Goal: Task Accomplishment & Management: Use online tool/utility

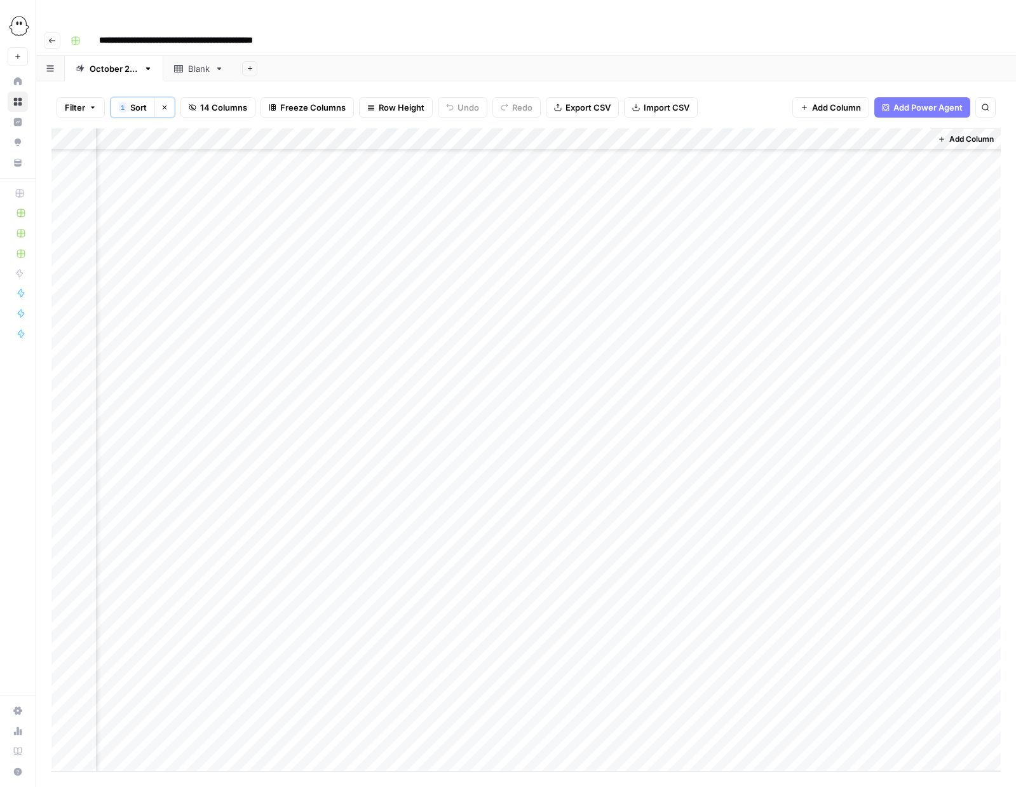
scroll to position [478, 843]
click at [53, 37] on icon "button" at bounding box center [52, 41] width 8 height 8
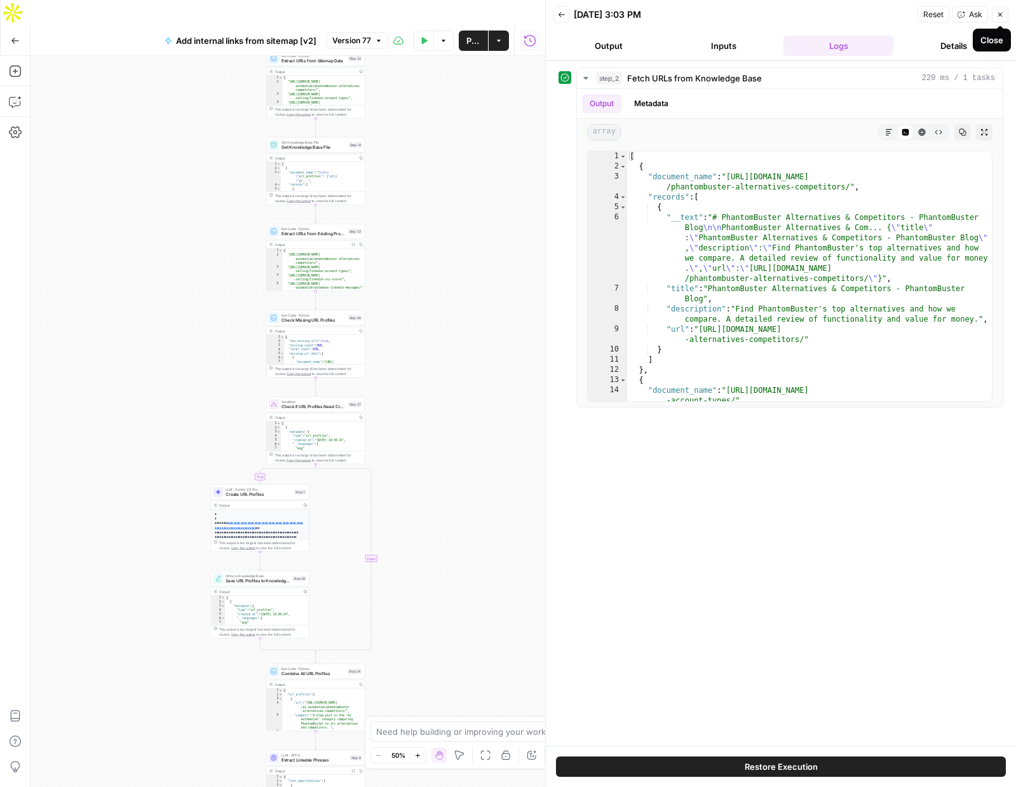
click at [1004, 17] on button "Close" at bounding box center [1000, 14] width 17 height 17
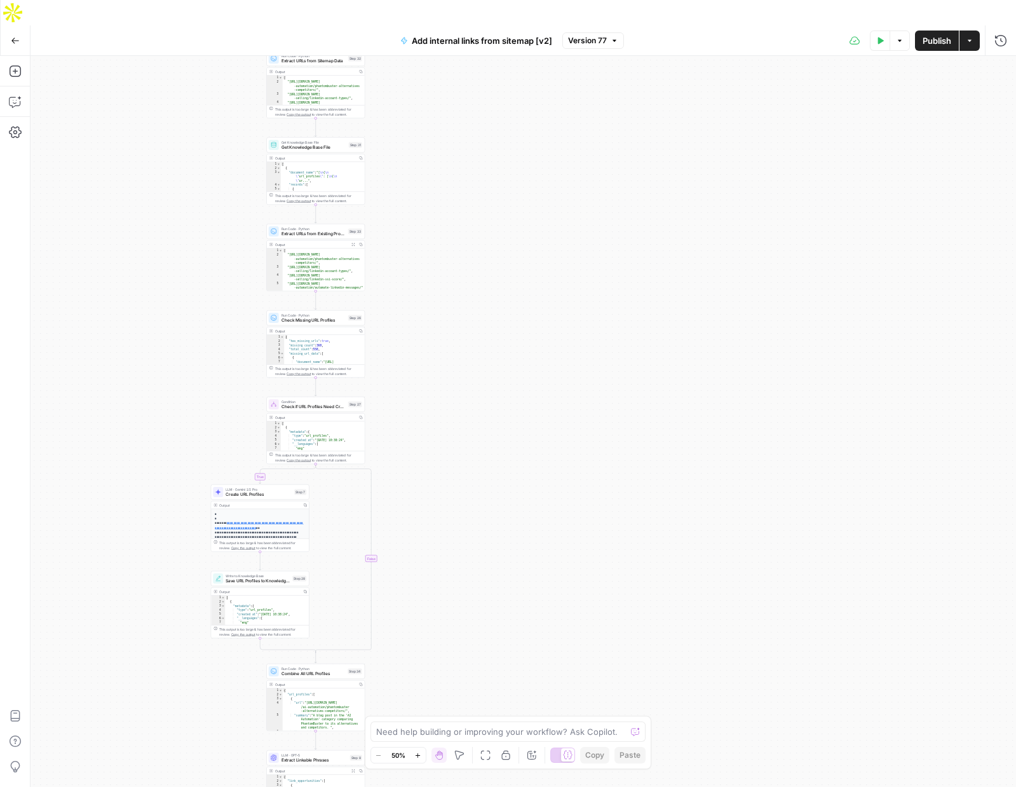
click at [9, 29] on button "Go Back" at bounding box center [15, 40] width 23 height 23
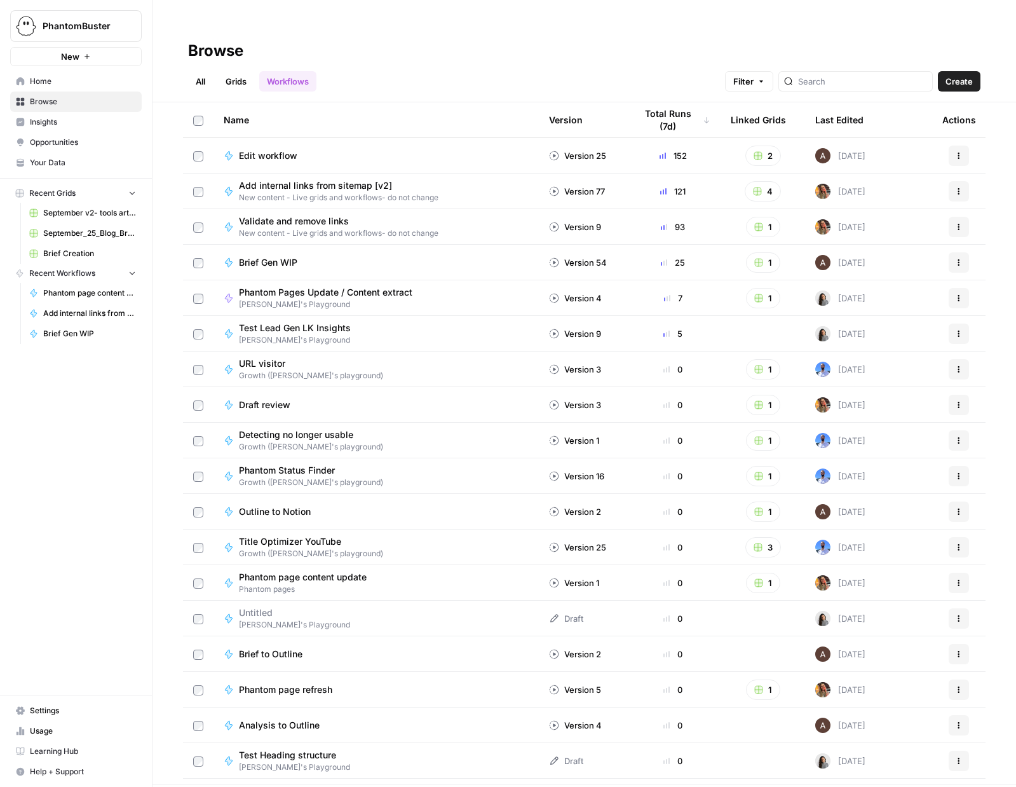
click at [267, 256] on span "Brief Gen WIP" at bounding box center [268, 262] width 58 height 13
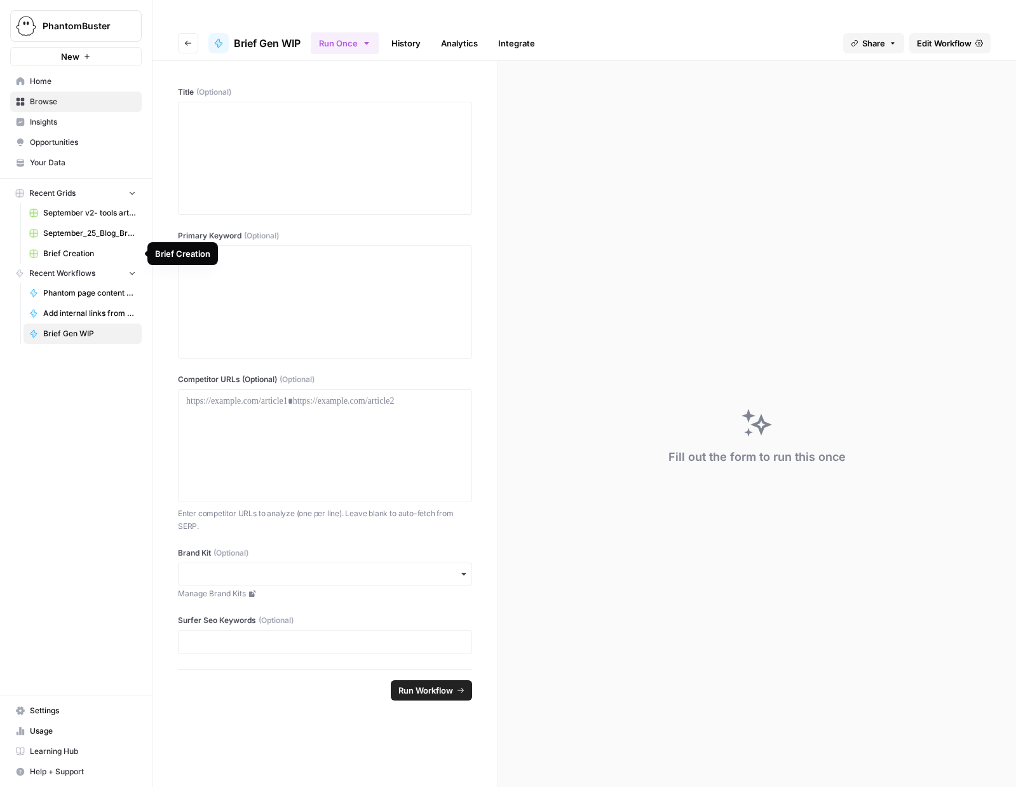
click at [76, 255] on span "Brief Creation" at bounding box center [89, 253] width 93 height 11
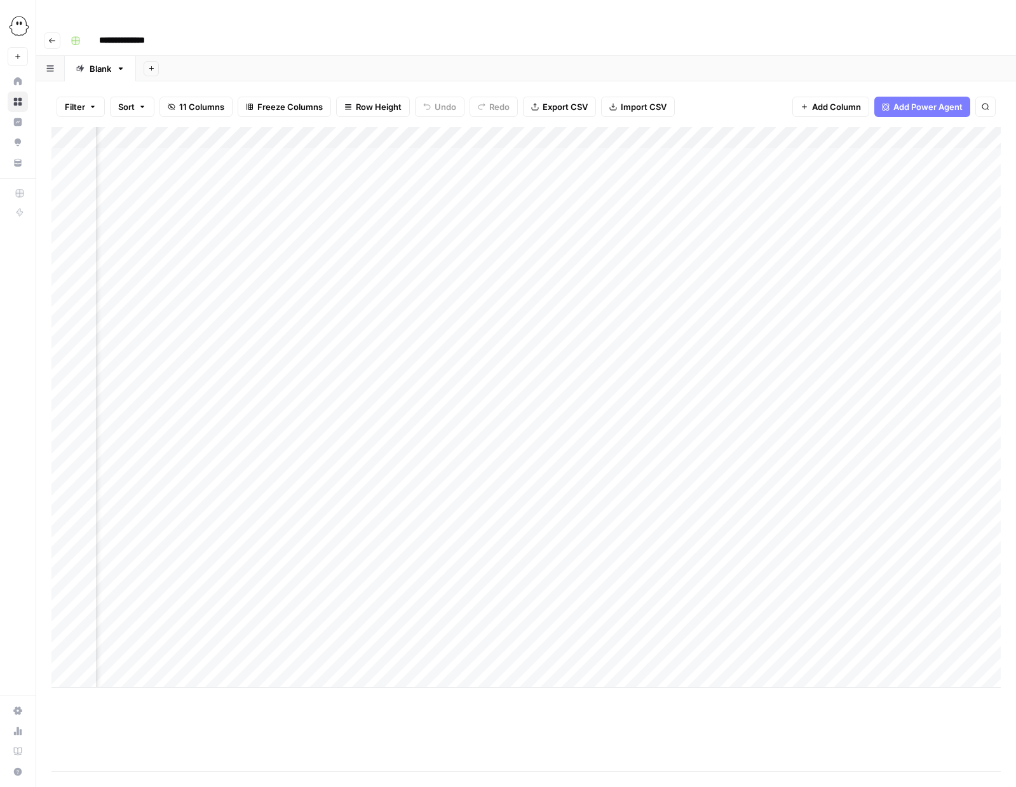
scroll to position [0, 400]
click at [800, 565] on div "Add Column" at bounding box center [526, 407] width 950 height 561
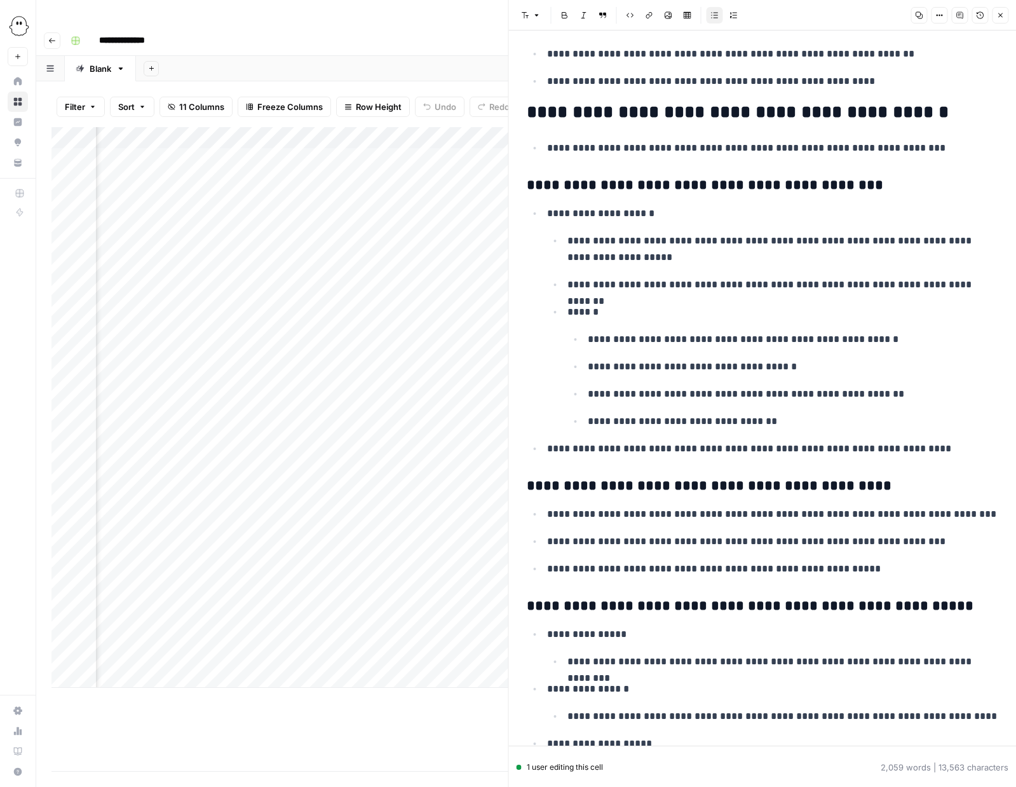
scroll to position [2351, 0]
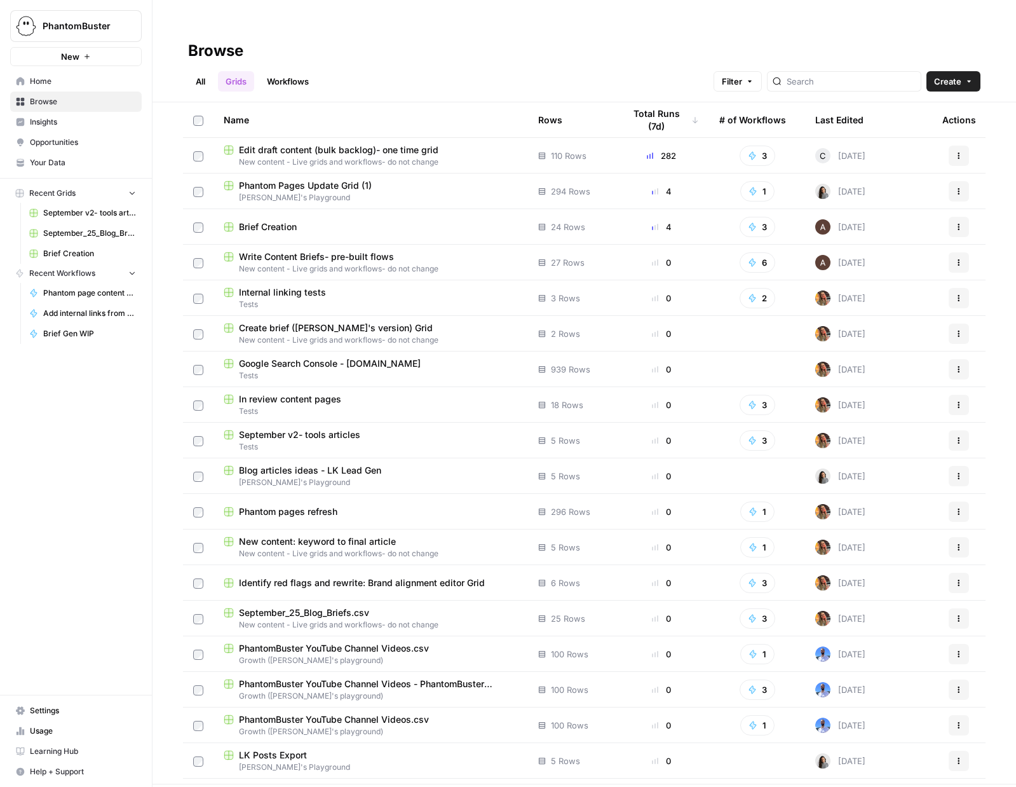
click at [195, 71] on link "All" at bounding box center [200, 81] width 25 height 20
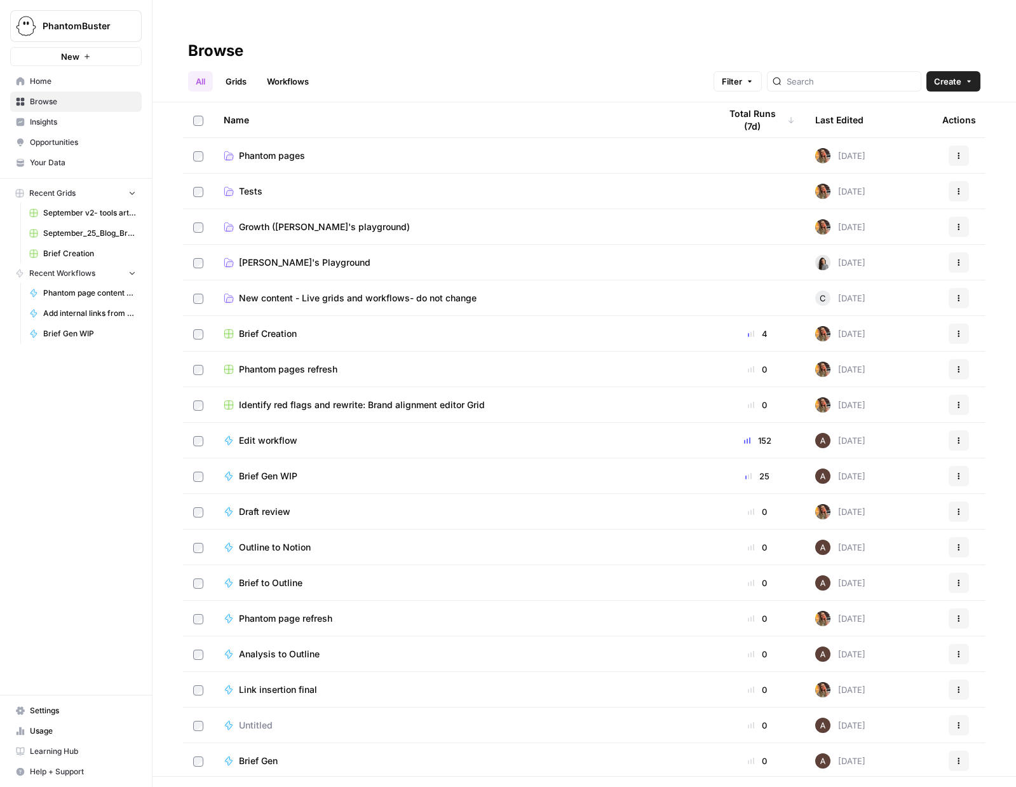
click at [314, 292] on span "New content - Live grids and workflows- do not change" at bounding box center [358, 298] width 238 height 13
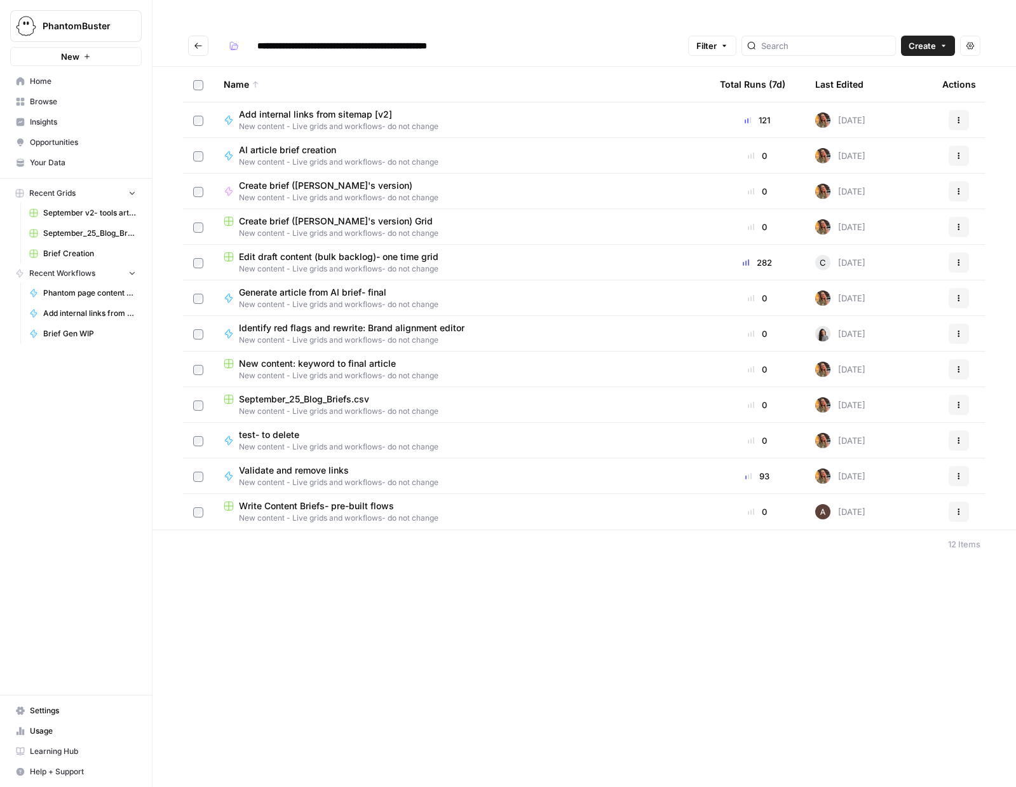
click at [921, 39] on span "Create" at bounding box center [922, 45] width 27 height 13
click at [888, 47] on span "Grid" at bounding box center [903, 50] width 71 height 13
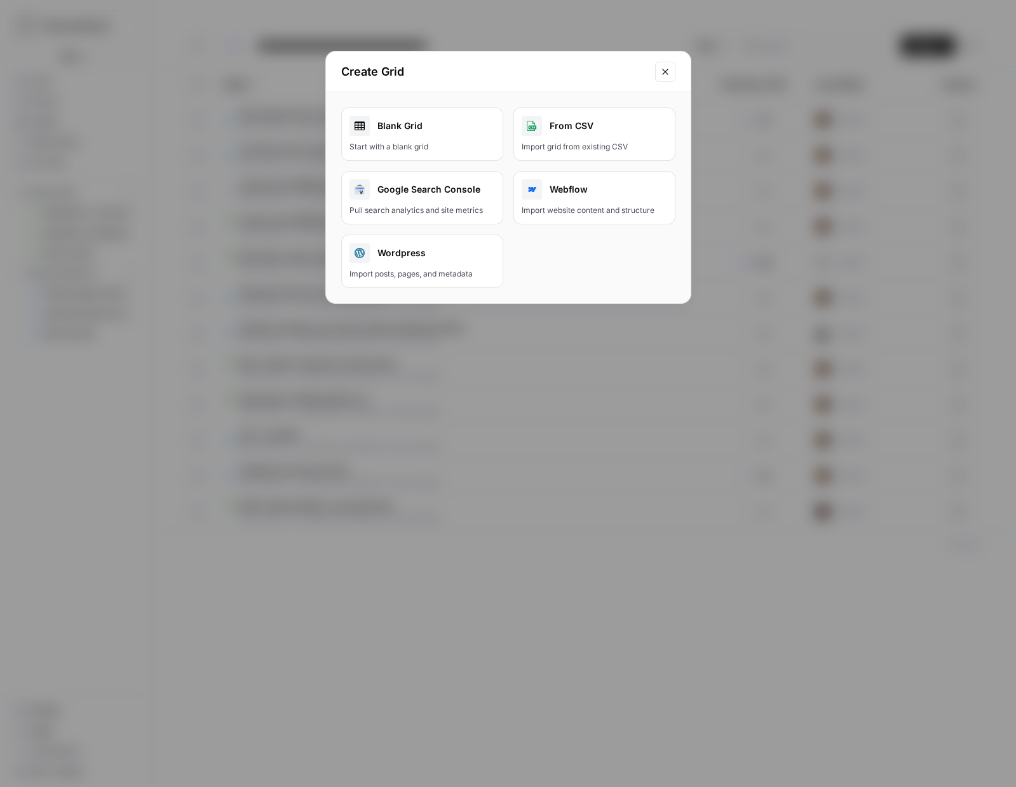
click at [444, 137] on link "Blank Grid Start with a blank grid" at bounding box center [422, 133] width 162 height 53
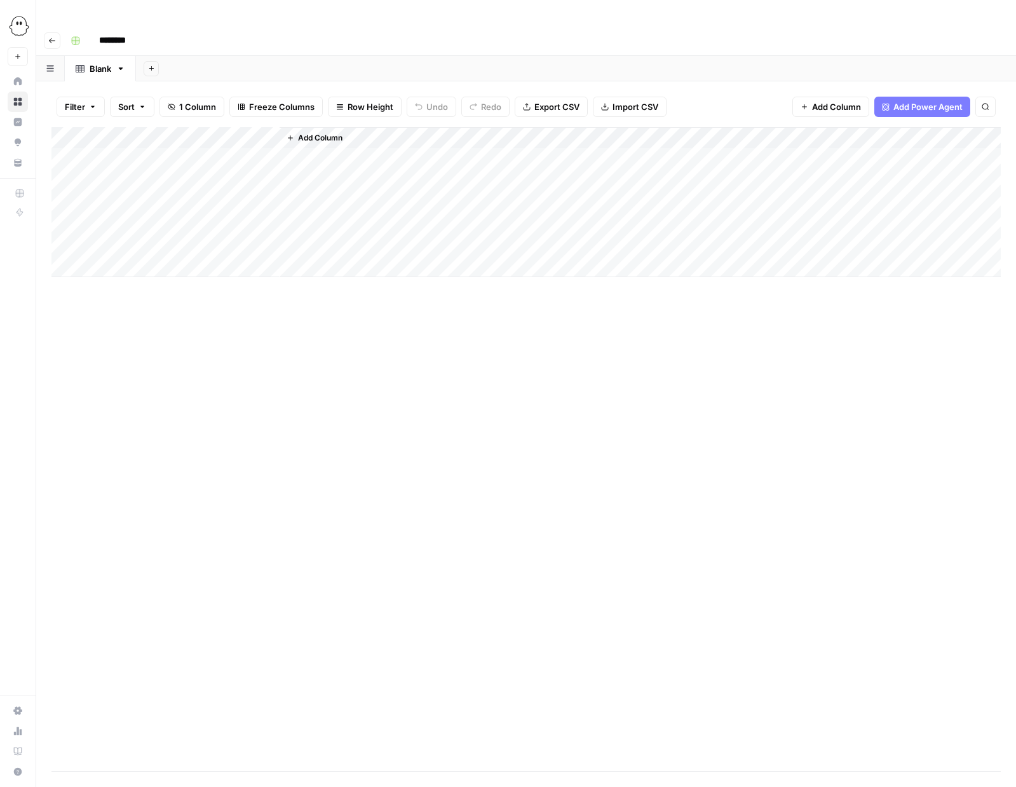
click at [128, 127] on div "Add Column" at bounding box center [526, 202] width 950 height 150
click at [128, 113] on div at bounding box center [188, 114] width 184 height 25
click at [123, 147] on input "Title" at bounding box center [171, 143] width 129 height 13
type input "Keyword"
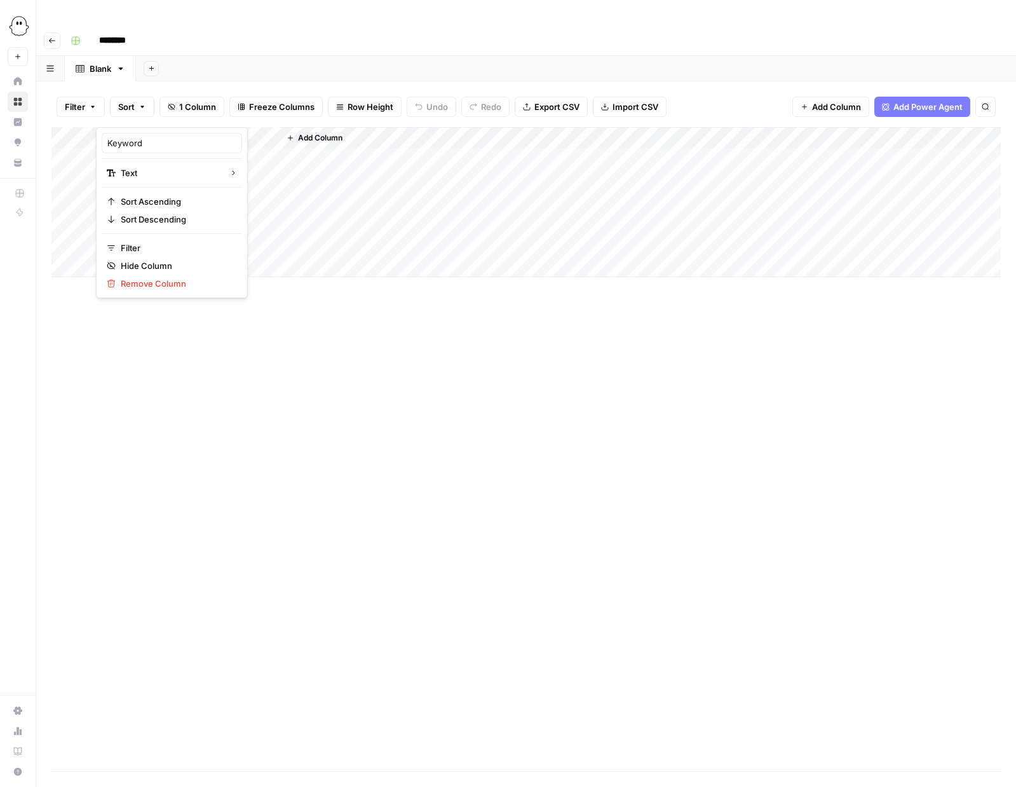
click at [325, 132] on span "Add Column" at bounding box center [320, 137] width 44 height 11
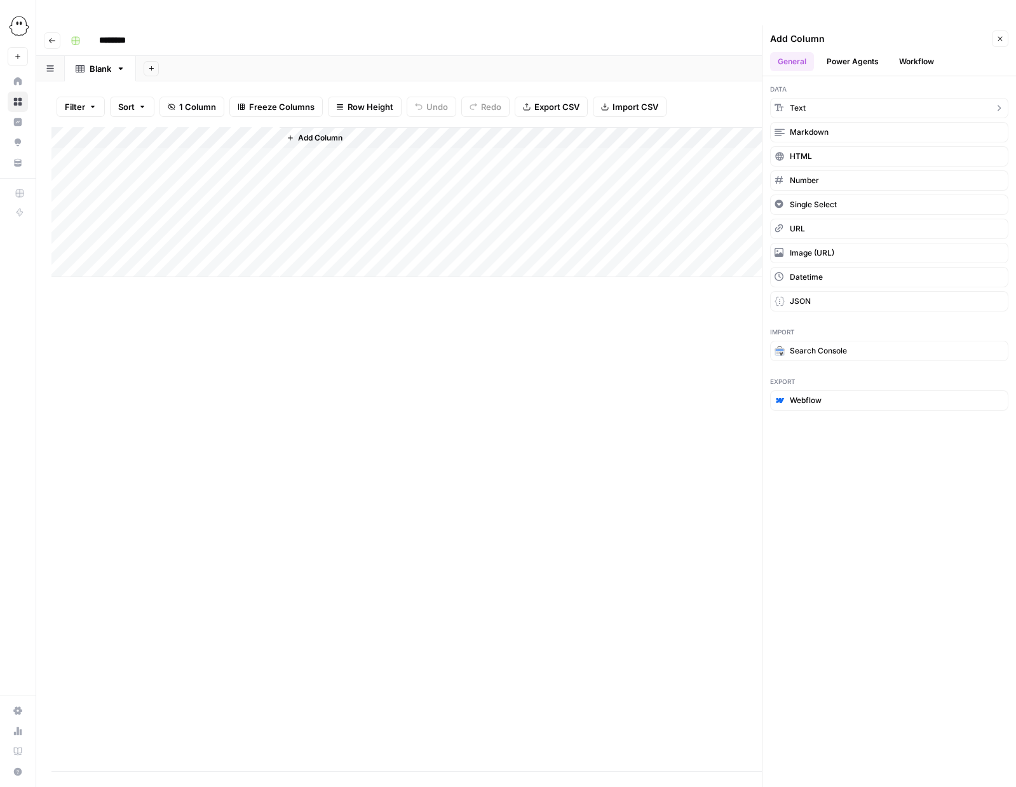
click at [782, 103] on icon "button" at bounding box center [779, 107] width 9 height 9
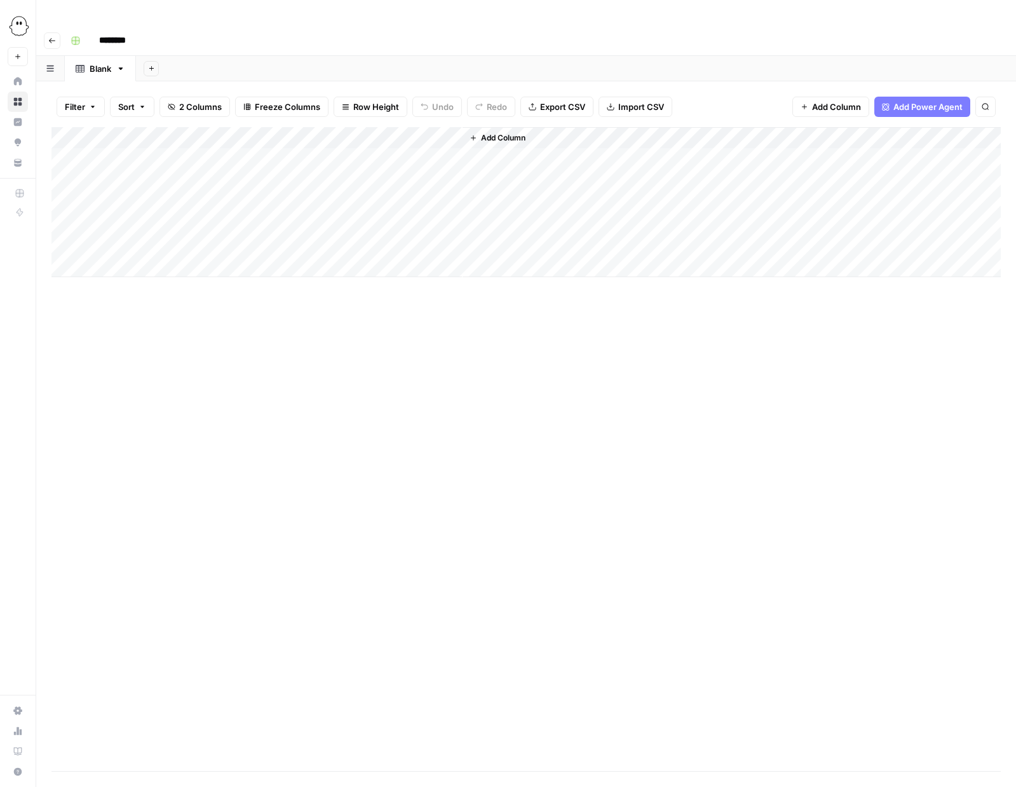
click at [325, 127] on div "Add Column" at bounding box center [526, 202] width 950 height 150
click at [328, 140] on input "New Column" at bounding box center [355, 143] width 129 height 13
type input "Title"
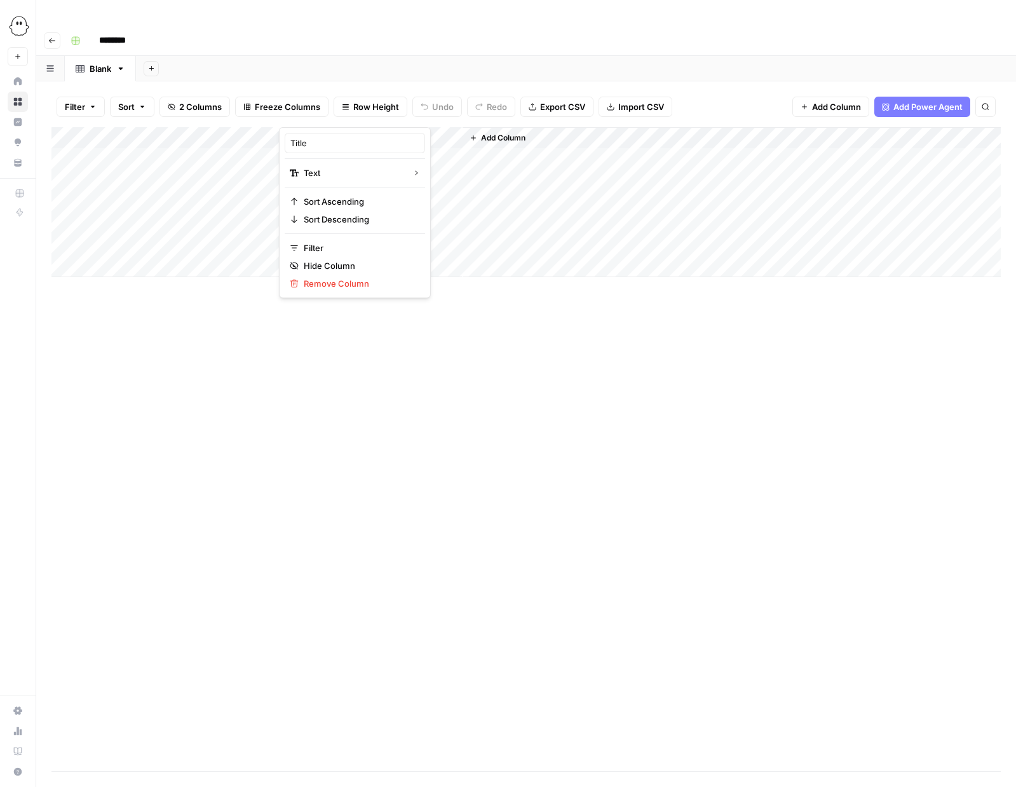
click at [526, 132] on span "Add Column" at bounding box center [503, 137] width 44 height 11
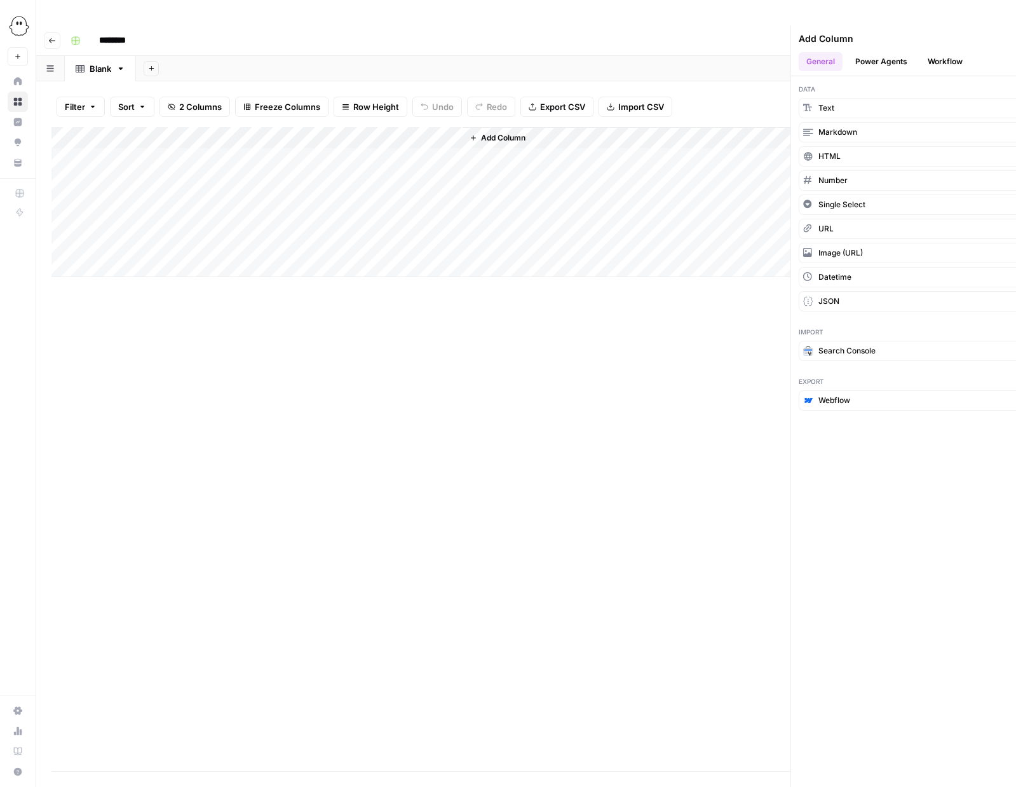
click at [513, 132] on span "Add Column" at bounding box center [503, 137] width 44 height 11
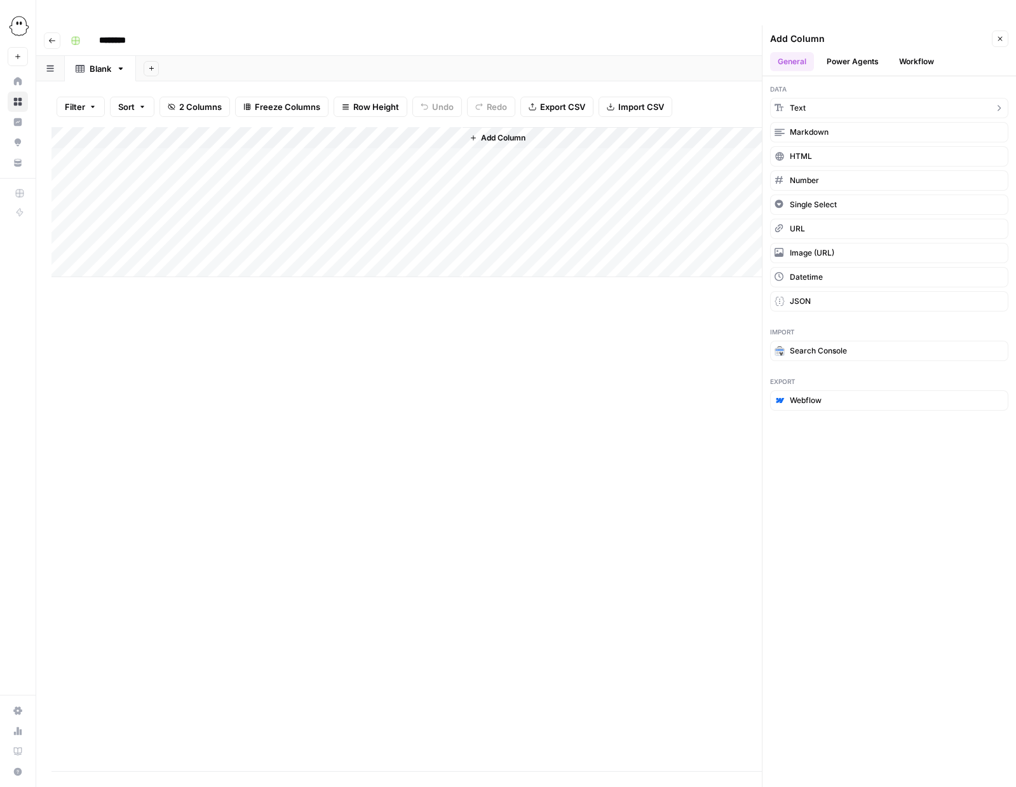
click at [811, 98] on button "Text" at bounding box center [889, 108] width 238 height 20
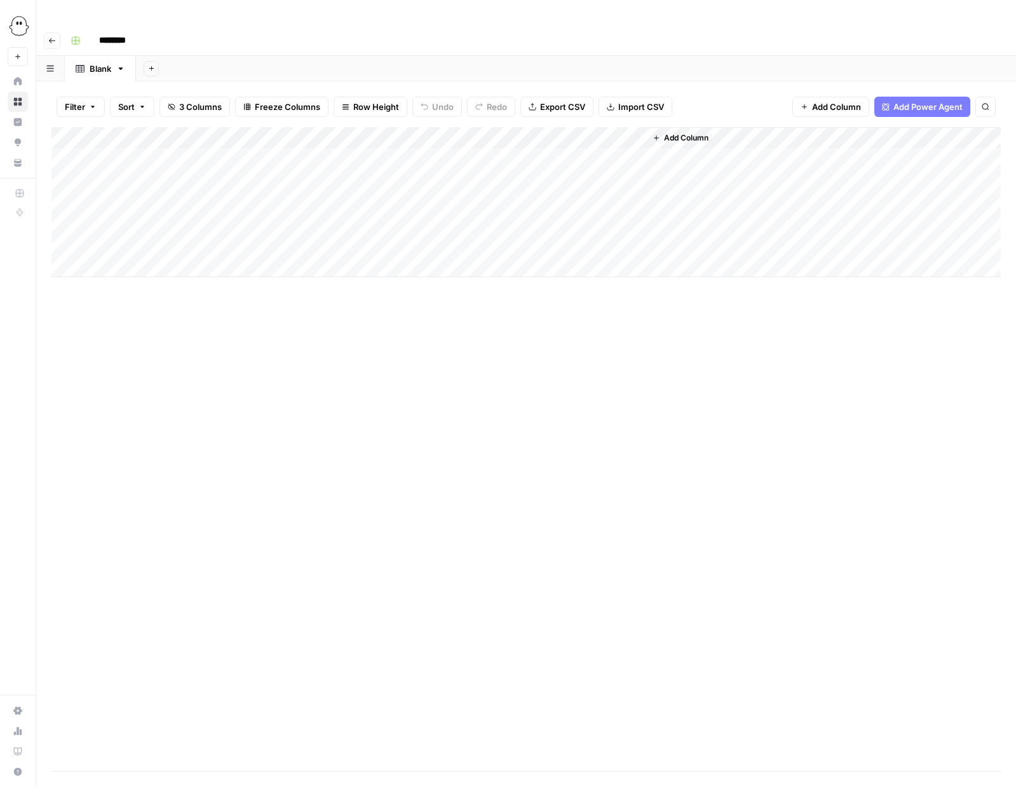
click at [515, 127] on div "Add Column" at bounding box center [526, 202] width 950 height 150
click at [515, 109] on div at bounding box center [554, 114] width 184 height 25
click at [505, 145] on input "New Column" at bounding box center [538, 143] width 129 height 13
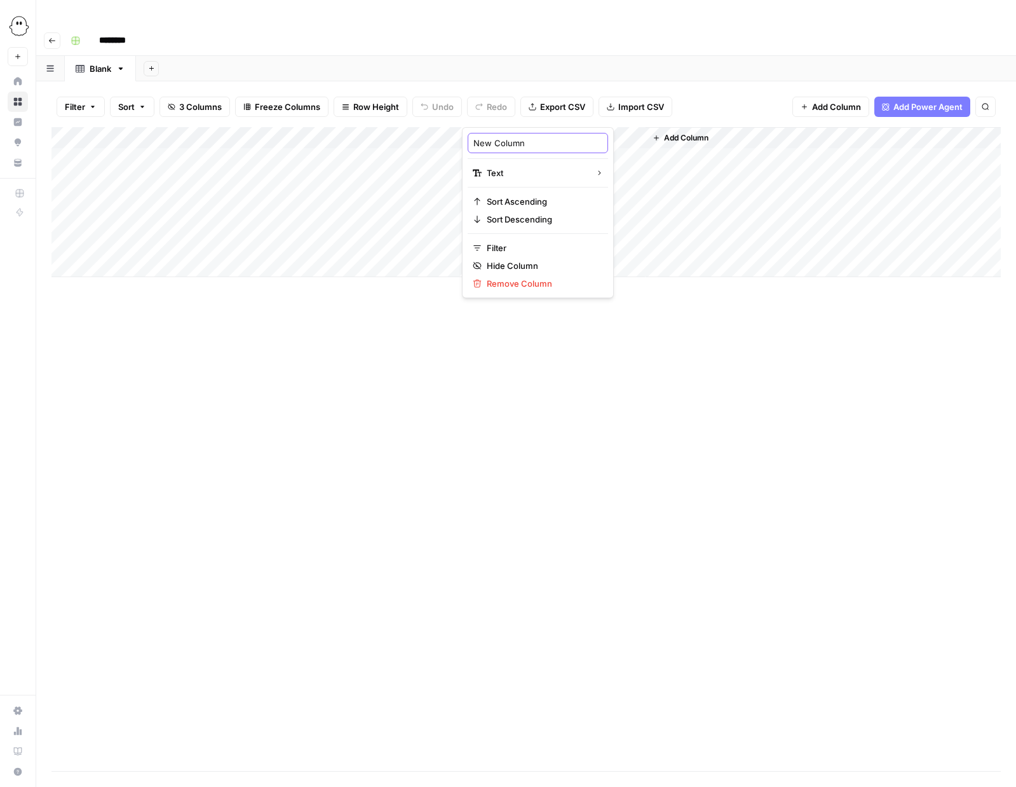
click at [505, 145] on input "New Column" at bounding box center [538, 143] width 129 height 13
type input "Surfer keywords"
click at [669, 132] on span "Add Column" at bounding box center [686, 137] width 44 height 11
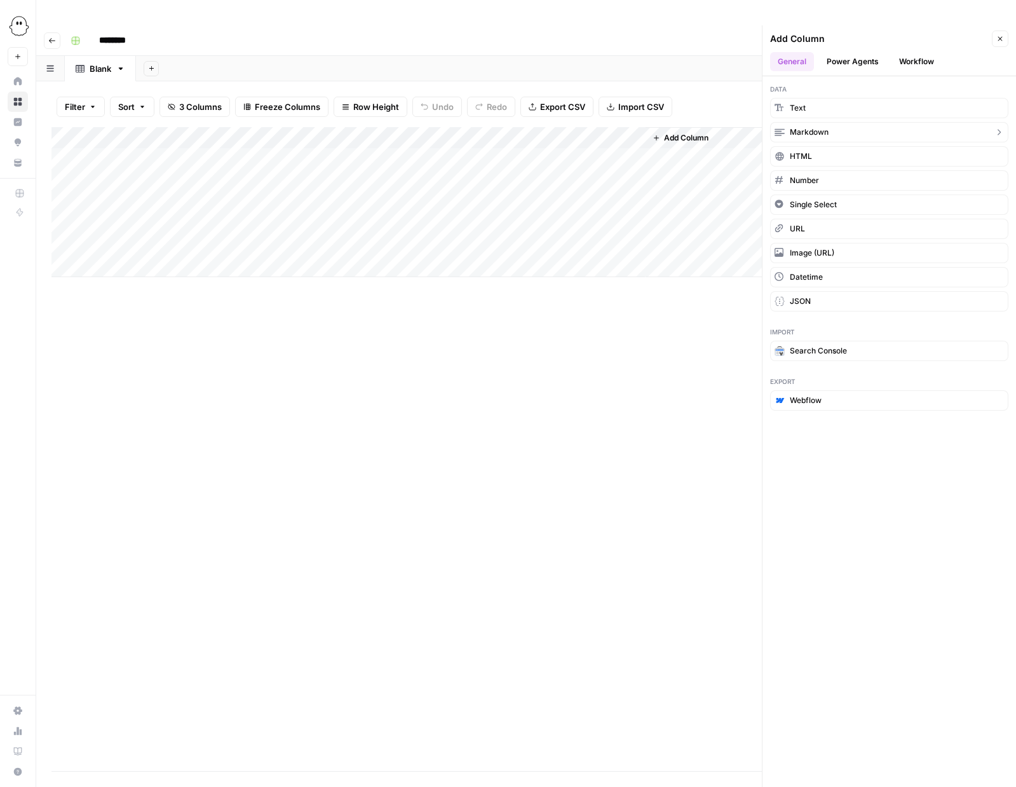
click at [814, 127] on span "Markdown" at bounding box center [809, 132] width 39 height 11
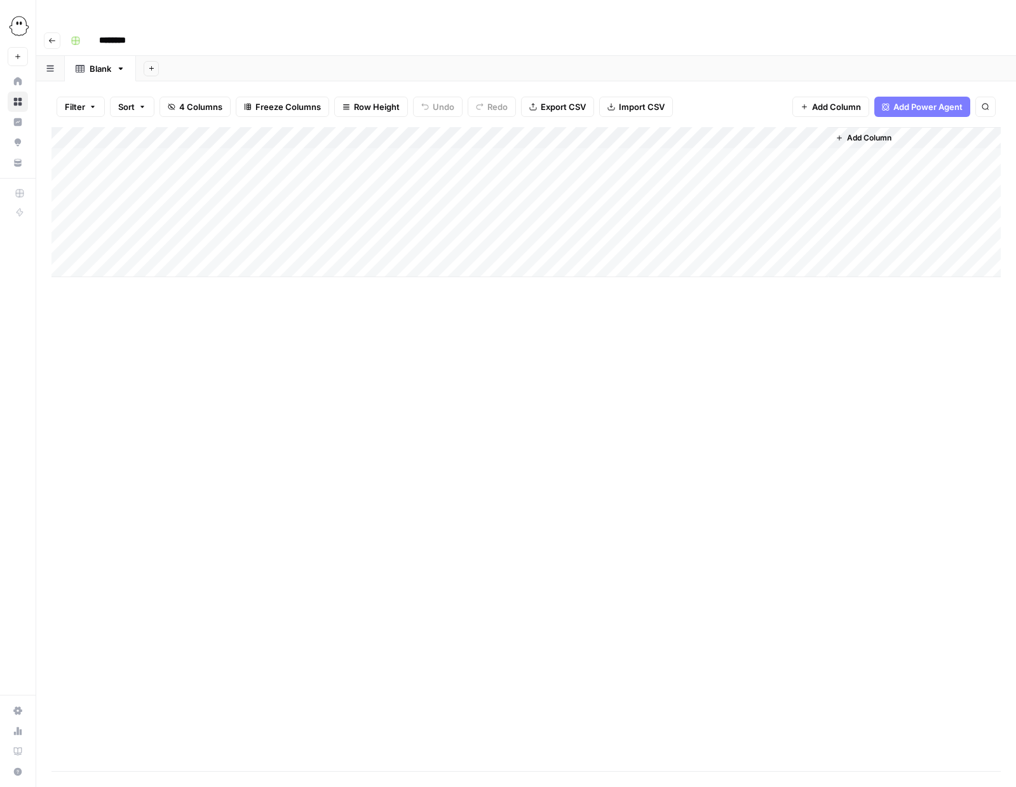
click at [715, 127] on div "Add Column" at bounding box center [526, 202] width 950 height 150
click at [702, 147] on input "New Column" at bounding box center [721, 143] width 129 height 13
type input "Outline"
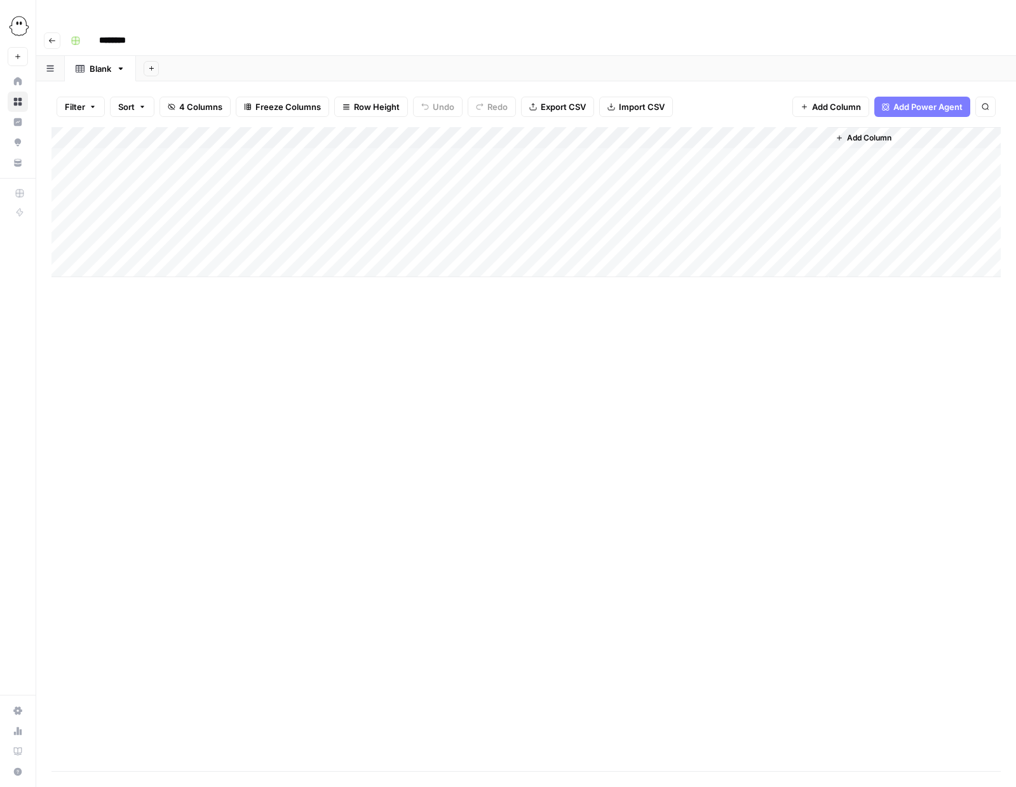
click at [500, 418] on div "Add Column" at bounding box center [526, 449] width 950 height 644
click at [198, 133] on div "Add Column" at bounding box center [526, 202] width 950 height 150
type textarea "**********"
click at [895, 130] on button "Add Column" at bounding box center [864, 138] width 66 height 17
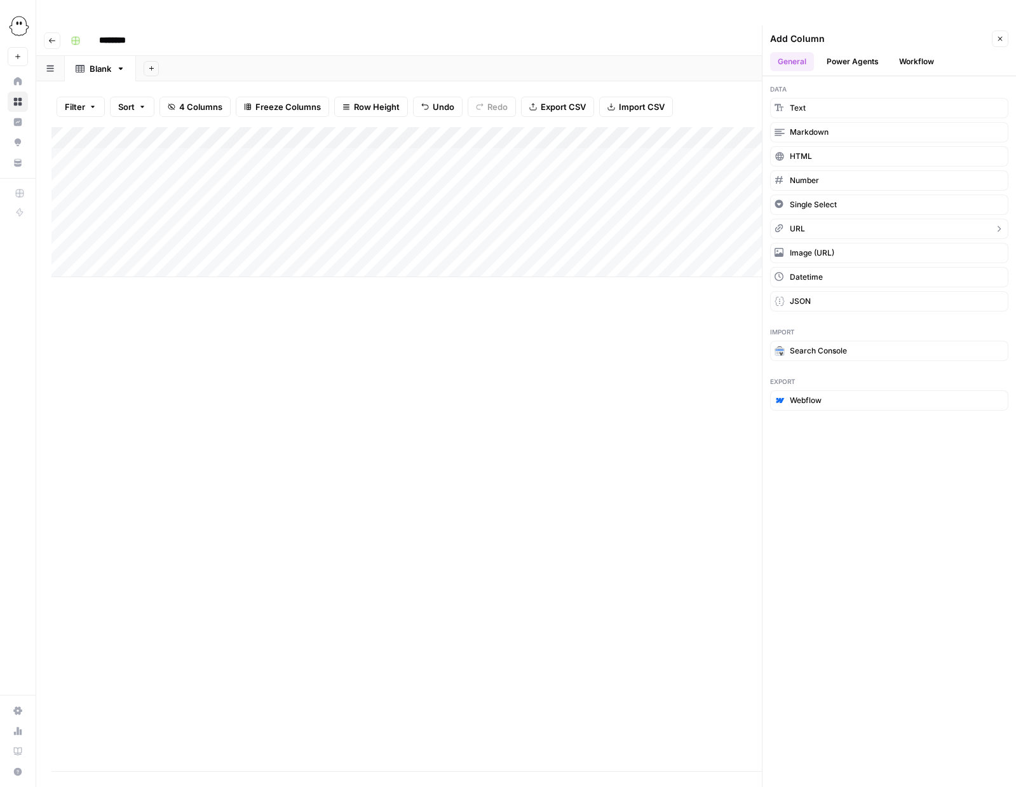
click at [834, 219] on button "URL" at bounding box center [889, 229] width 238 height 20
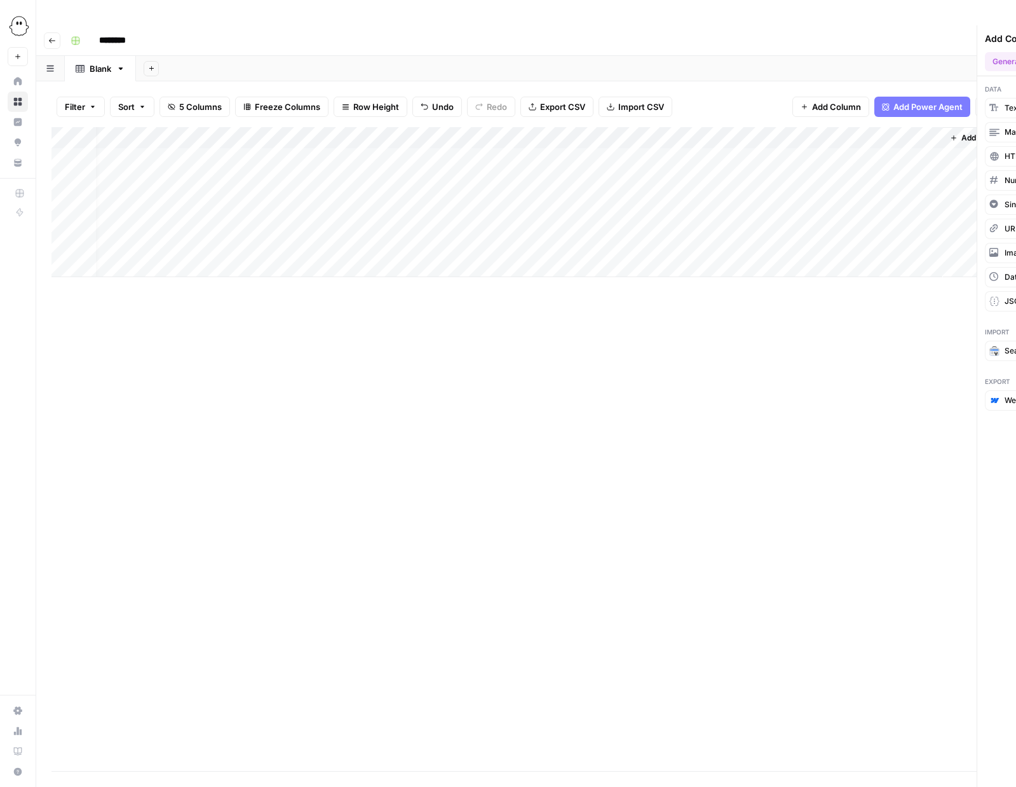
scroll to position [0, 13]
click at [848, 127] on div "Add Column" at bounding box center [526, 202] width 950 height 150
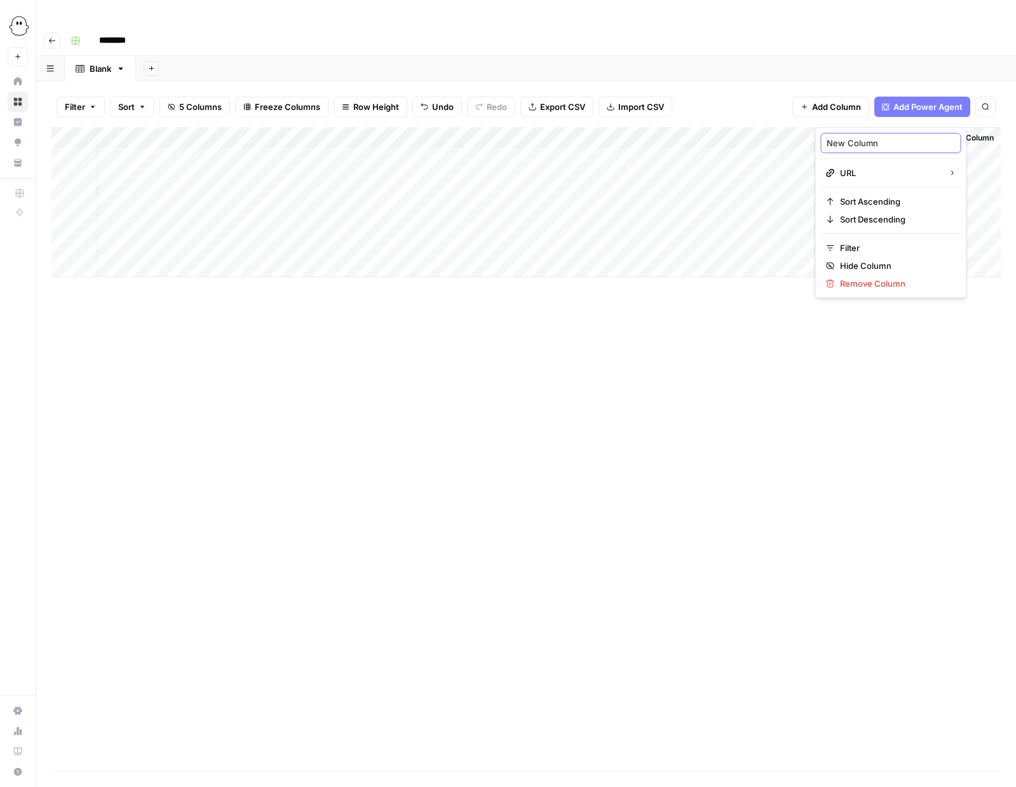
click at [849, 138] on input "New Column" at bounding box center [891, 143] width 129 height 13
type input "Surfer URL"
drag, startPoint x: 875, startPoint y: 111, endPoint x: 553, endPoint y: 107, distance: 322.3
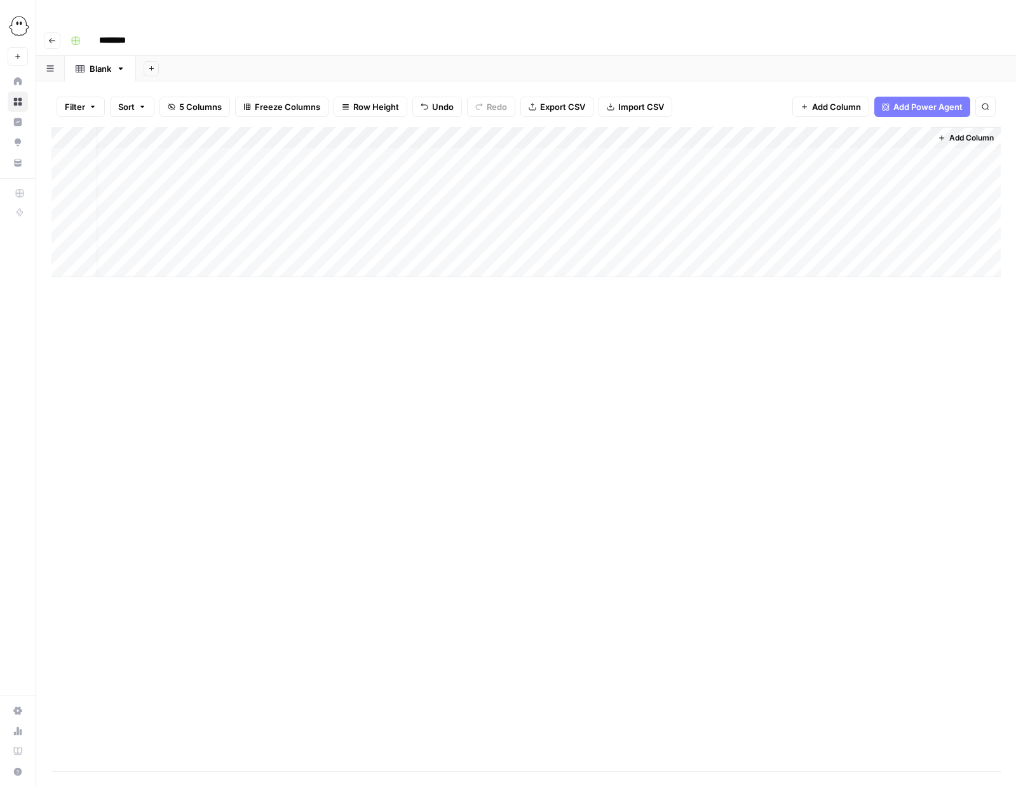
click at [553, 127] on div "Add Column" at bounding box center [526, 202] width 950 height 150
click at [499, 140] on div "Add Column" at bounding box center [526, 202] width 950 height 150
type input "**********"
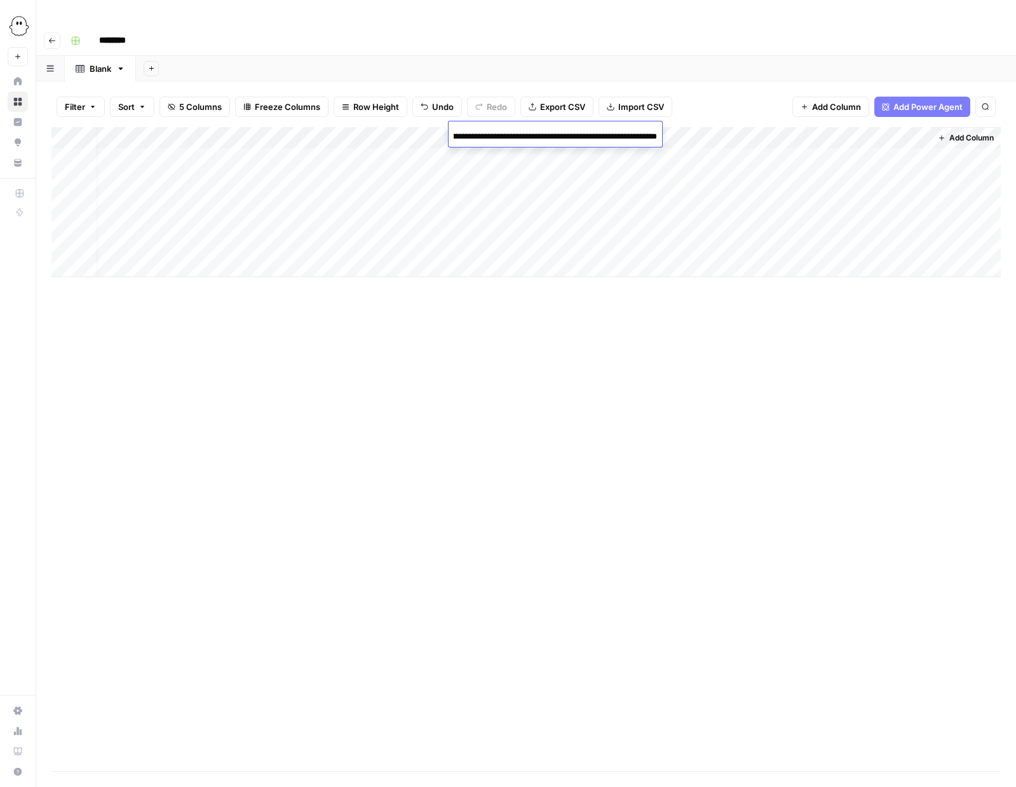
scroll to position [0, 0]
click at [673, 135] on div "Add Column" at bounding box center [526, 202] width 950 height 150
click at [632, 132] on div "Add Column" at bounding box center [526, 202] width 950 height 150
type textarea "**********"
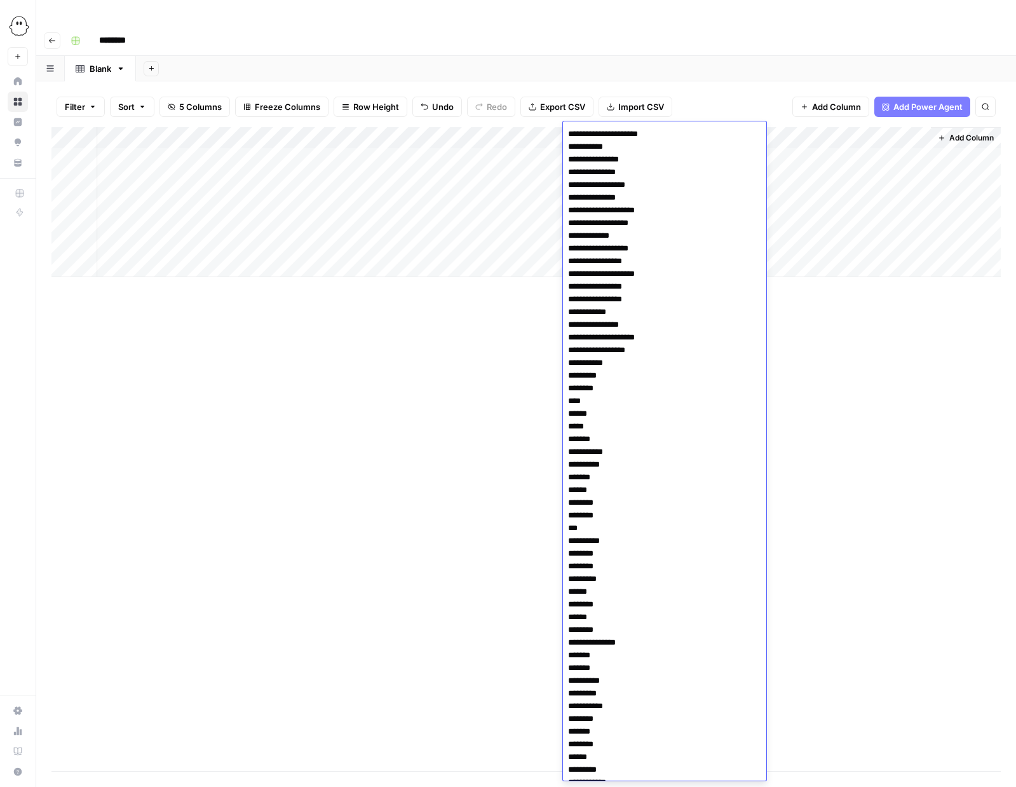
scroll to position [515, 0]
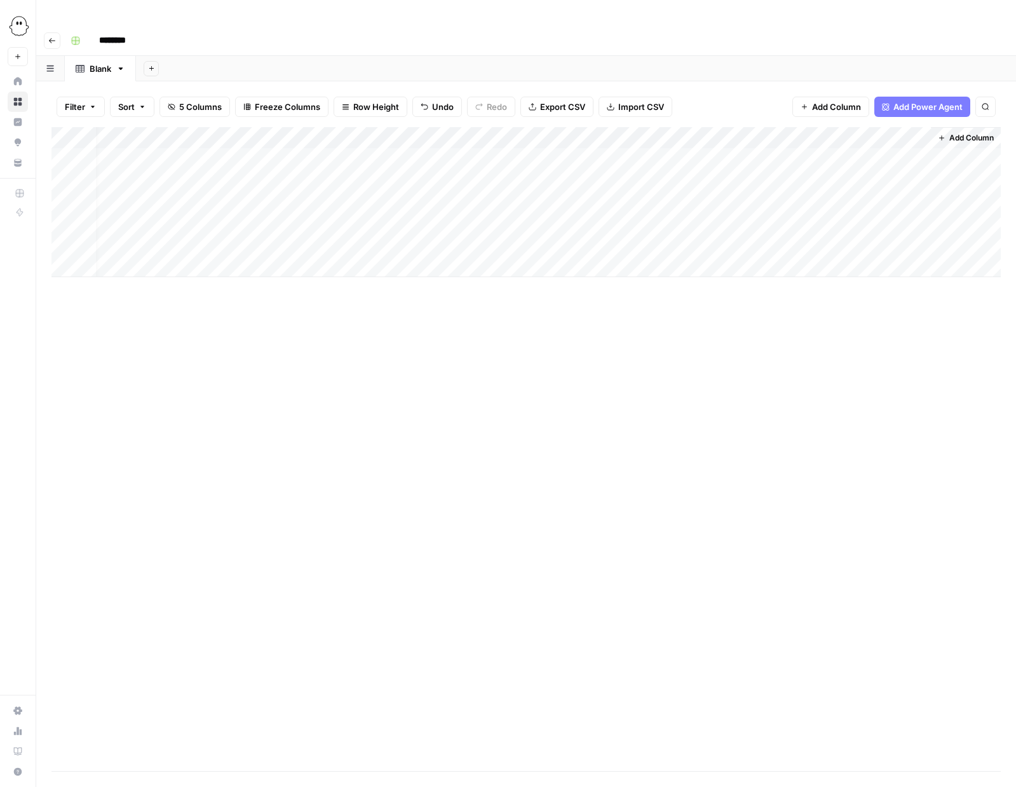
click at [327, 147] on div "Add Column" at bounding box center [526, 202] width 950 height 150
click at [332, 132] on div "Add Column" at bounding box center [526, 202] width 950 height 150
drag, startPoint x: 349, startPoint y: 146, endPoint x: 269, endPoint y: 146, distance: 80.1
click at [269, 146] on textarea "**********" at bounding box center [393, 140] width 254 height 31
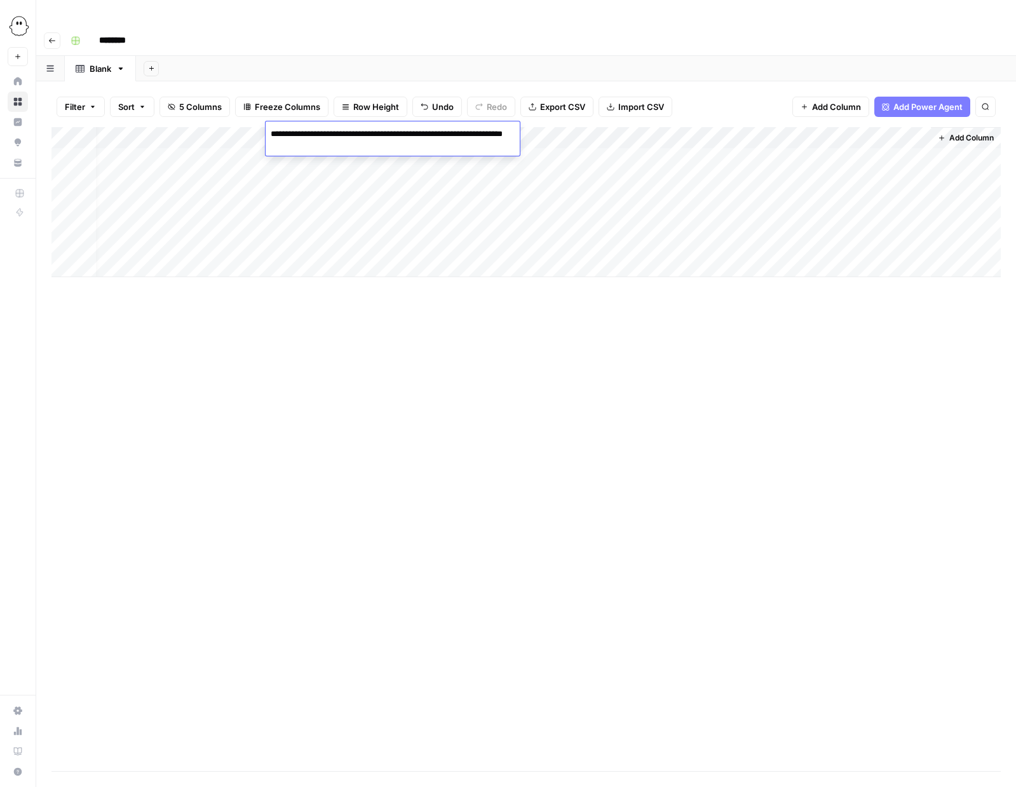
type textarea "**********"
click at [298, 233] on div "Add Column" at bounding box center [526, 202] width 950 height 150
click at [958, 132] on span "Add Column" at bounding box center [972, 137] width 44 height 11
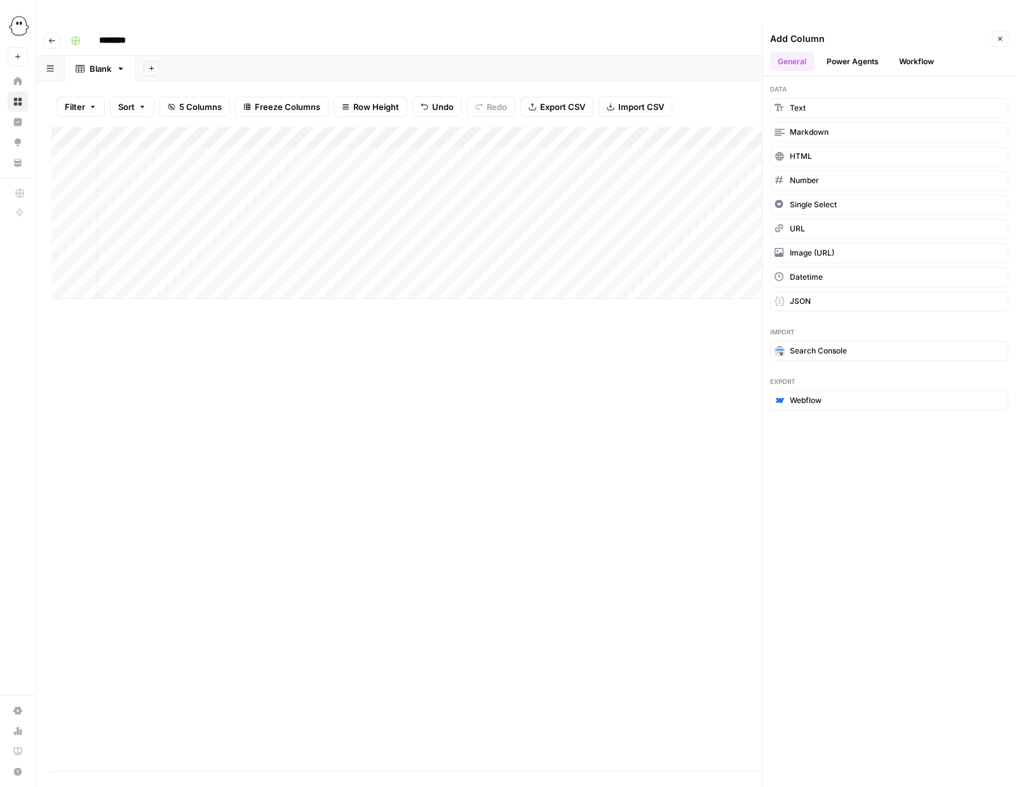
click at [917, 52] on button "Workflow" at bounding box center [917, 61] width 50 height 19
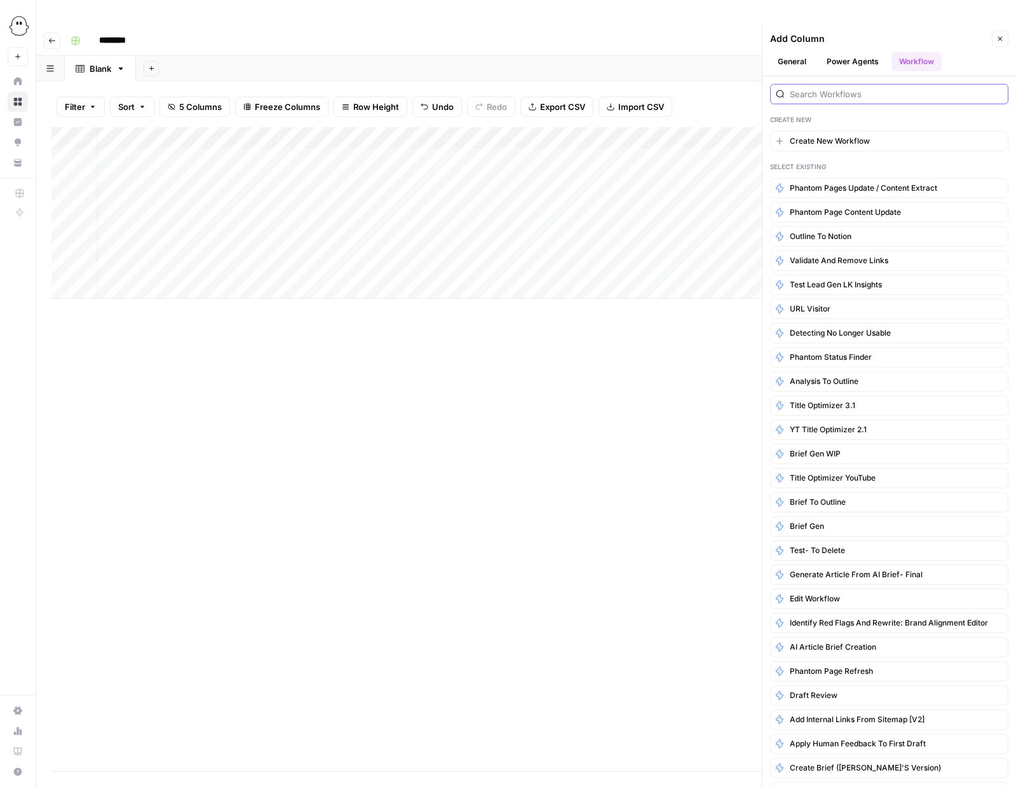
click at [828, 88] on input "search" at bounding box center [896, 94] width 213 height 13
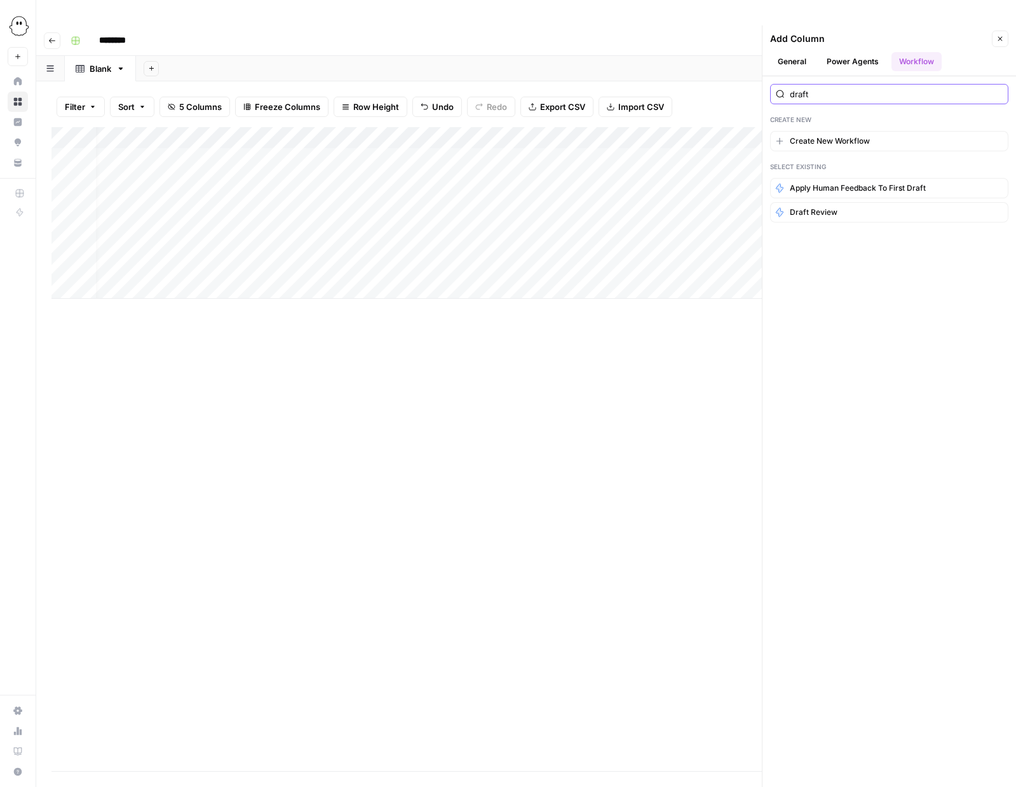
click at [798, 88] on input "draft" at bounding box center [896, 94] width 213 height 13
type input "AI"
click at [839, 207] on span "Generate article from AI brief- final" at bounding box center [856, 212] width 133 height 11
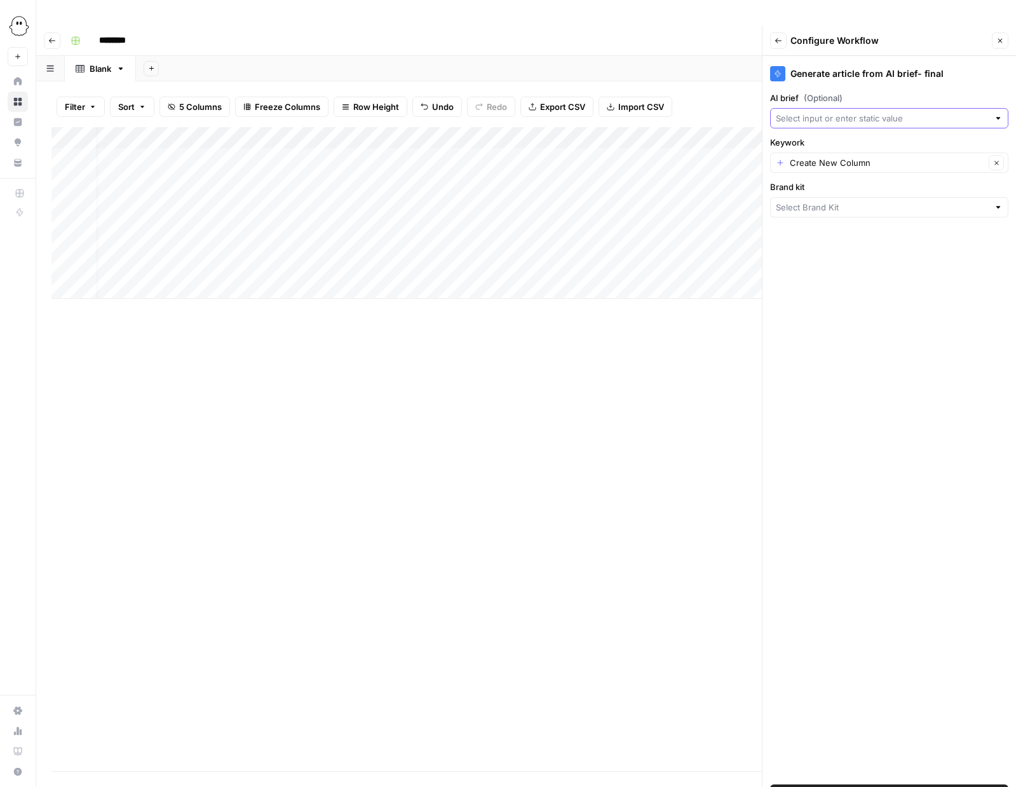
click at [854, 112] on input "AI brief (Optional)" at bounding box center [882, 118] width 213 height 13
click at [800, 235] on span "Outline" at bounding box center [887, 234] width 212 height 13
type input "Outline"
click at [845, 156] on input "Keywork" at bounding box center [887, 162] width 195 height 13
click at [792, 207] on span "Keyword" at bounding box center [887, 207] width 212 height 13
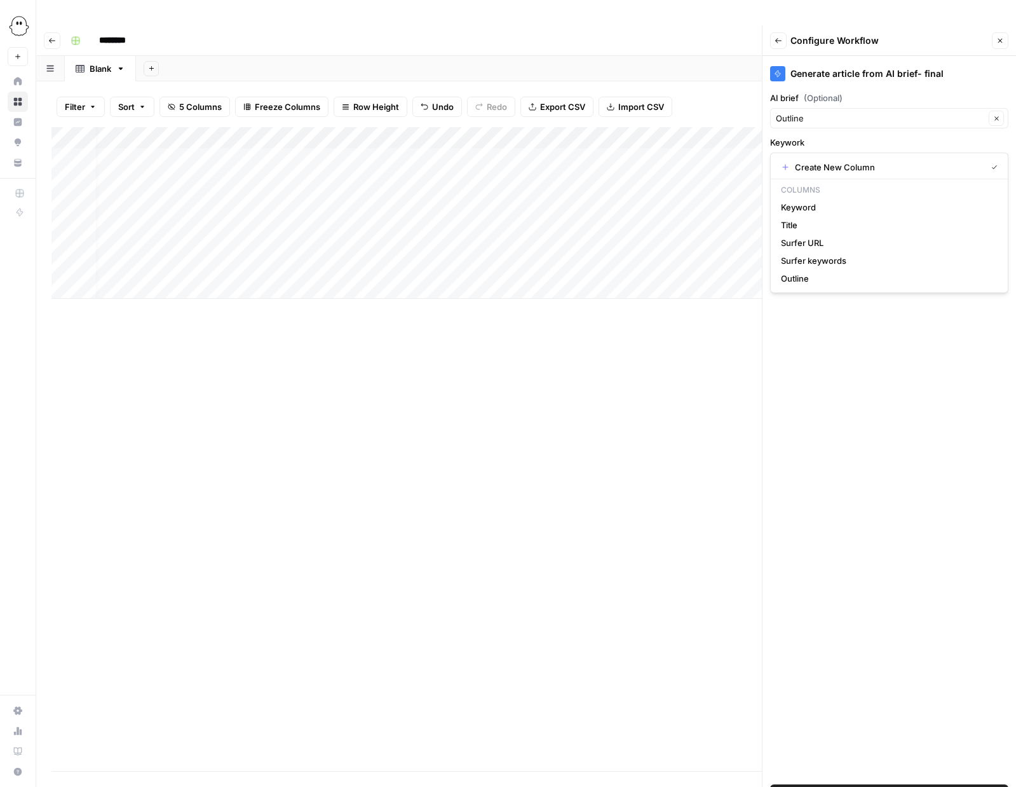
type input "Keyword"
click at [803, 201] on input "Brand kit" at bounding box center [882, 207] width 213 height 13
click at [801, 209] on span "PhantomBuster" at bounding box center [887, 211] width 212 height 13
type input "PhantomBuster"
click at [999, 39] on icon "button" at bounding box center [1001, 41] width 4 height 4
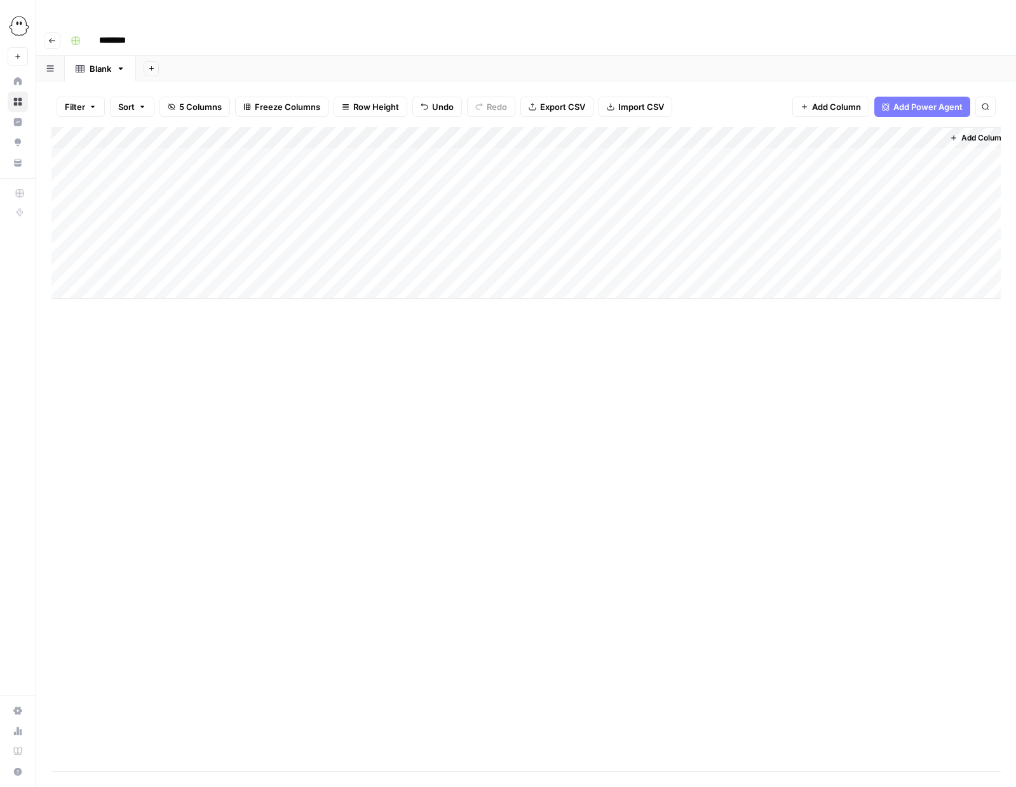
scroll to position [0, 13]
click at [955, 132] on span "Add Column" at bounding box center [972, 137] width 44 height 11
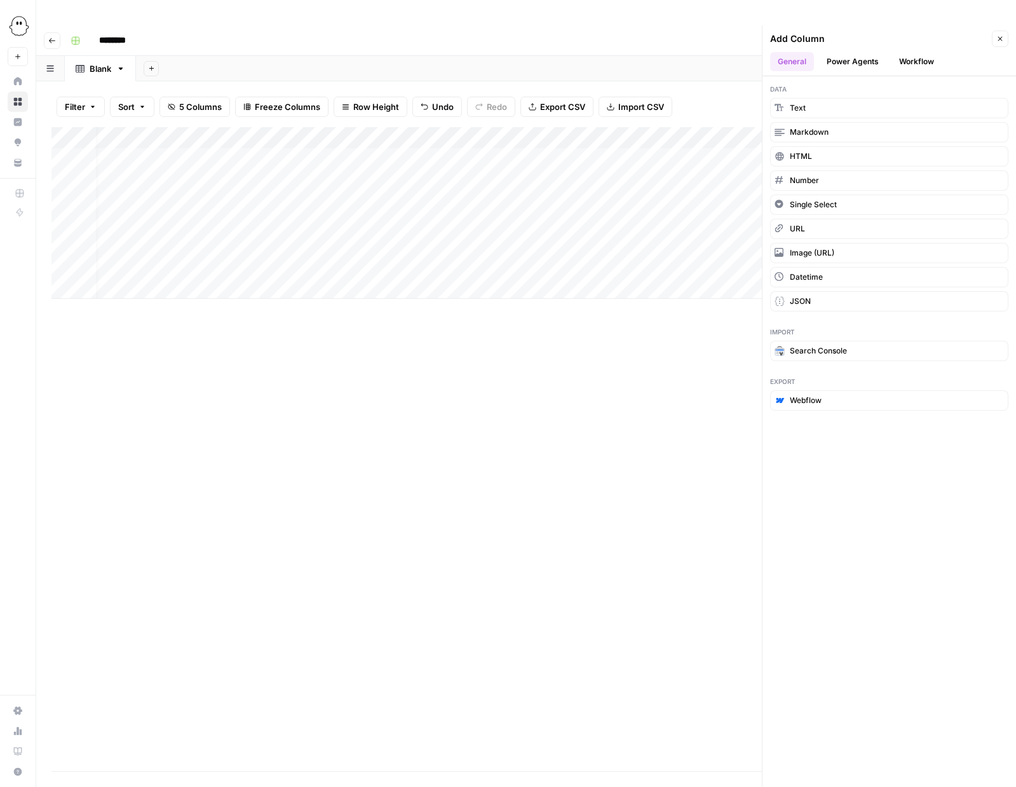
click at [944, 52] on ul "General Power Agents Workflow" at bounding box center [889, 61] width 238 height 19
click at [926, 52] on button "Workflow" at bounding box center [917, 61] width 50 height 19
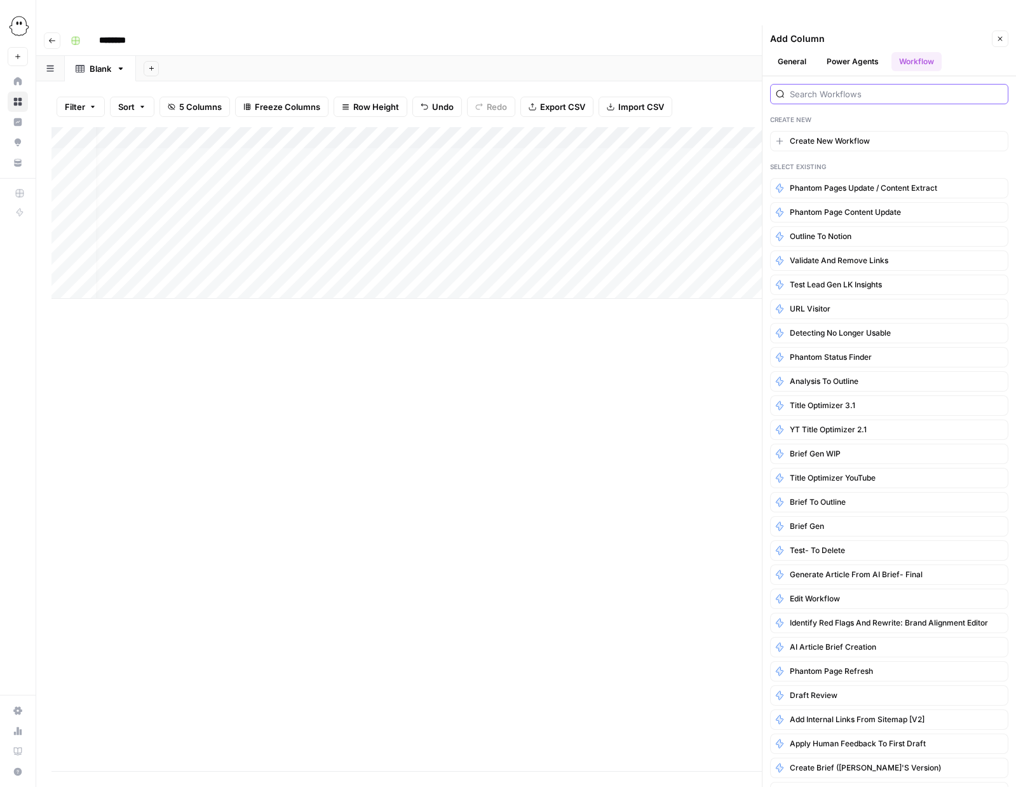
click at [834, 88] on input "search" at bounding box center [896, 94] width 213 height 13
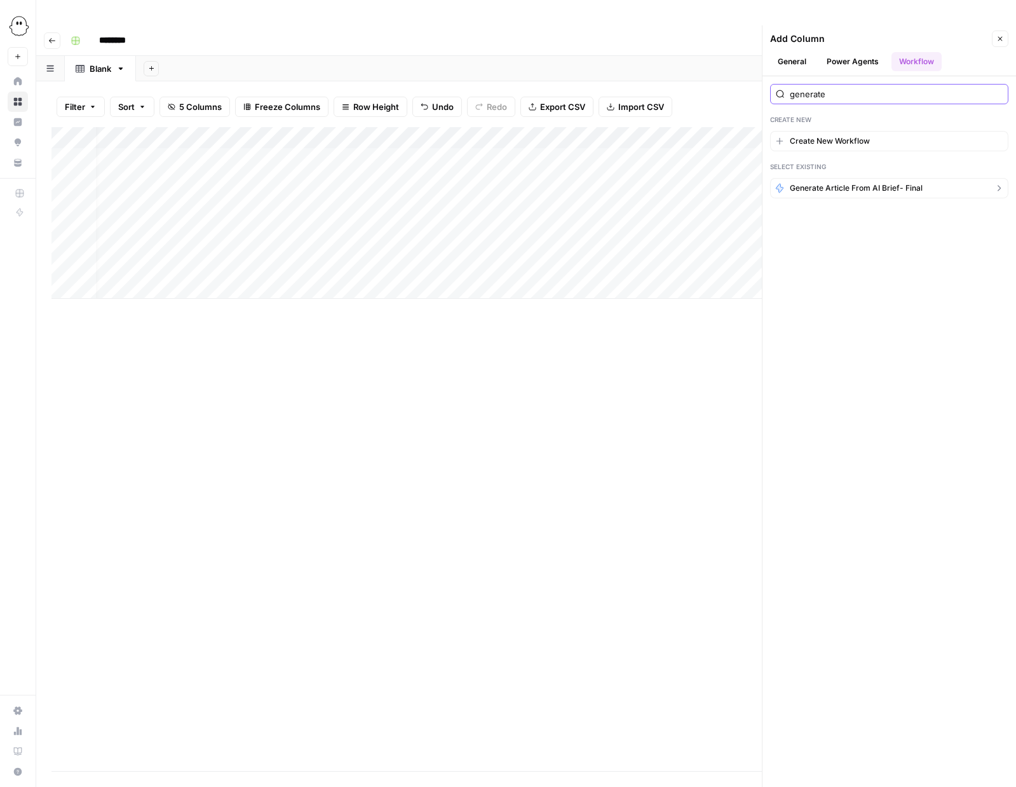
type input "generate"
click at [856, 182] on span "Generate article from AI brief- final" at bounding box center [856, 187] width 133 height 11
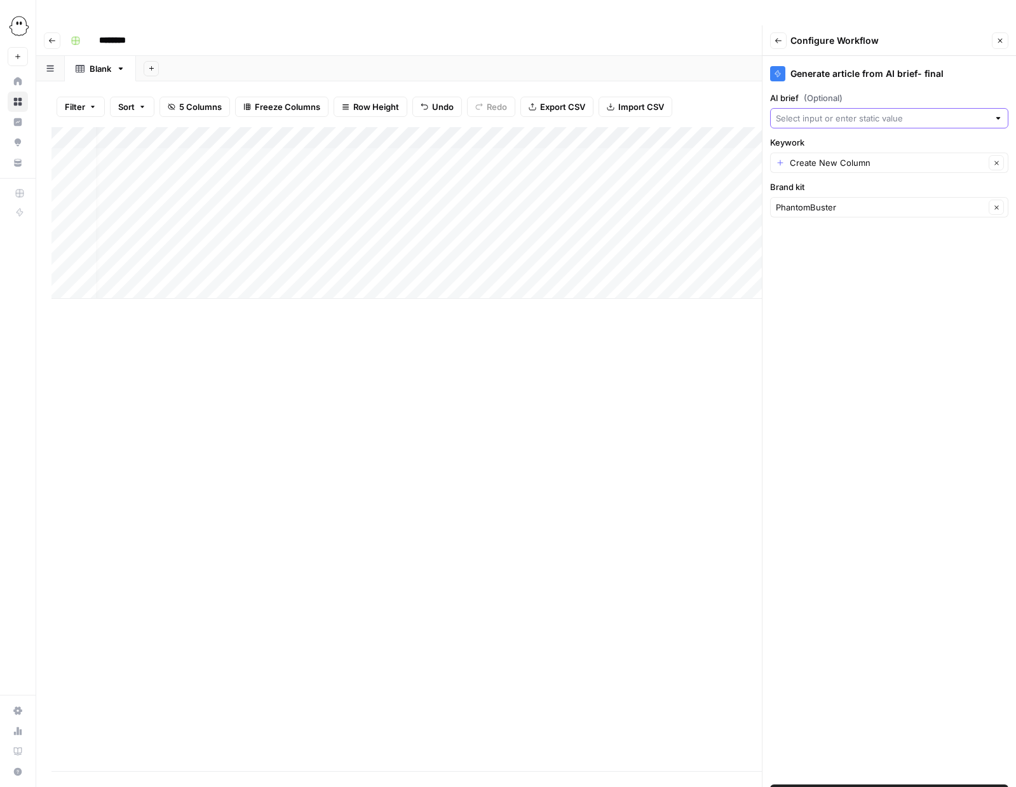
click at [863, 112] on input "AI brief (Optional)" at bounding box center [882, 118] width 213 height 13
click at [809, 164] on span "Keyword" at bounding box center [887, 162] width 212 height 13
type input "Keyword"
click at [836, 112] on input "AI brief (Optional)" at bounding box center [880, 118] width 209 height 13
click at [812, 231] on span "Outline" at bounding box center [887, 234] width 212 height 13
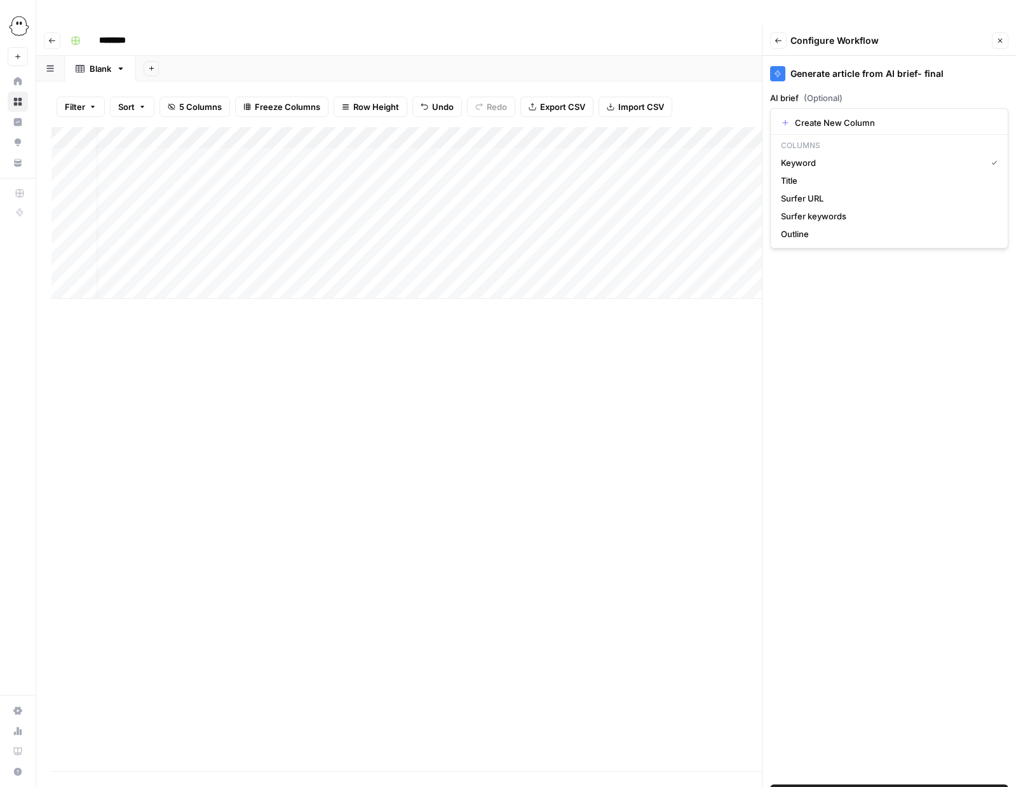
type input "Outline"
click at [820, 156] on input "Keywork" at bounding box center [887, 162] width 195 height 13
click at [793, 208] on span "Keyword" at bounding box center [887, 207] width 212 height 13
type input "Keyword"
click at [917, 786] on span "Add Workflow" at bounding box center [889, 794] width 55 height 13
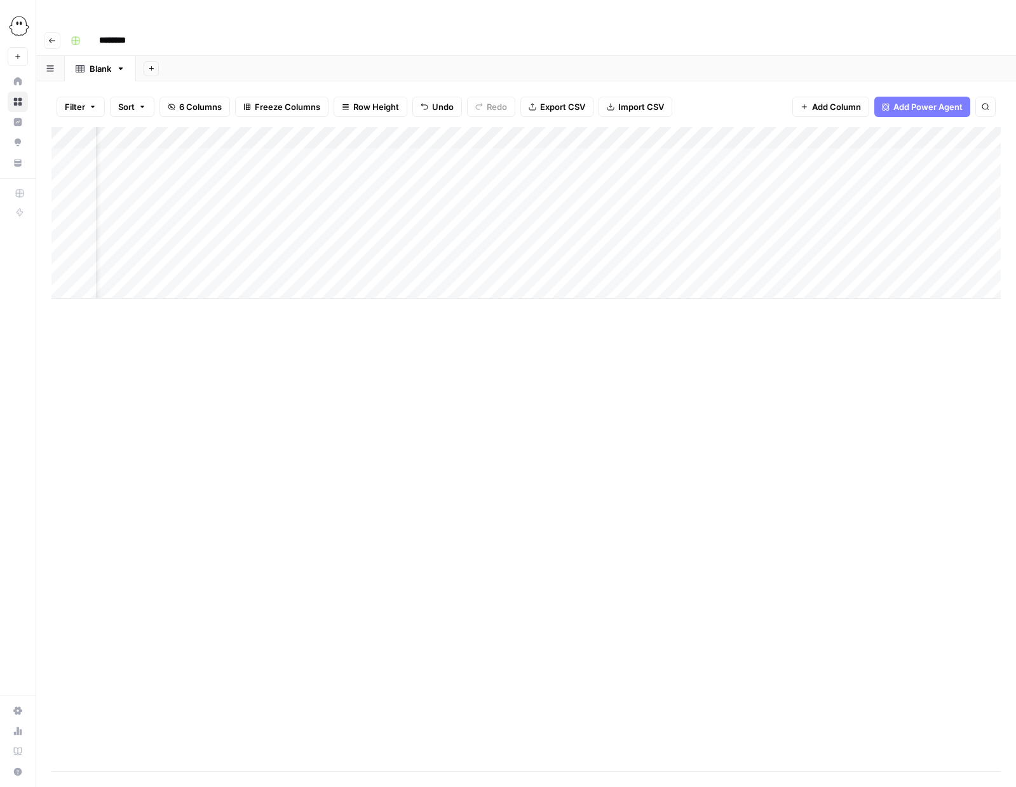
scroll to position [0, 0]
click at [162, 159] on div "Add Column" at bounding box center [526, 213] width 950 height 172
click at [146, 154] on textarea "*" at bounding box center [196, 156] width 203 height 18
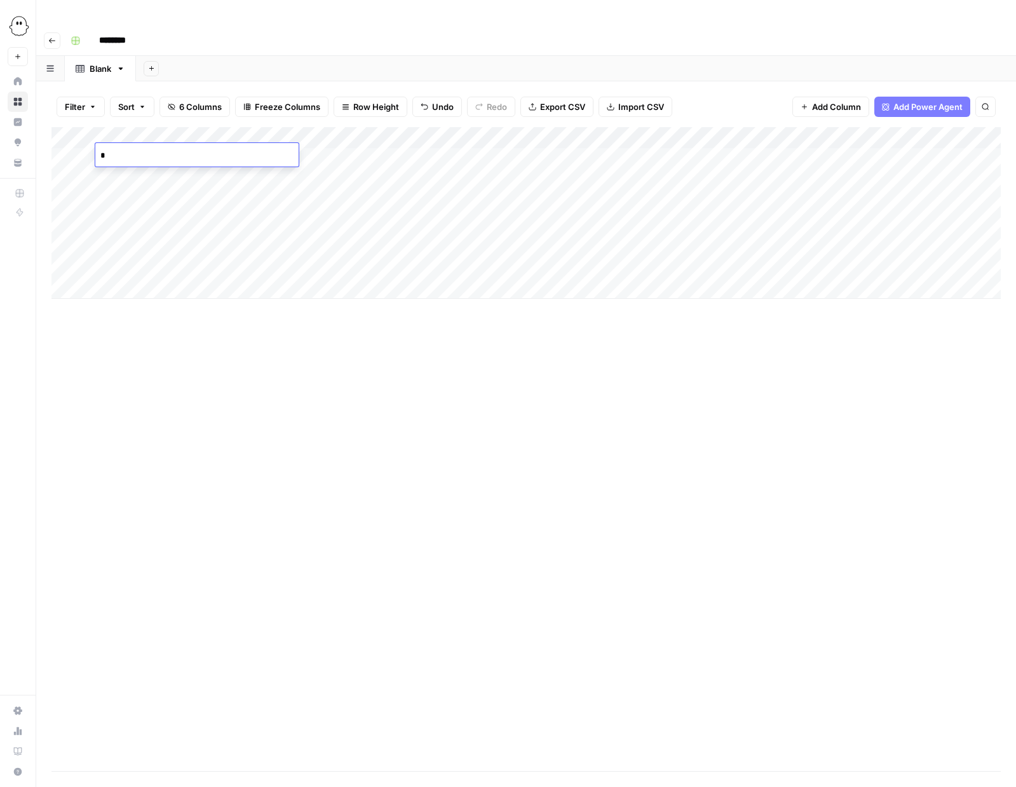
paste textarea "**********"
type textarea "*"
click at [339, 150] on div "Add Column" at bounding box center [526, 213] width 950 height 172
click at [217, 152] on div "Add Column" at bounding box center [526, 213] width 950 height 172
click at [311, 152] on div "Add Column" at bounding box center [526, 213] width 950 height 172
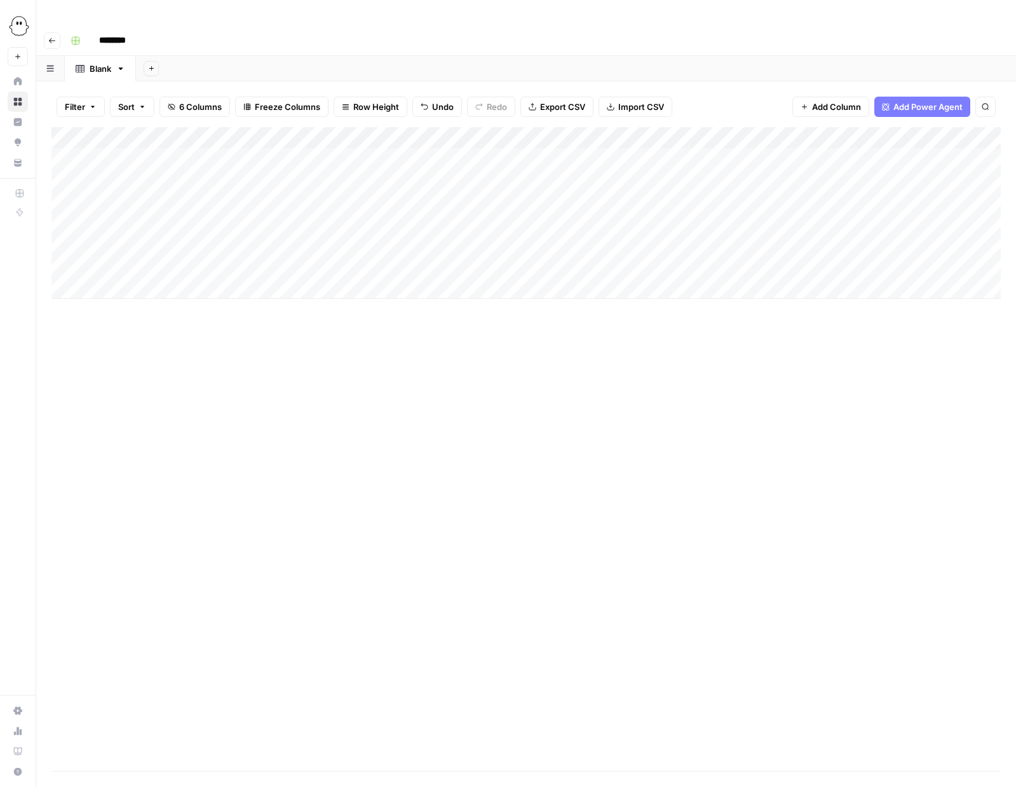
click at [523, 158] on div "Add Column" at bounding box center [526, 213] width 950 height 172
click at [510, 153] on div "Add Column" at bounding box center [526, 213] width 950 height 172
type input "**********"
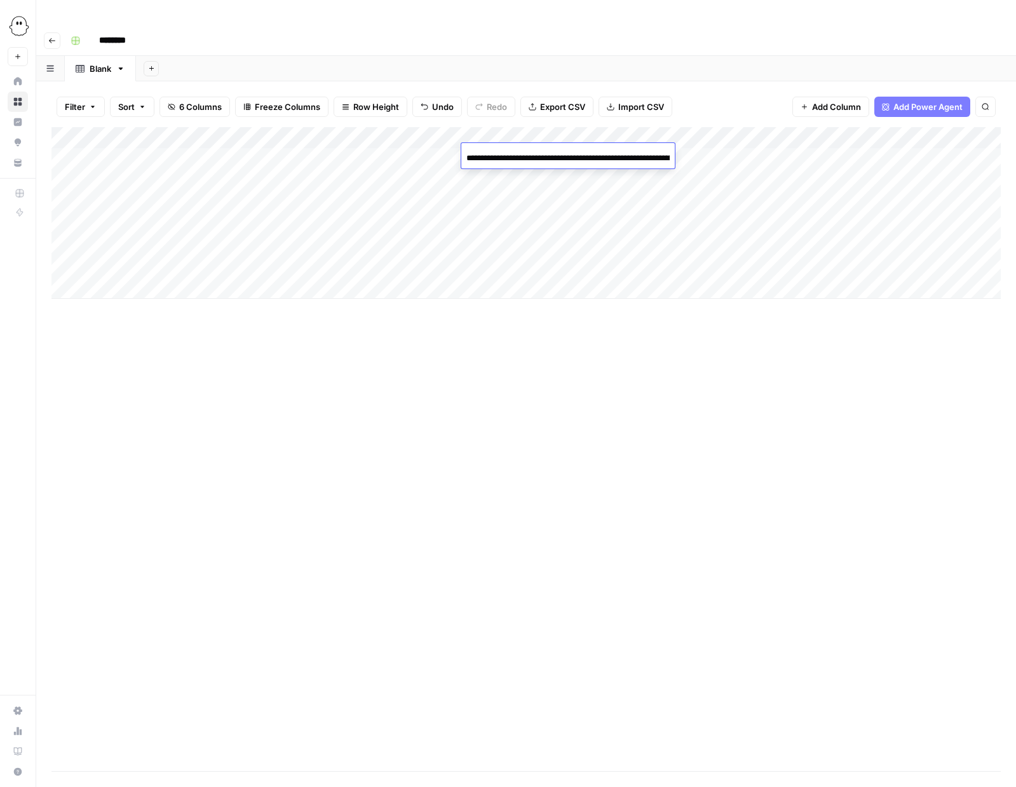
click at [157, 160] on div "Add Column" at bounding box center [526, 213] width 950 height 172
type textarea "**********"
click at [372, 196] on div "Add Column" at bounding box center [526, 213] width 950 height 172
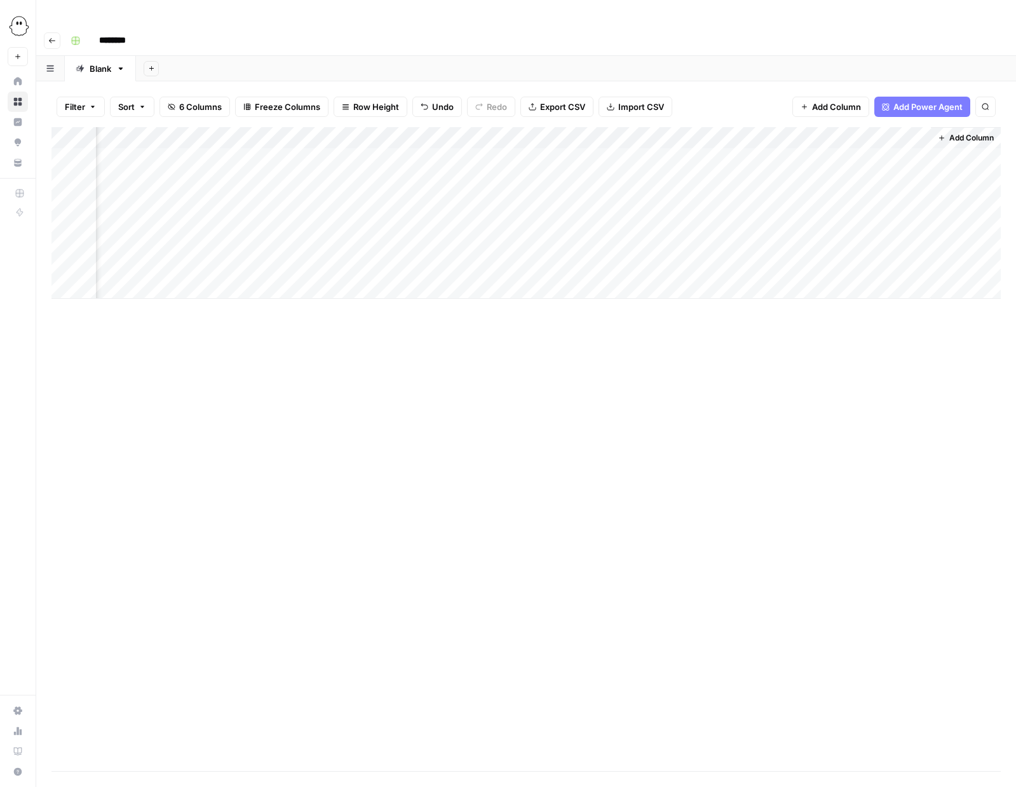
click at [957, 132] on span "Add Column" at bounding box center [972, 137] width 44 height 11
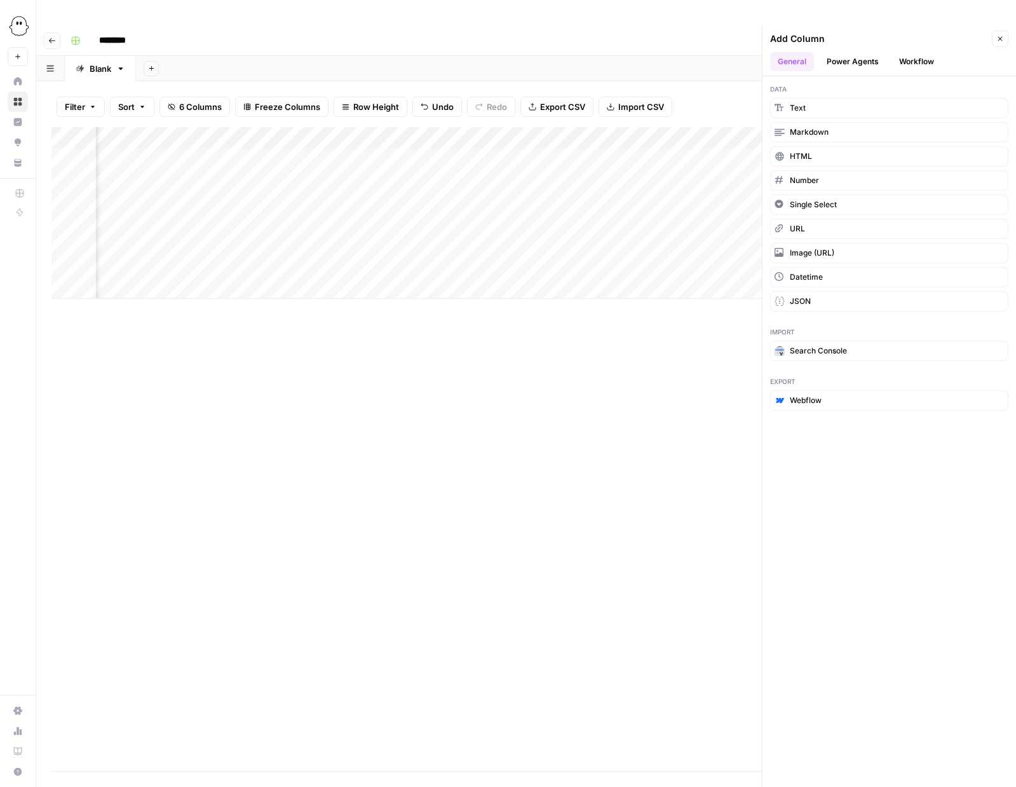
click at [908, 52] on button "Workflow" at bounding box center [917, 61] width 50 height 19
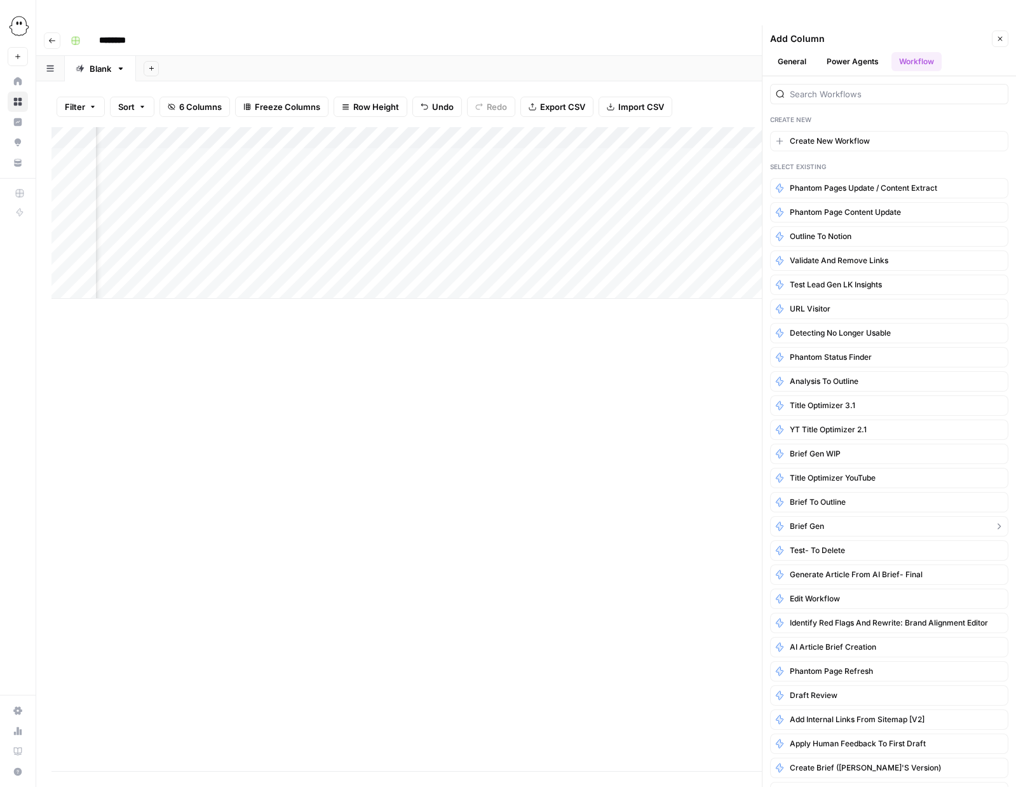
click at [818, 521] on span "Brief Gen" at bounding box center [807, 526] width 34 height 11
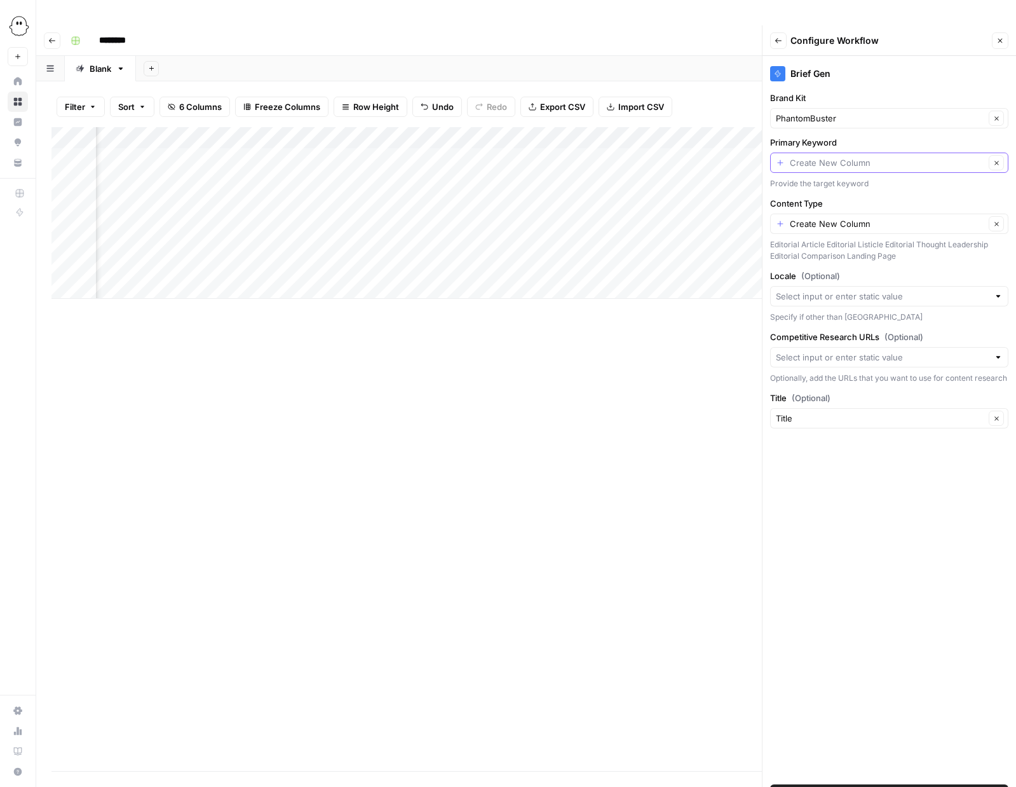
click at [847, 156] on input "Primary Keyword" at bounding box center [887, 162] width 195 height 13
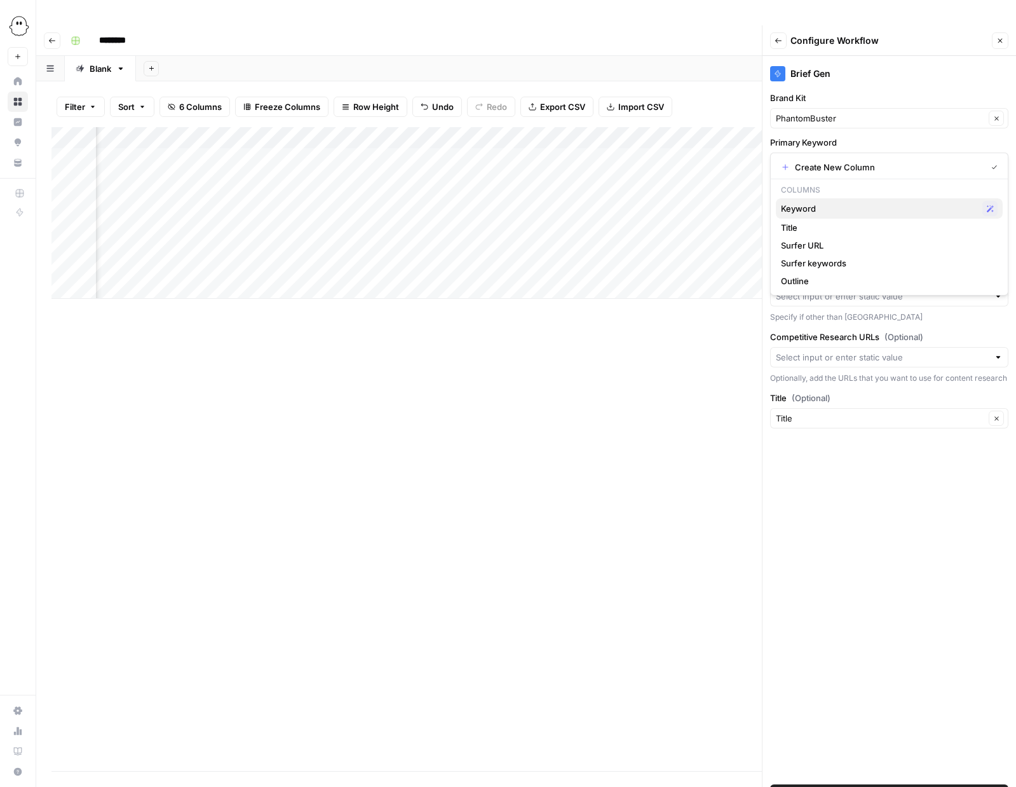
click at [804, 207] on span "Keyword" at bounding box center [879, 208] width 196 height 13
type input "Keyword"
click at [805, 217] on input "Content Type" at bounding box center [887, 223] width 195 height 13
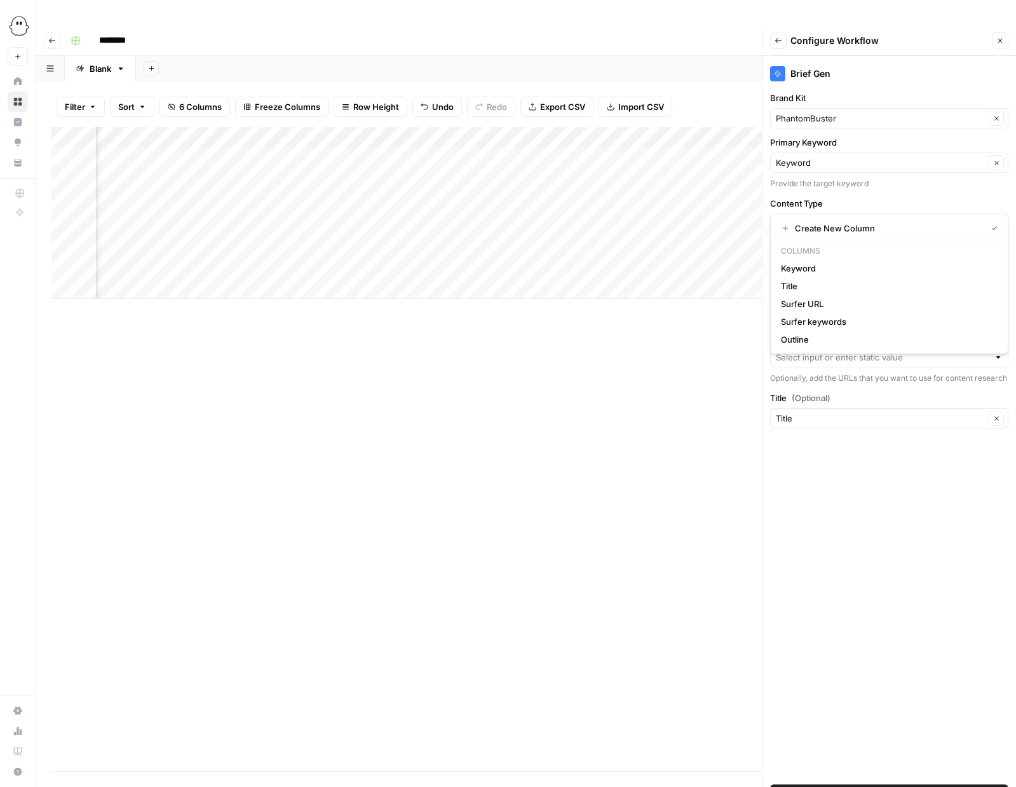
click at [874, 197] on label "Content Type" at bounding box center [889, 203] width 238 height 13
click at [874, 217] on input "Content Type" at bounding box center [887, 223] width 195 height 13
click at [874, 197] on label "Content Type" at bounding box center [889, 203] width 238 height 13
click at [874, 217] on input "Content Type" at bounding box center [887, 223] width 195 height 13
click at [861, 496] on div "Brief Gen Brand Kit PhantomBuster Clear Primary Keyword Keyword Clear Provide t…" at bounding box center [890, 434] width 254 height 756
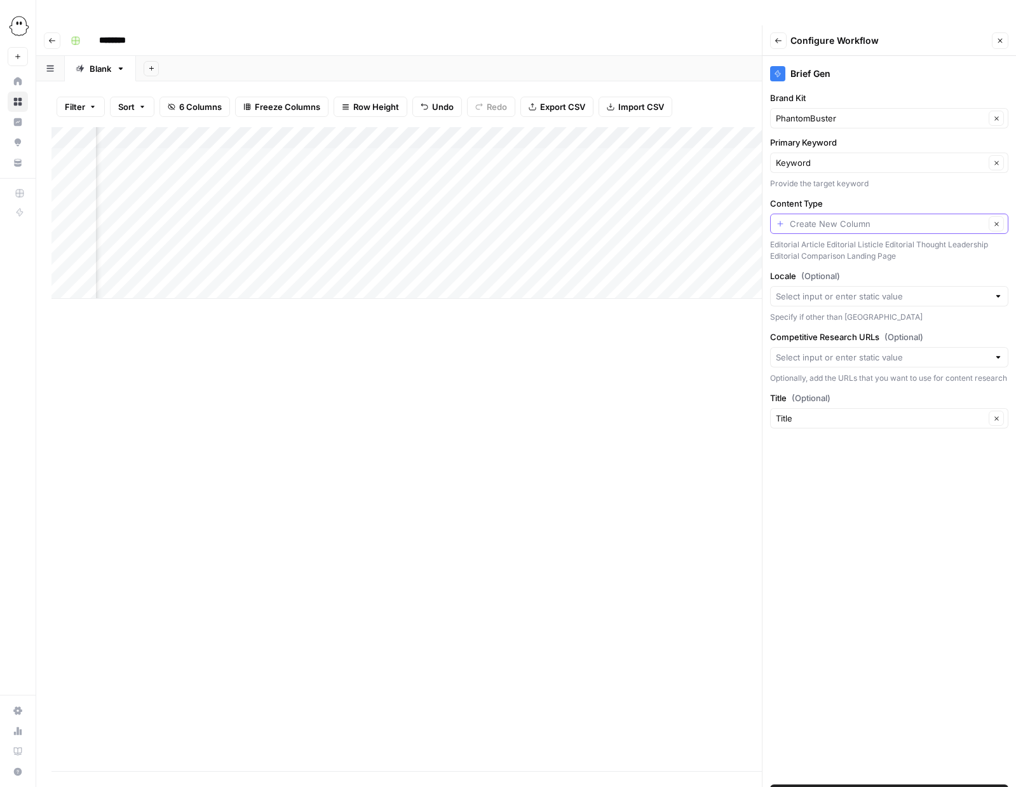
click at [795, 217] on input "Content Type" at bounding box center [887, 223] width 195 height 13
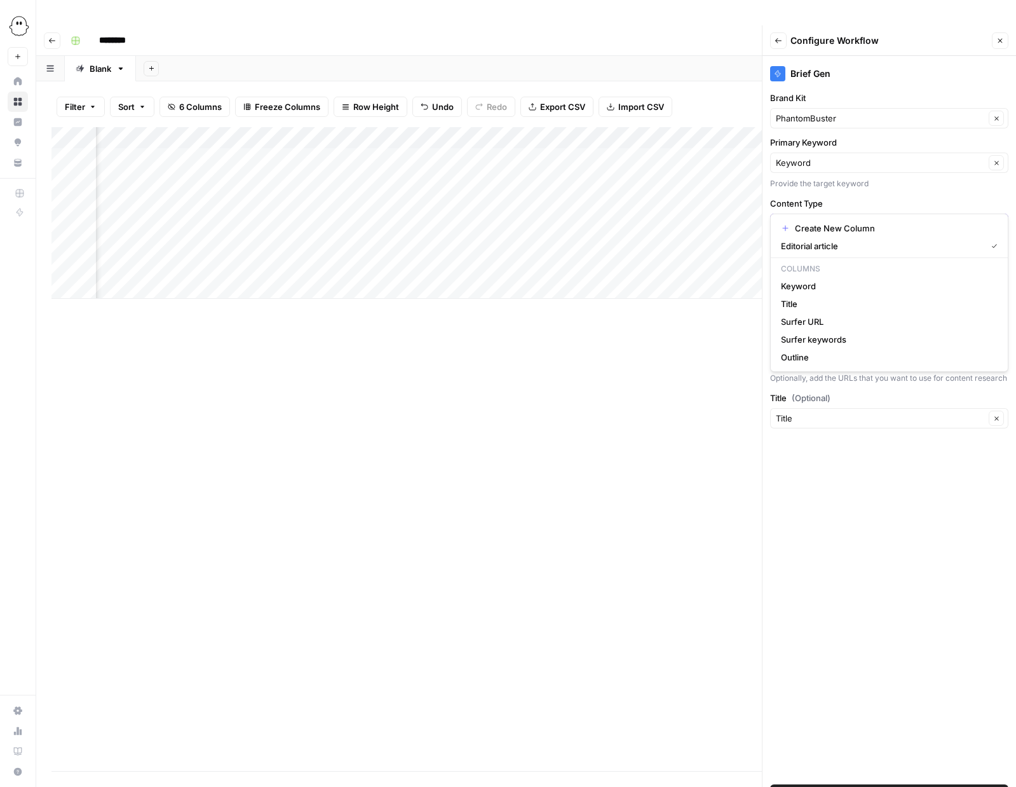
type input "Editorial article"
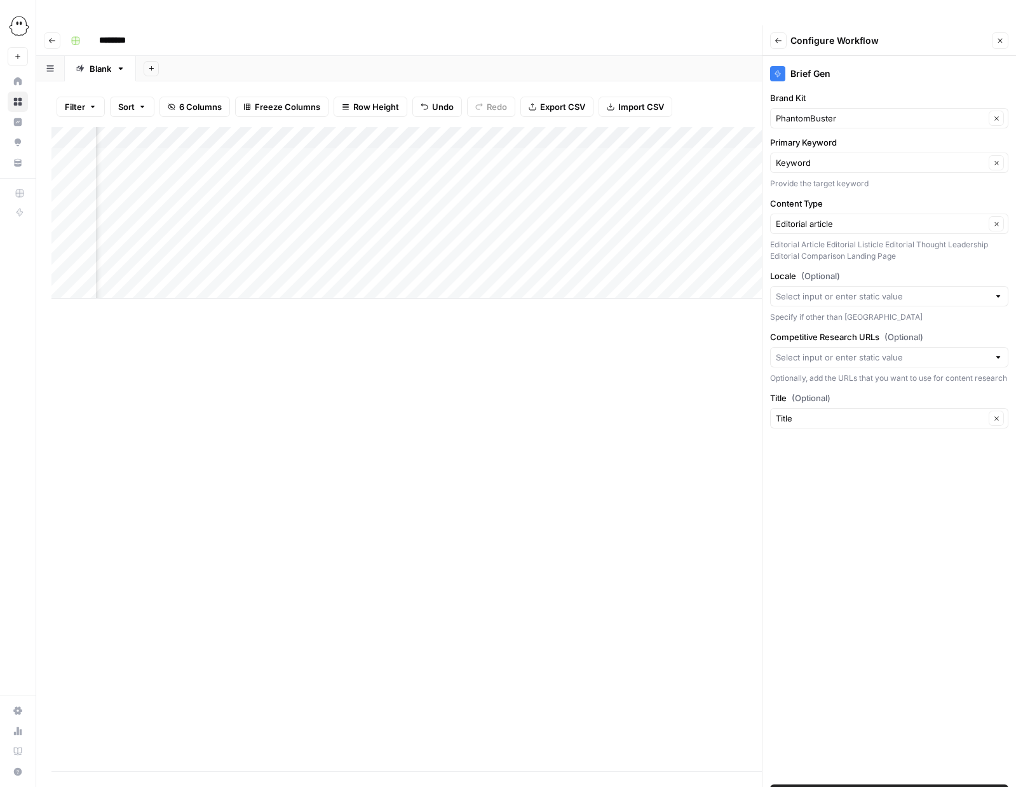
click at [854, 495] on div "Brief Gen Brand Kit PhantomBuster Clear Primary Keyword Keyword Clear Provide t…" at bounding box center [890, 434] width 254 height 756
click at [809, 412] on input "Title (Optional)" at bounding box center [880, 418] width 209 height 13
type input "Title"
click at [235, 346] on div "Add Column" at bounding box center [526, 449] width 950 height 644
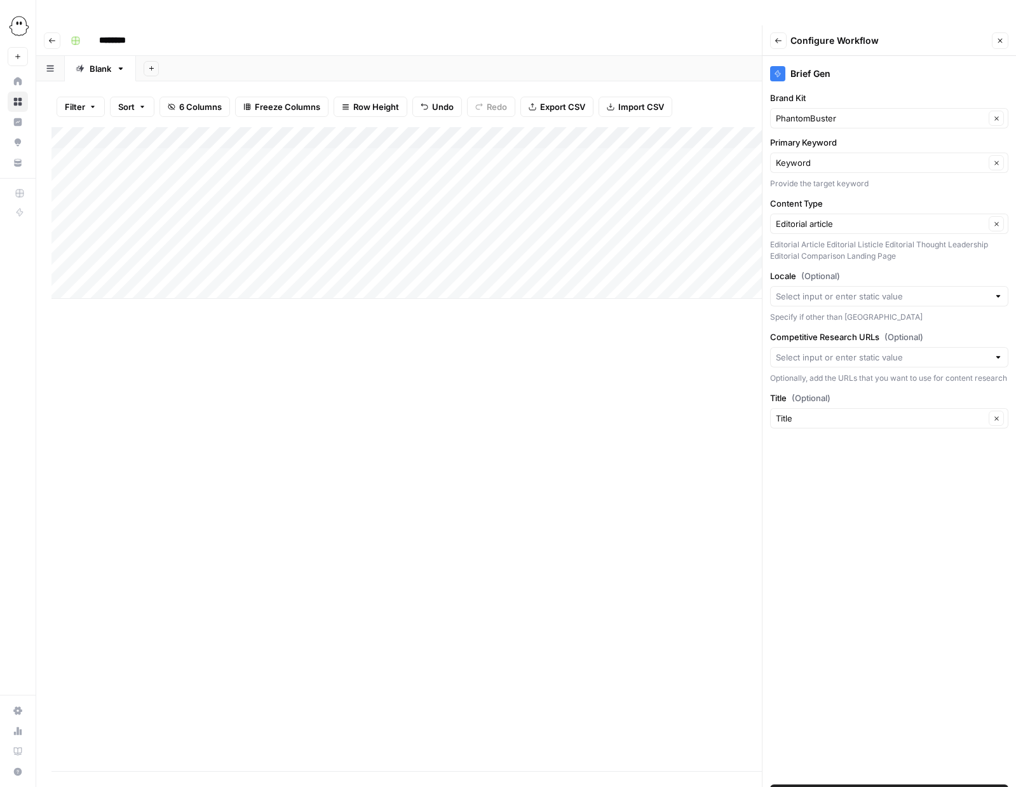
click at [159, 153] on div "Add Column" at bounding box center [526, 213] width 950 height 172
click at [369, 152] on div "Add Column" at bounding box center [526, 213] width 950 height 172
click at [369, 152] on textarea "**********" at bounding box center [405, 162] width 254 height 31
type textarea "**********"
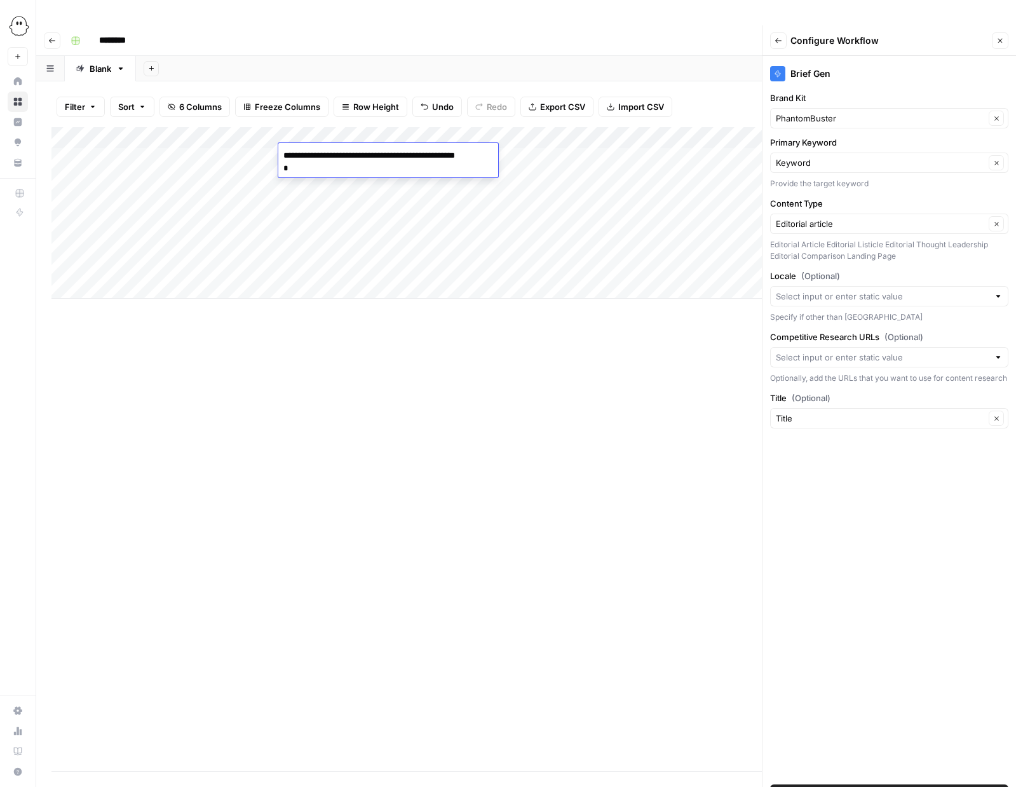
click at [412, 304] on div "Add Column" at bounding box center [526, 449] width 950 height 644
click at [654, 153] on div "Add Column" at bounding box center [526, 213] width 950 height 172
type textarea "**********"
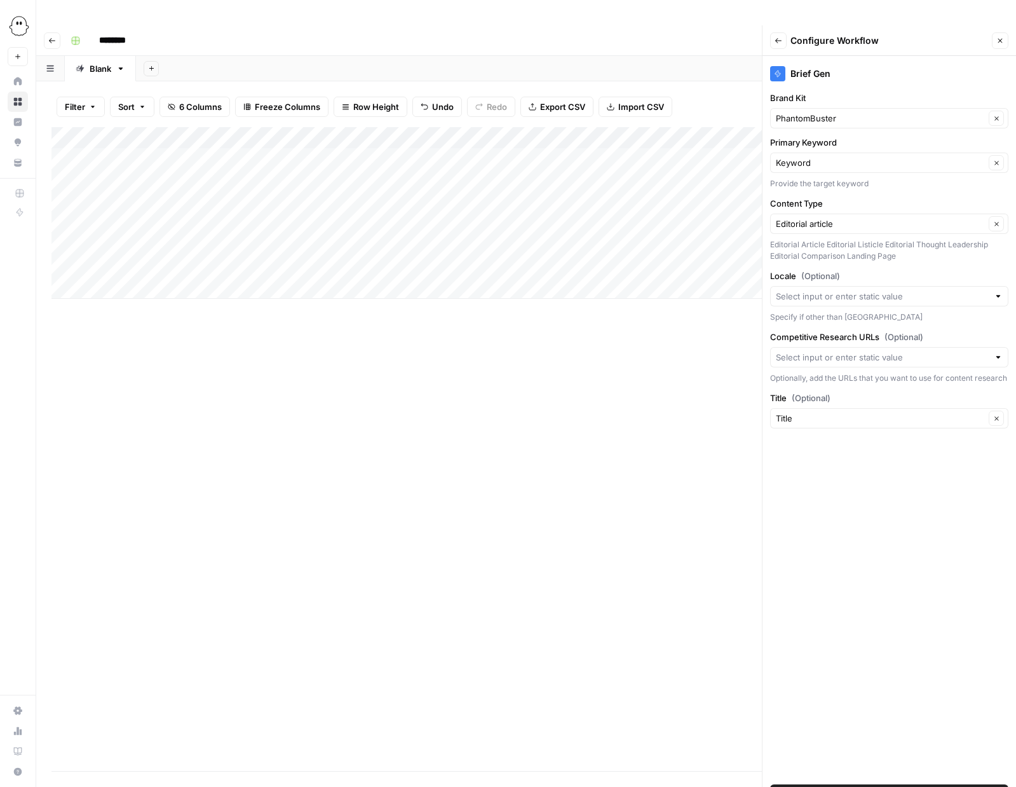
click at [380, 383] on div "Add Column" at bounding box center [526, 449] width 950 height 644
click at [888, 786] on span "Add Workflow" at bounding box center [889, 794] width 55 height 13
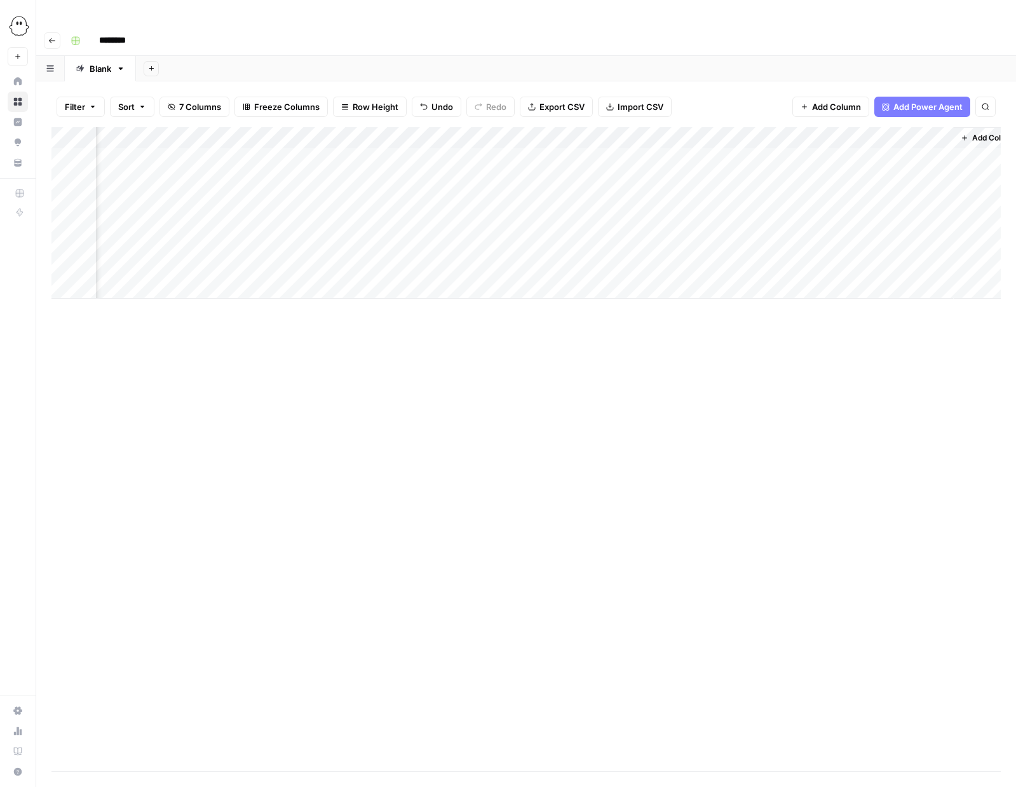
scroll to position [0, 325]
click at [870, 151] on div "Add Column" at bounding box center [526, 213] width 950 height 172
click at [901, 154] on div "Add Column" at bounding box center [526, 213] width 950 height 172
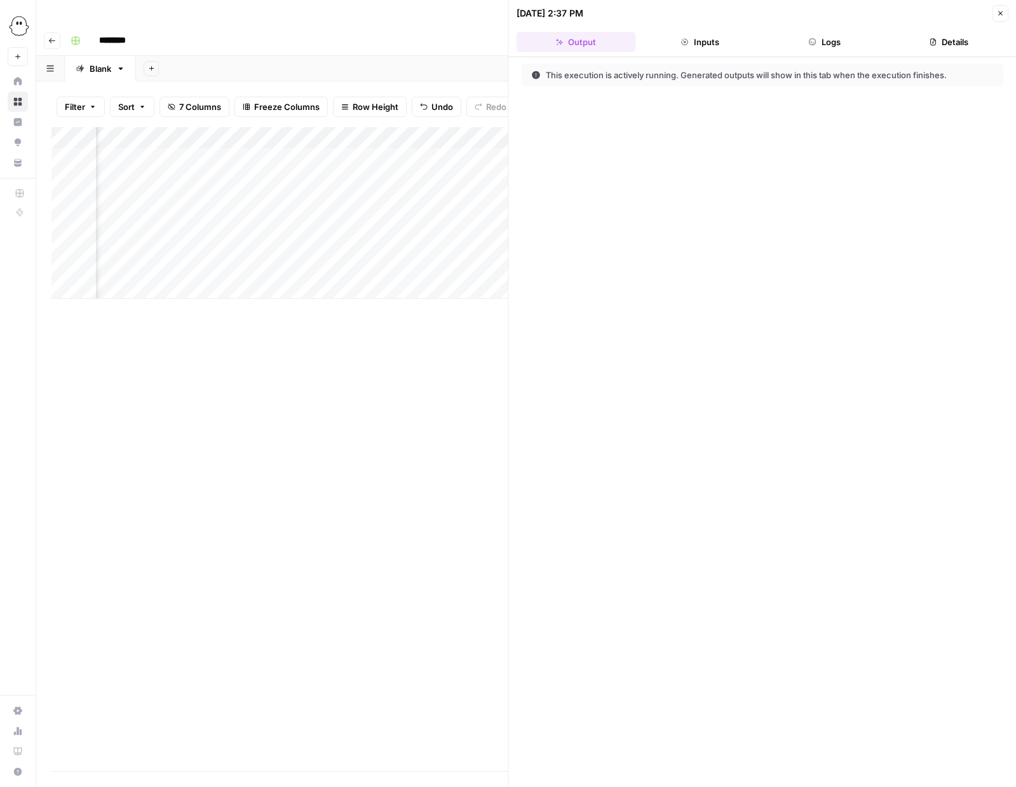
click at [839, 46] on button "Logs" at bounding box center [825, 42] width 120 height 20
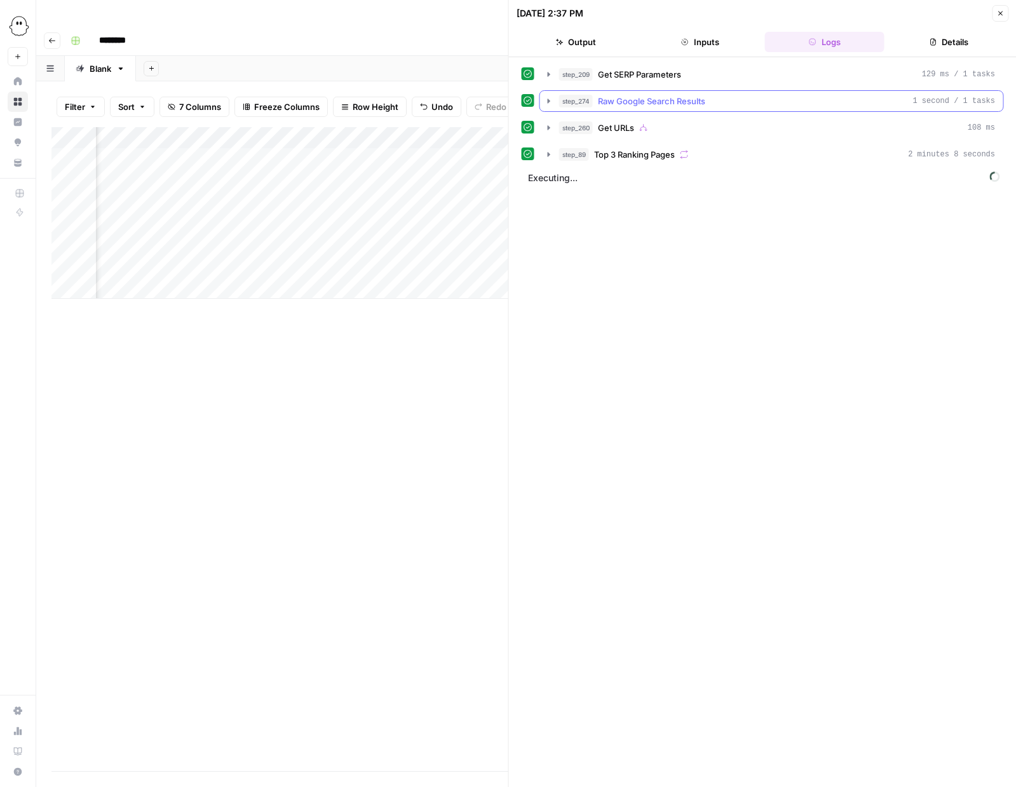
click at [549, 102] on icon "button" at bounding box center [549, 101] width 10 height 10
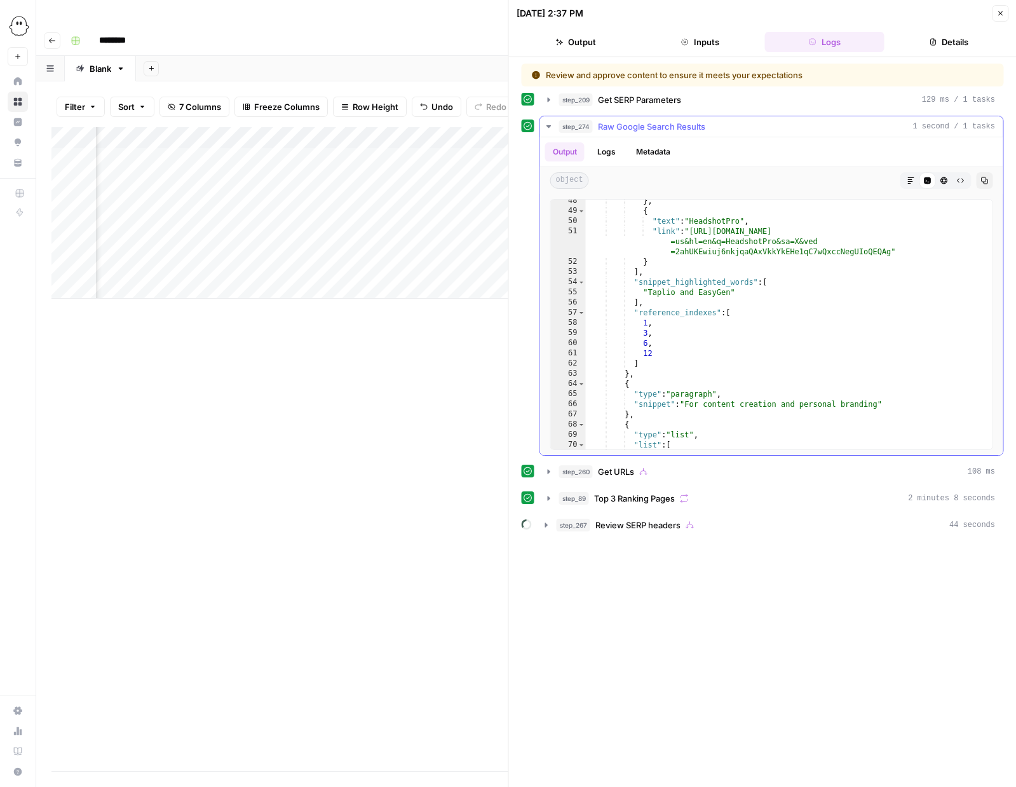
scroll to position [637, 0]
click at [1000, 15] on icon "button" at bounding box center [1001, 14] width 8 height 8
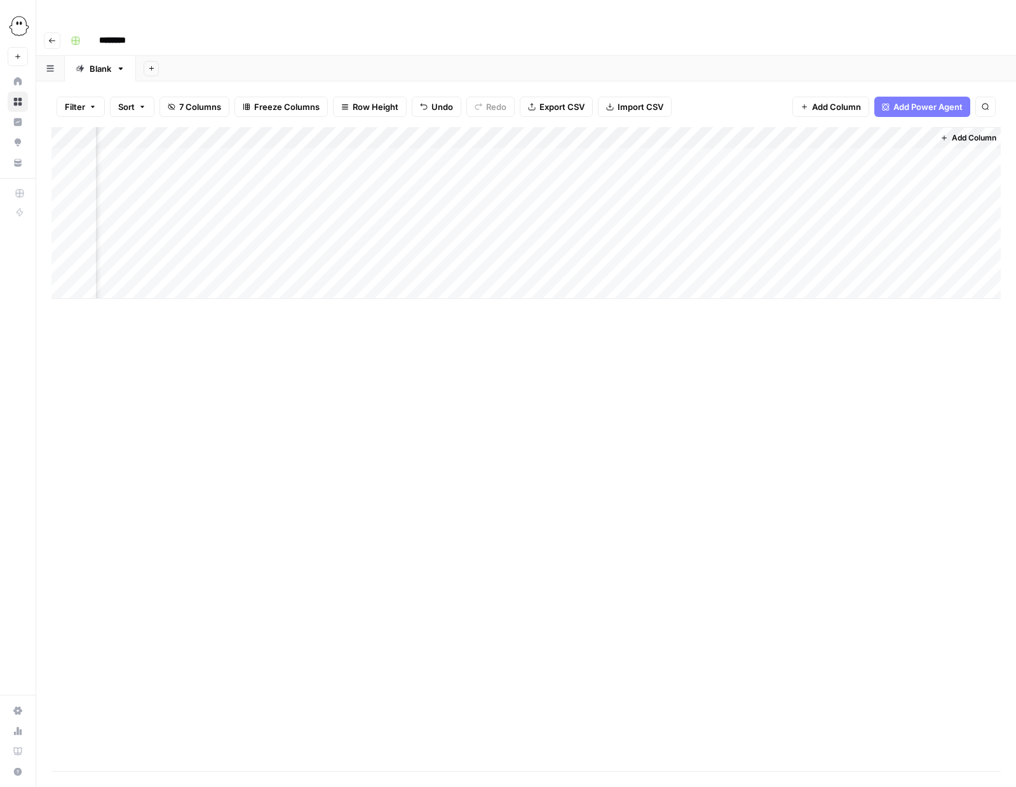
scroll to position [0, 325]
click at [918, 154] on div "Add Column" at bounding box center [526, 213] width 950 height 172
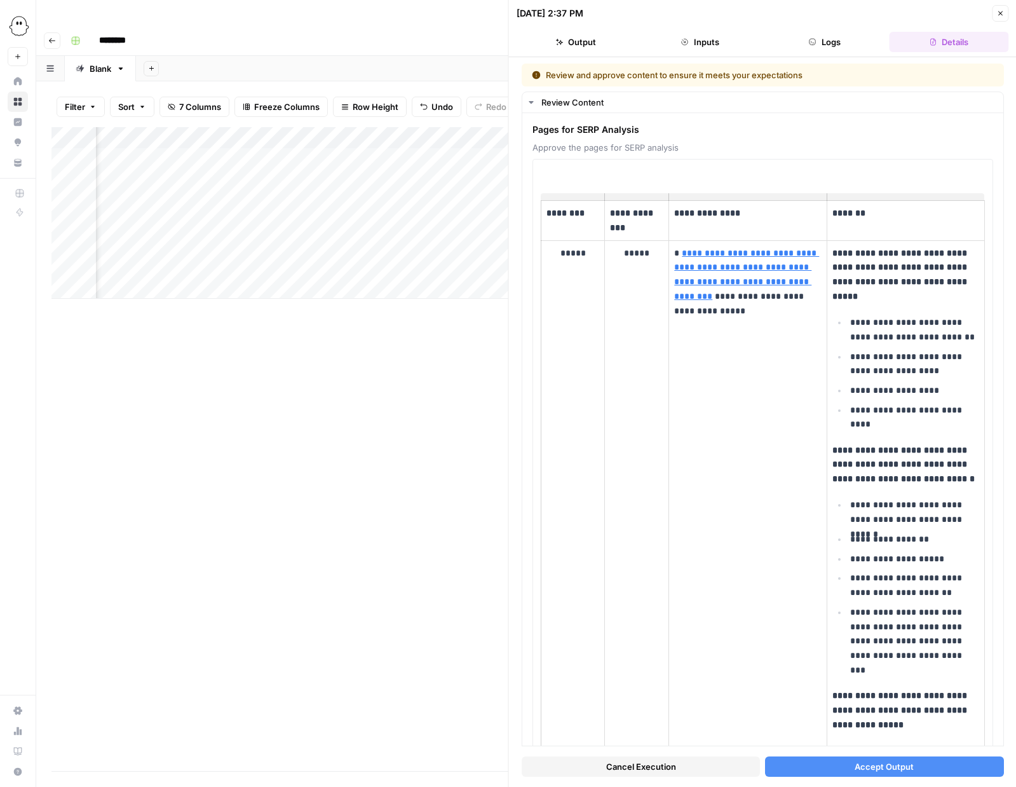
click at [999, 15] on icon "button" at bounding box center [1001, 14] width 8 height 8
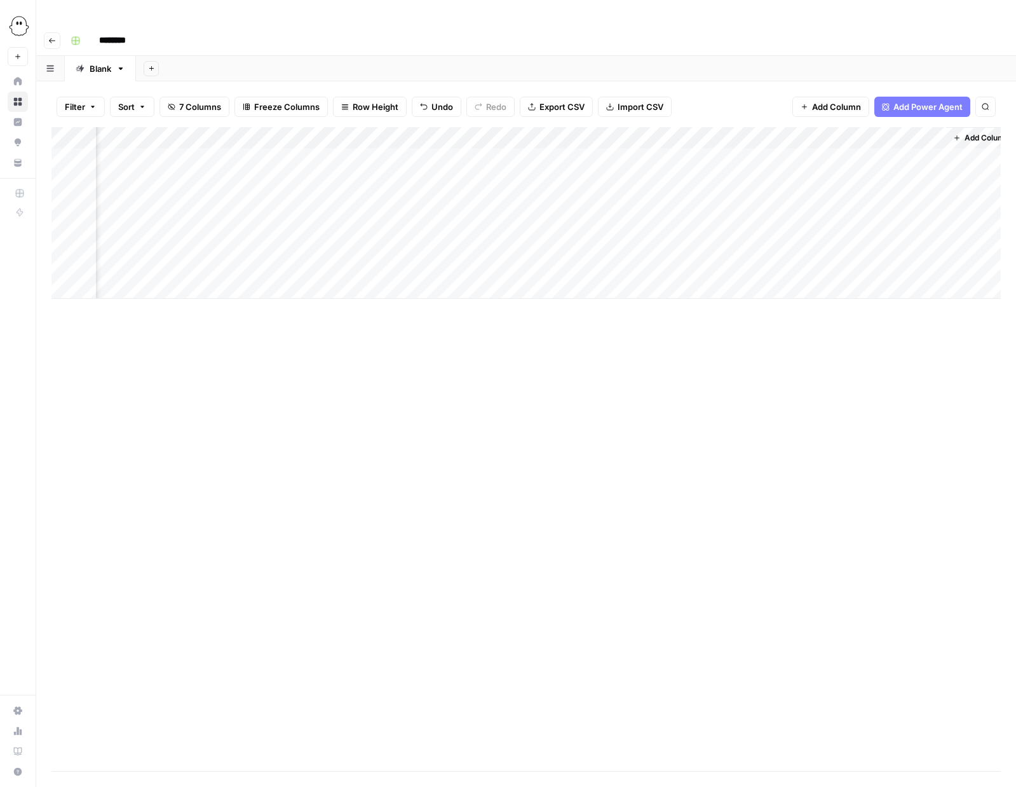
scroll to position [0, 310]
click at [919, 127] on div "Add Column" at bounding box center [526, 213] width 950 height 172
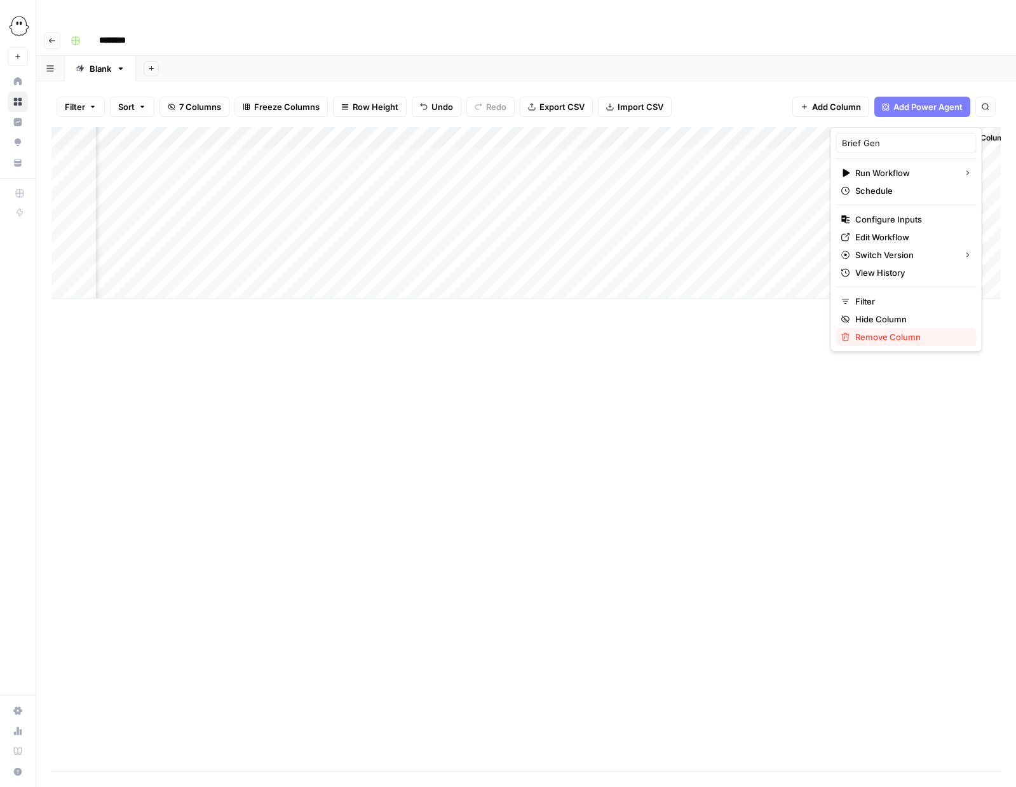
click at [879, 338] on span "Remove Column" at bounding box center [911, 337] width 111 height 13
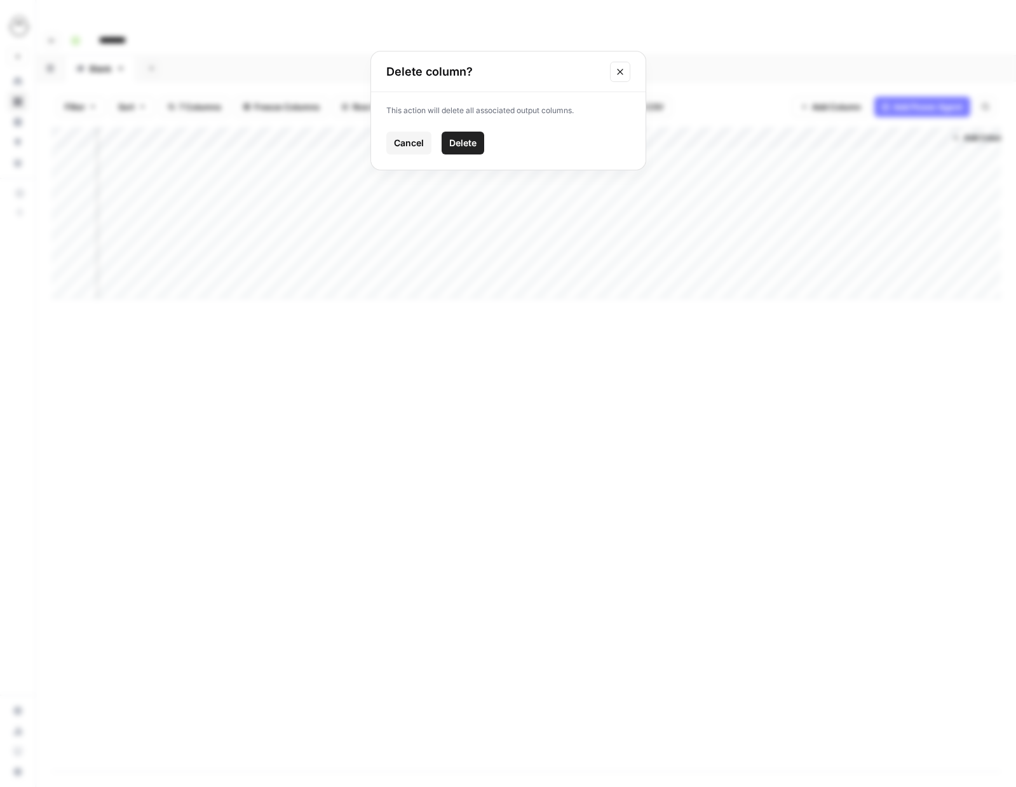
click at [475, 141] on span "Delete" at bounding box center [462, 143] width 27 height 13
click at [968, 132] on span "Add Column" at bounding box center [972, 137] width 44 height 11
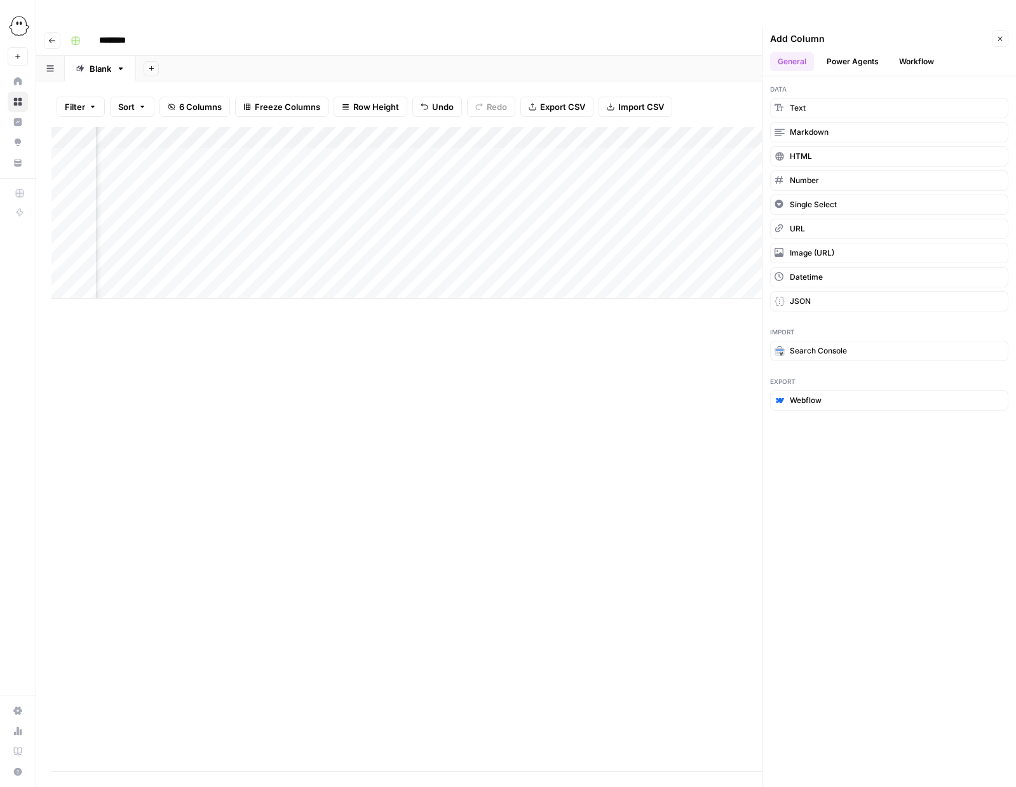
click at [925, 52] on button "Workflow" at bounding box center [917, 61] width 50 height 19
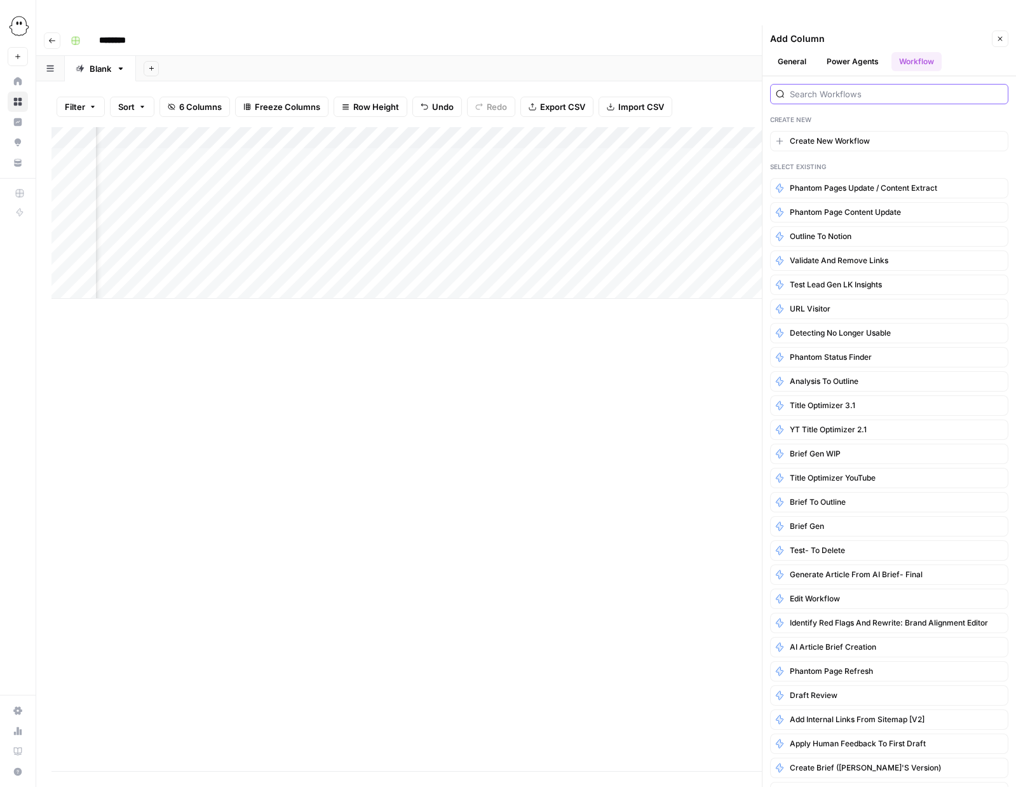
click at [885, 88] on input "search" at bounding box center [896, 94] width 213 height 13
type input "research"
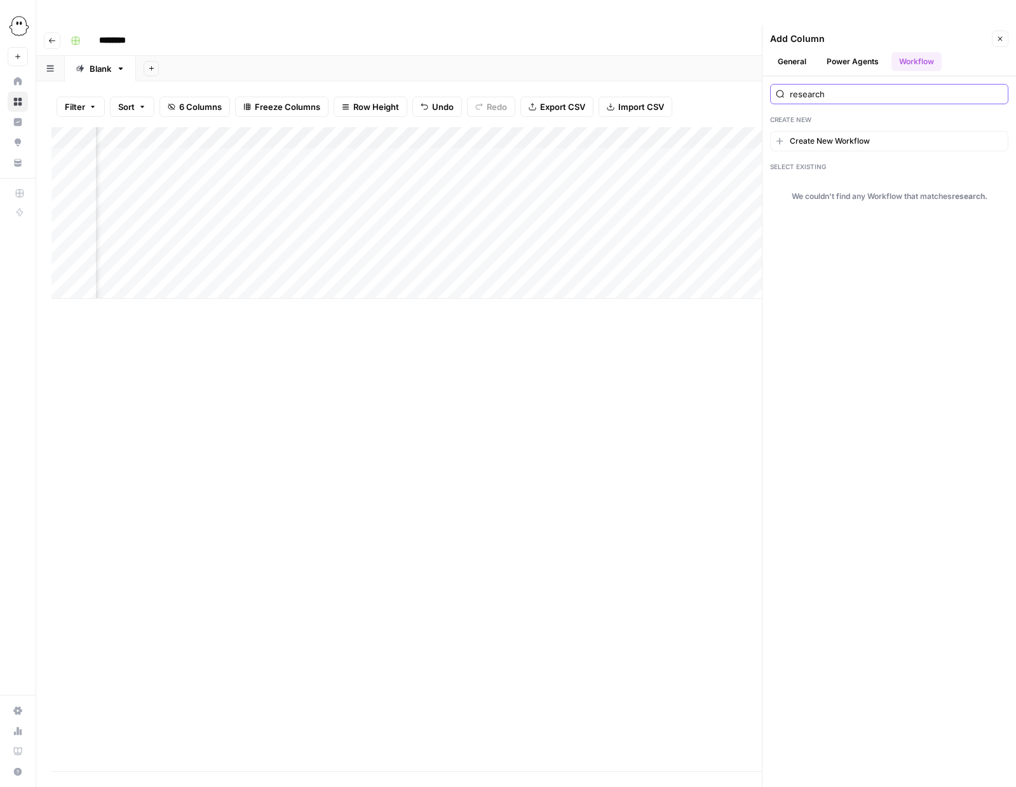
click at [809, 88] on input "research" at bounding box center [896, 94] width 213 height 13
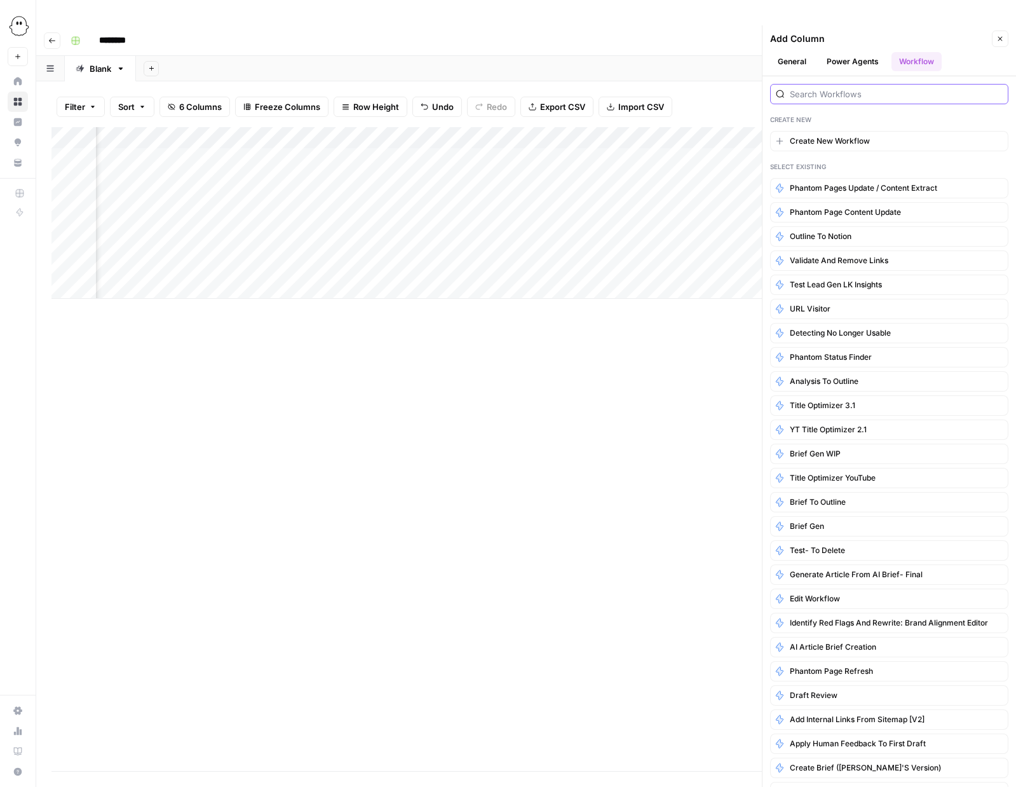
click at [879, 88] on input "search" at bounding box center [896, 94] width 213 height 13
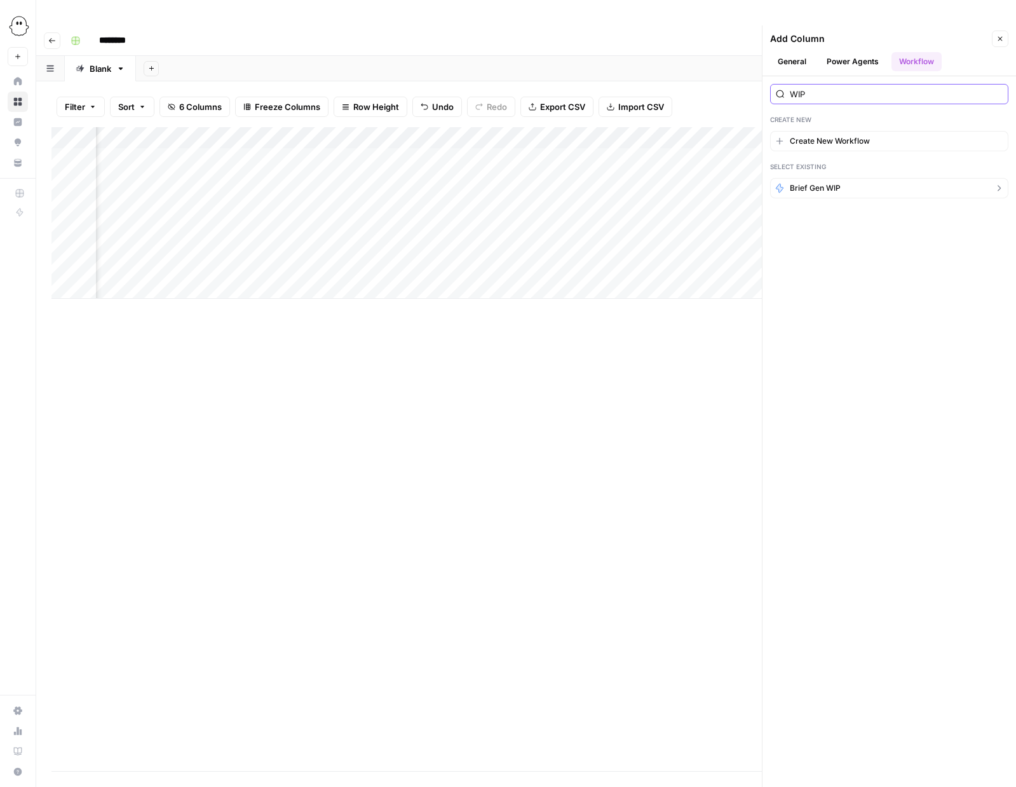
type input "WIP"
click at [848, 178] on button "Brief Gen WIP" at bounding box center [889, 188] width 238 height 20
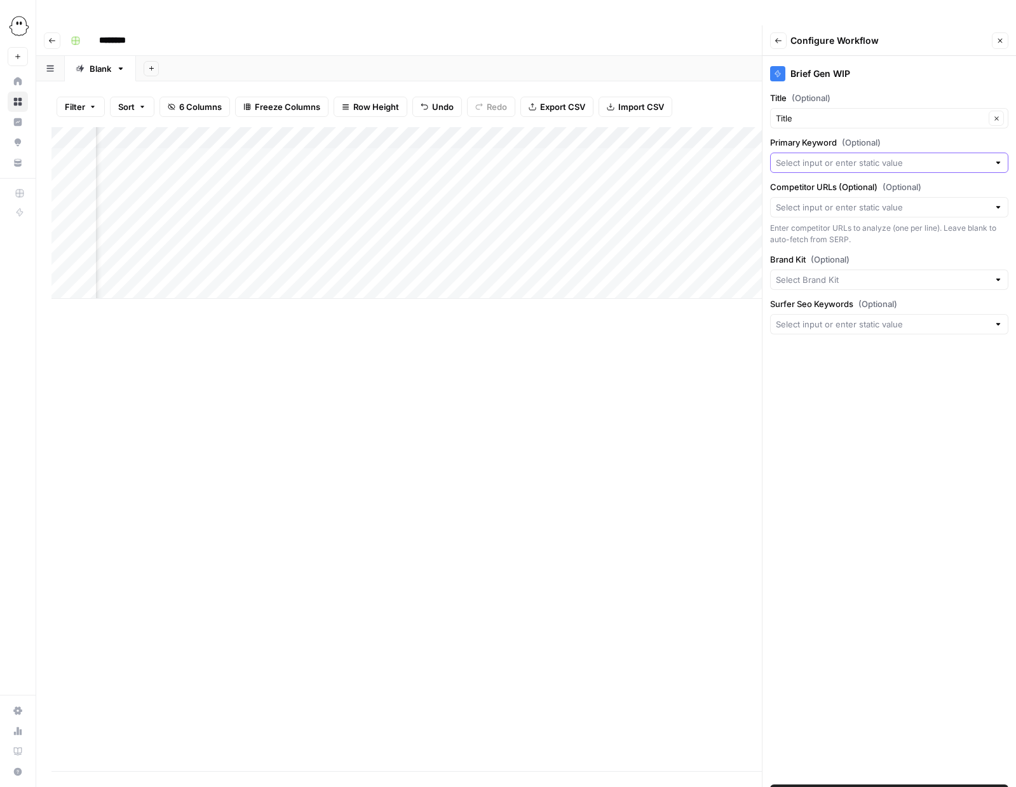
click at [825, 156] on input "Primary Keyword (Optional)" at bounding box center [882, 162] width 213 height 13
click at [807, 205] on span "Keyword" at bounding box center [879, 208] width 196 height 13
type input "Keyword"
click at [815, 273] on input "Brand Kit (Optional)" at bounding box center [882, 279] width 213 height 13
click at [812, 285] on span "PhantomBuster" at bounding box center [887, 284] width 212 height 13
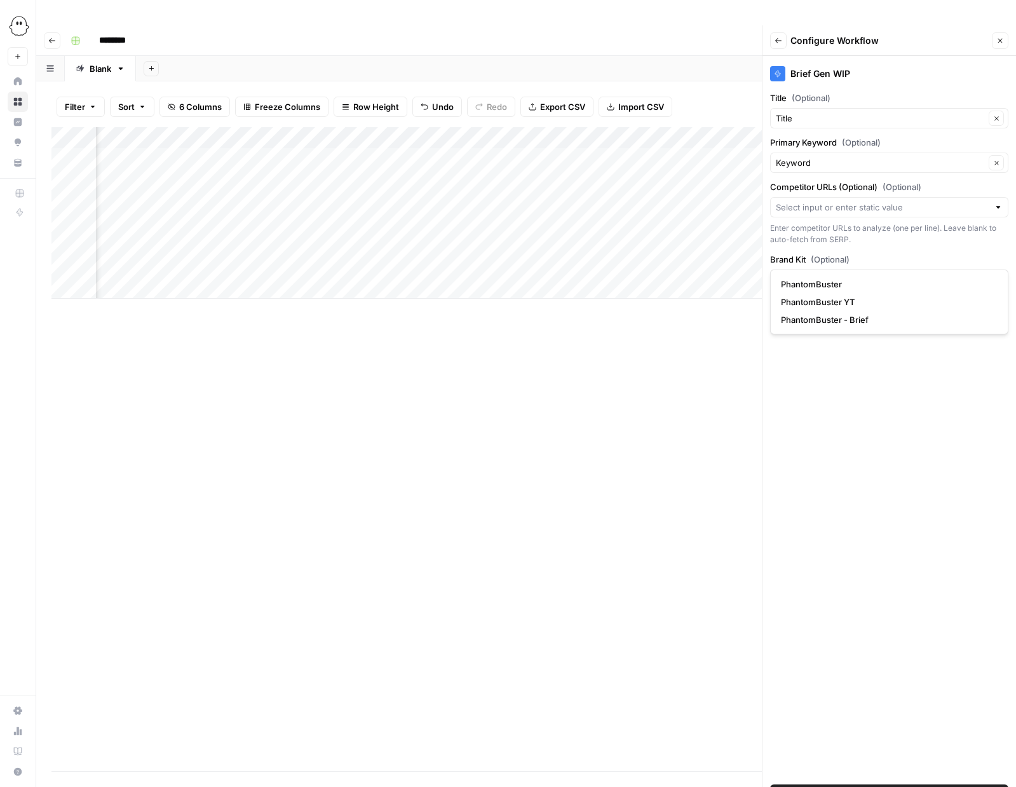
type input "PhantomBuster"
click at [812, 318] on input "Surfer Seo Keywords (Optional)" at bounding box center [882, 324] width 213 height 13
click at [812, 407] on span "Surfer keywords" at bounding box center [879, 410] width 196 height 13
type input "Surfer keywords"
click at [907, 786] on span "Add Workflow" at bounding box center [889, 794] width 55 height 13
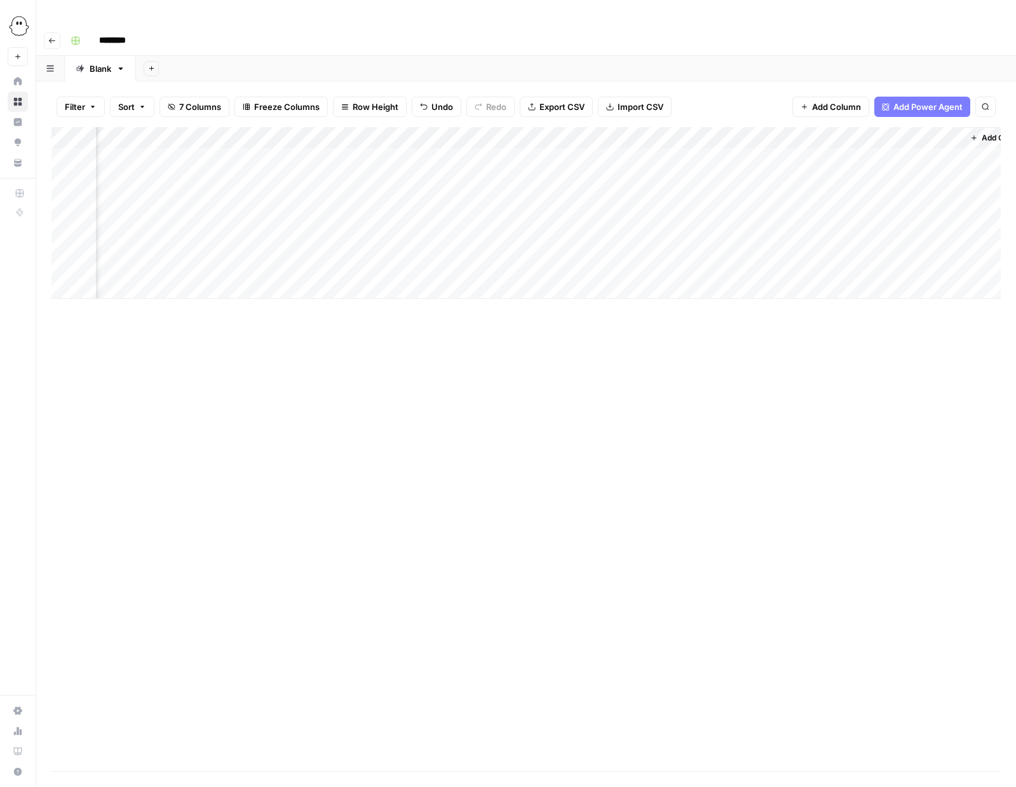
scroll to position [0, 326]
click at [872, 151] on div "Add Column" at bounding box center [526, 213] width 950 height 172
click at [874, 130] on div "Add Column" at bounding box center [526, 213] width 950 height 172
click at [875, 154] on div "Add Column" at bounding box center [526, 213] width 950 height 172
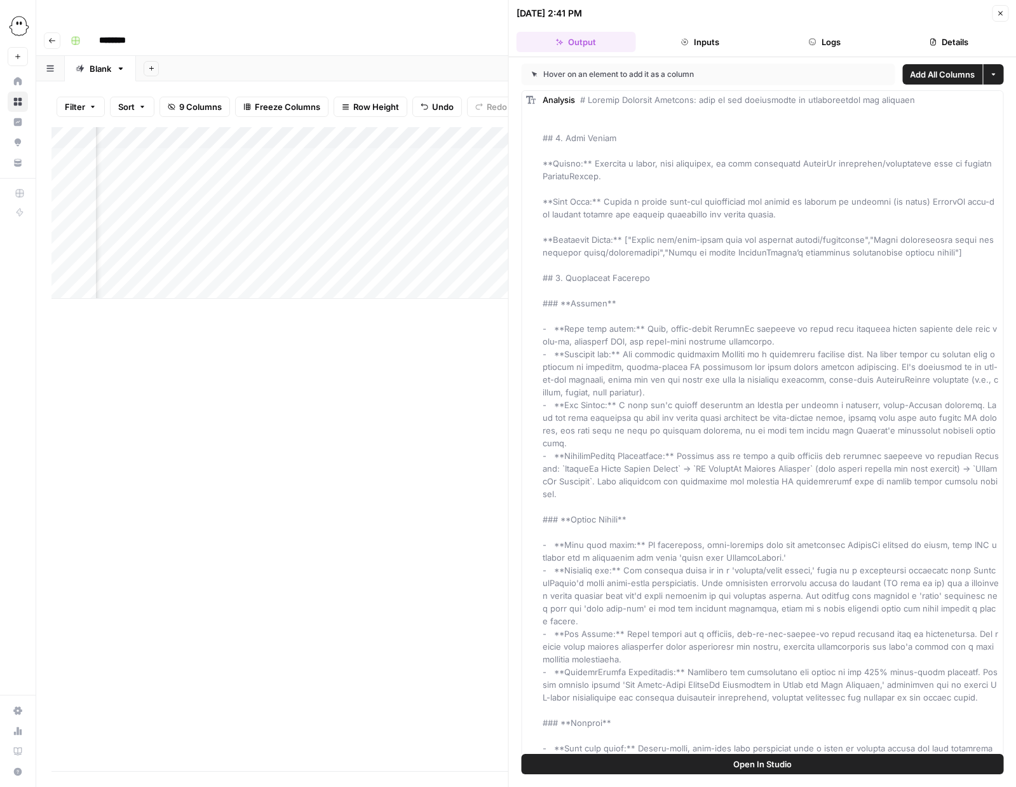
click at [993, 14] on button "Close" at bounding box center [1000, 13] width 17 height 17
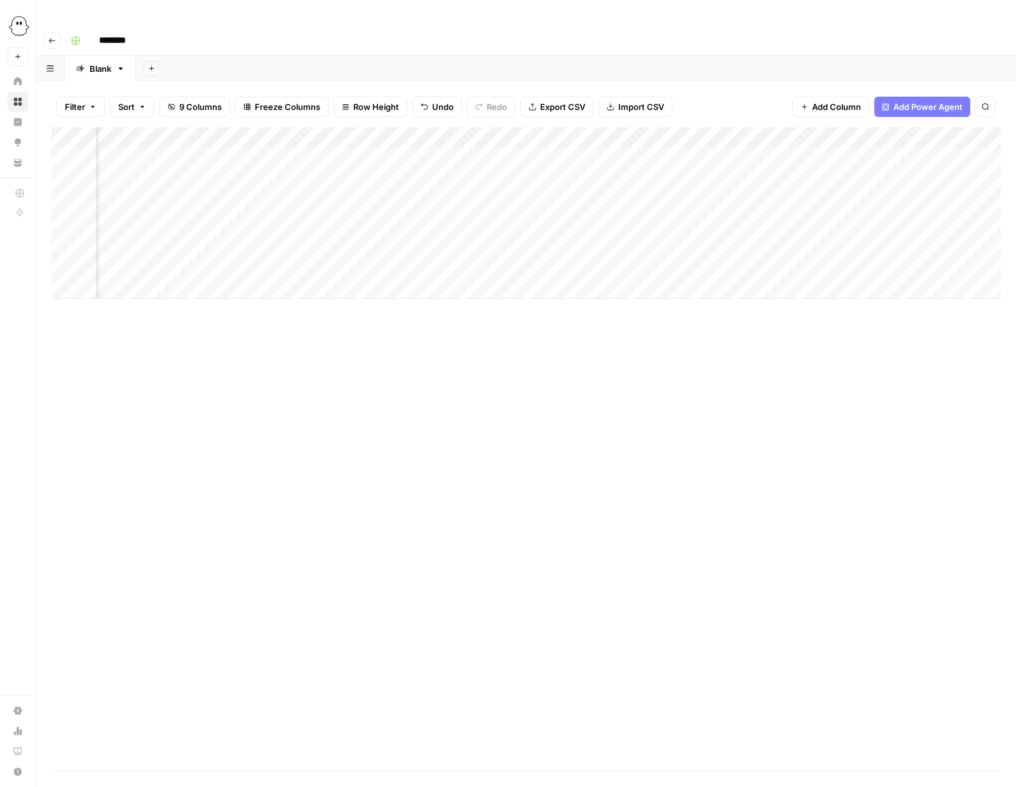
scroll to position [0, 555]
click at [876, 155] on div "Add Column" at bounding box center [526, 213] width 950 height 172
click at [921, 156] on div "Add Column" at bounding box center [526, 213] width 950 height 172
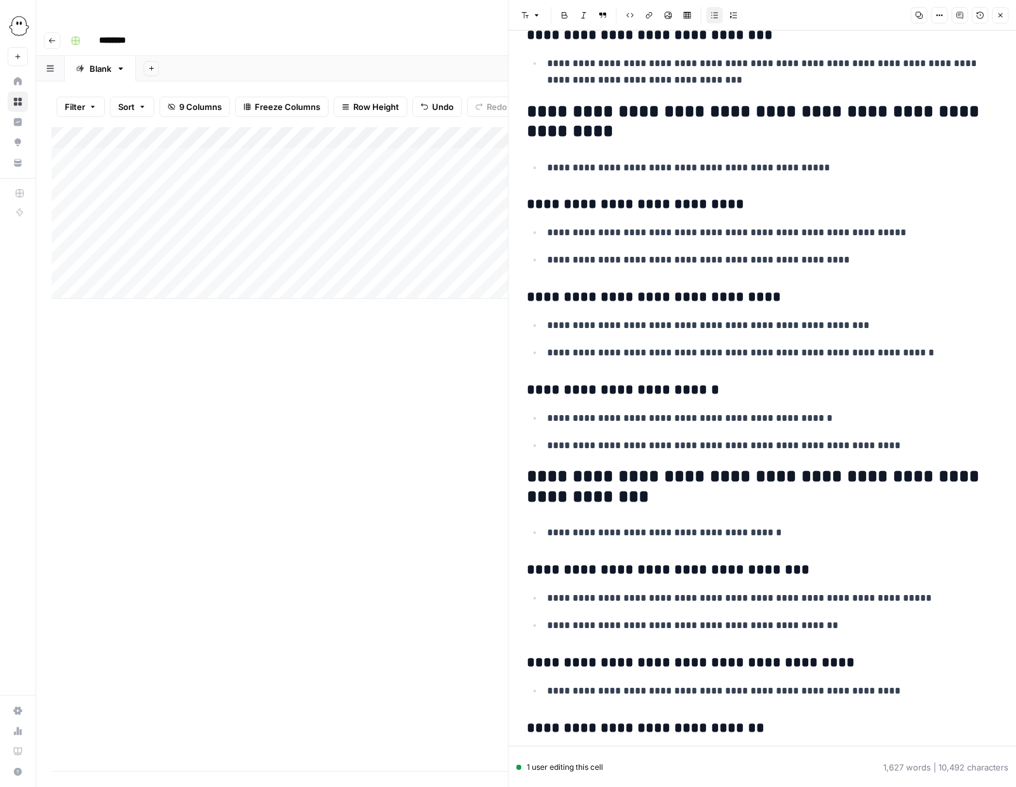
click at [257, 154] on div "Add Column" at bounding box center [279, 213] width 457 height 172
click at [203, 151] on div "Add Column" at bounding box center [279, 213] width 457 height 172
click at [203, 151] on textarea "**********" at bounding box center [201, 162] width 213 height 31
click at [394, 552] on div "Add Column" at bounding box center [279, 449] width 457 height 644
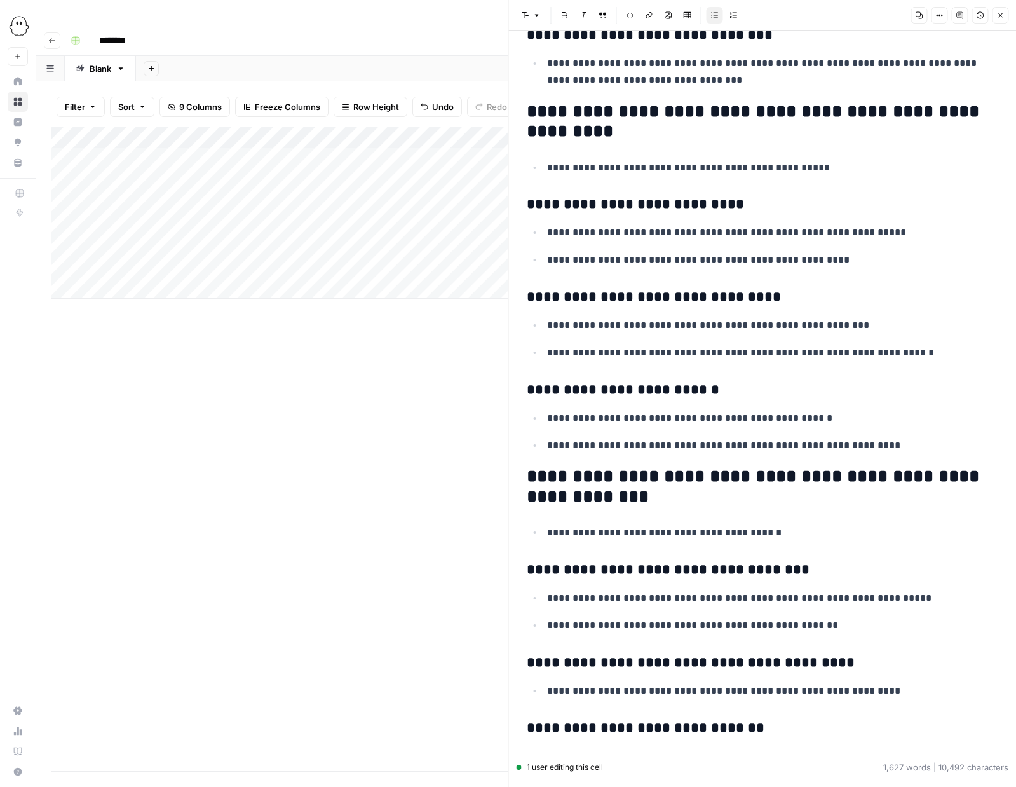
click at [1004, 18] on button "Close" at bounding box center [1000, 15] width 17 height 17
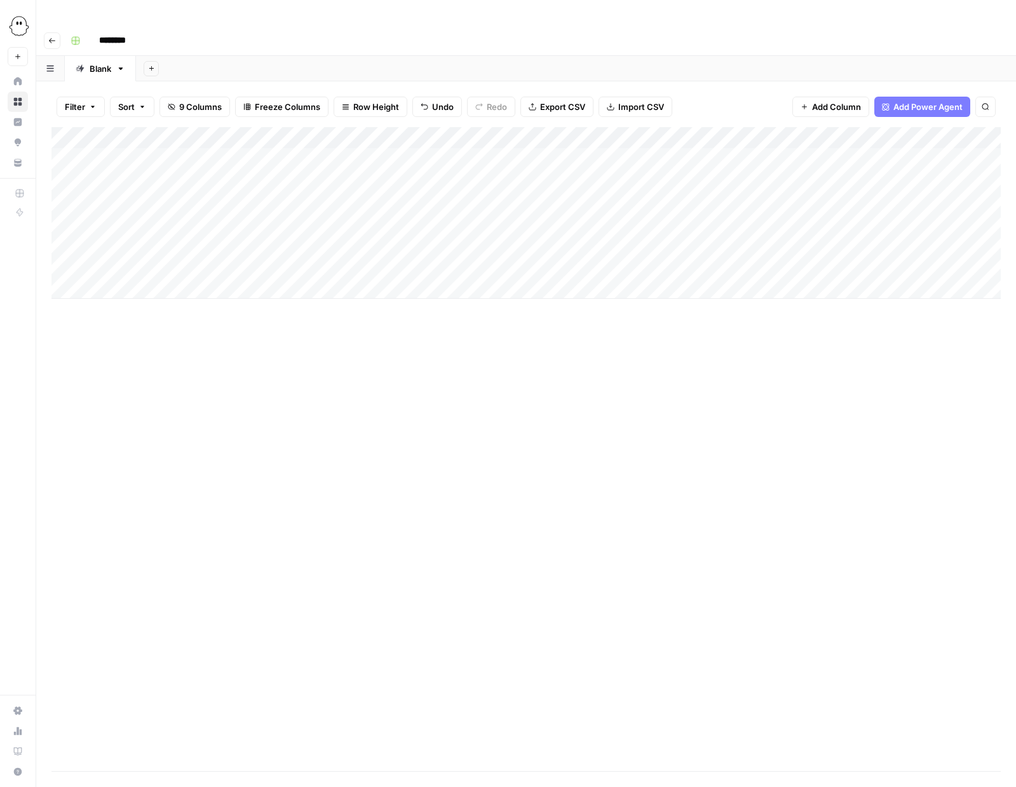
click at [209, 175] on div "Add Column" at bounding box center [526, 213] width 950 height 172
click at [207, 175] on div "Add Column" at bounding box center [526, 213] width 950 height 172
type textarea "**********"
click at [559, 345] on div "Add Column" at bounding box center [526, 449] width 950 height 644
click at [629, 174] on div "Add Column" at bounding box center [526, 213] width 950 height 172
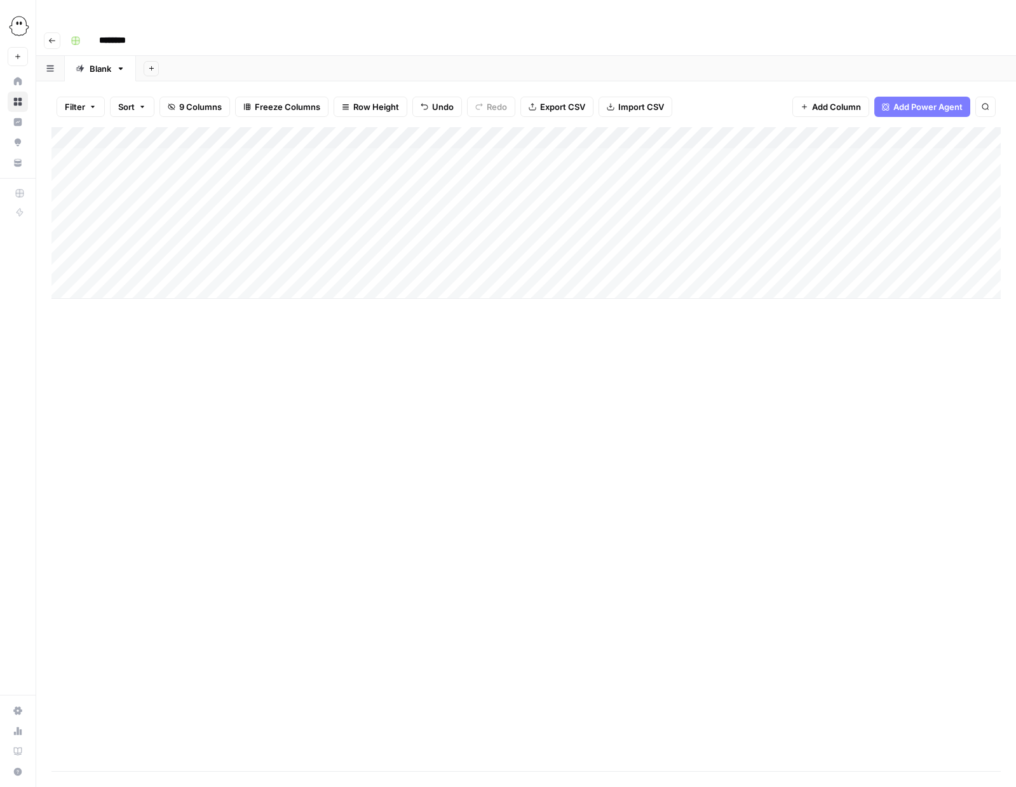
click at [629, 174] on div "Add Column" at bounding box center [526, 213] width 950 height 172
type textarea "**********"
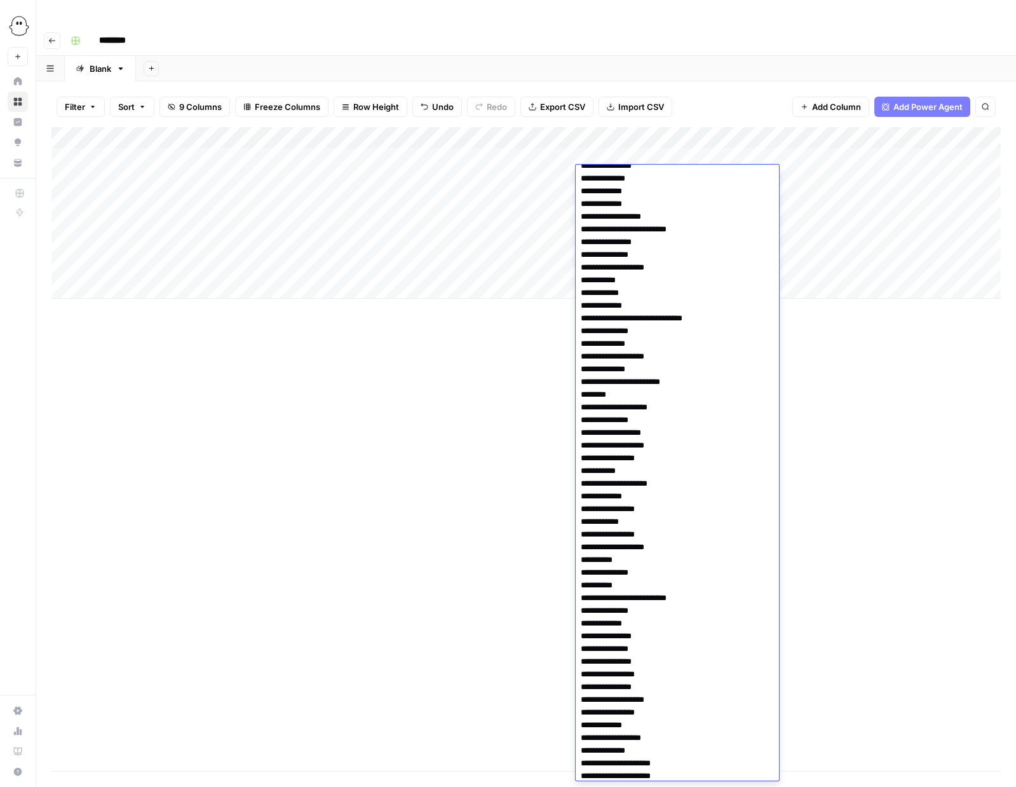
click at [891, 420] on div "Add Column" at bounding box center [526, 449] width 950 height 644
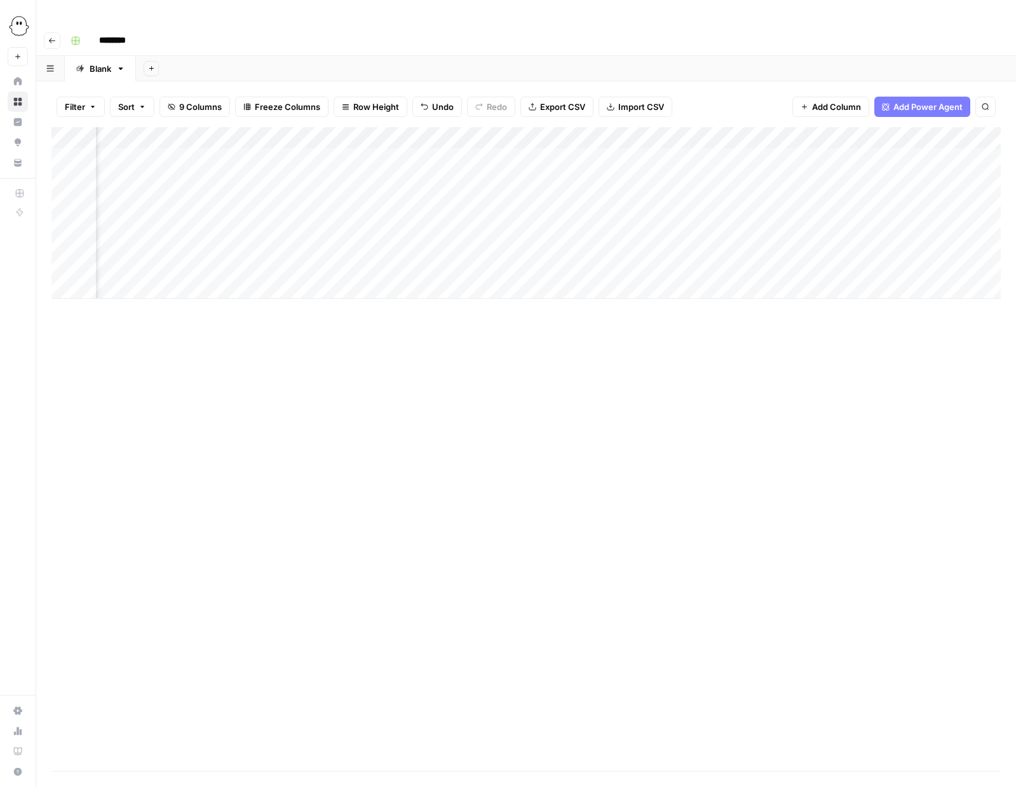
scroll to position [0, 114]
click at [929, 175] on div "Add Column" at bounding box center [526, 213] width 950 height 172
click at [793, 177] on div "Add Column" at bounding box center [526, 213] width 950 height 172
click at [866, 174] on div "Add Column" at bounding box center [526, 213] width 950 height 172
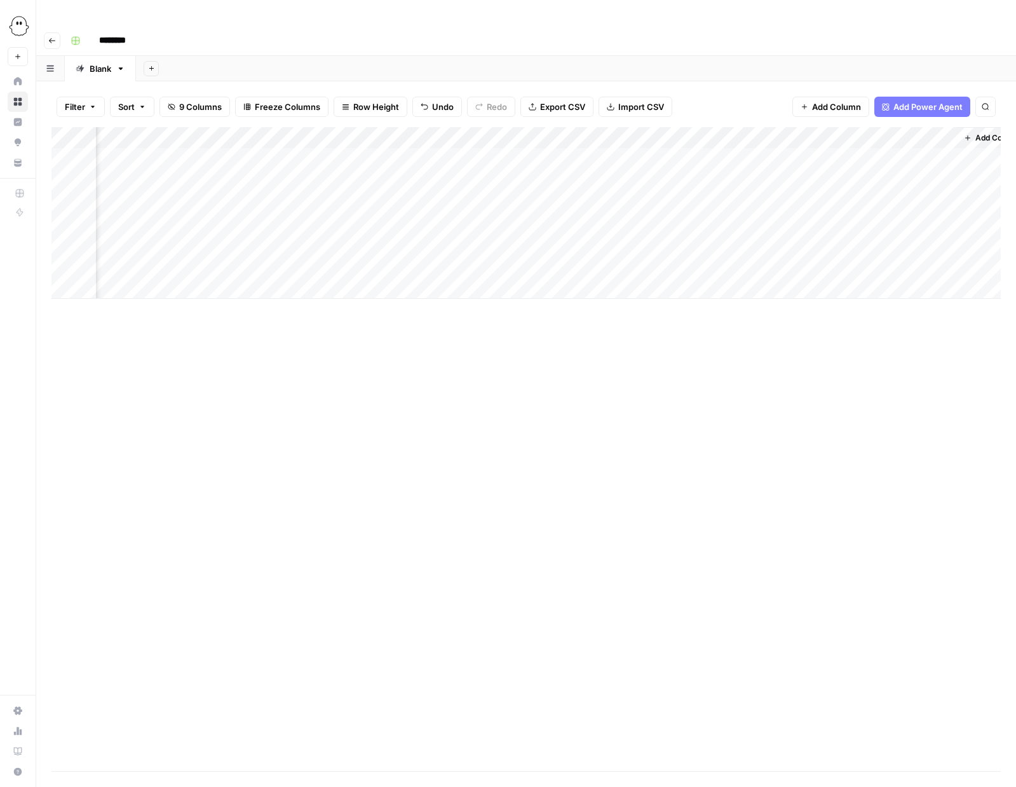
scroll to position [0, 555]
click at [973, 132] on span "Add Column" at bounding box center [972, 137] width 44 height 11
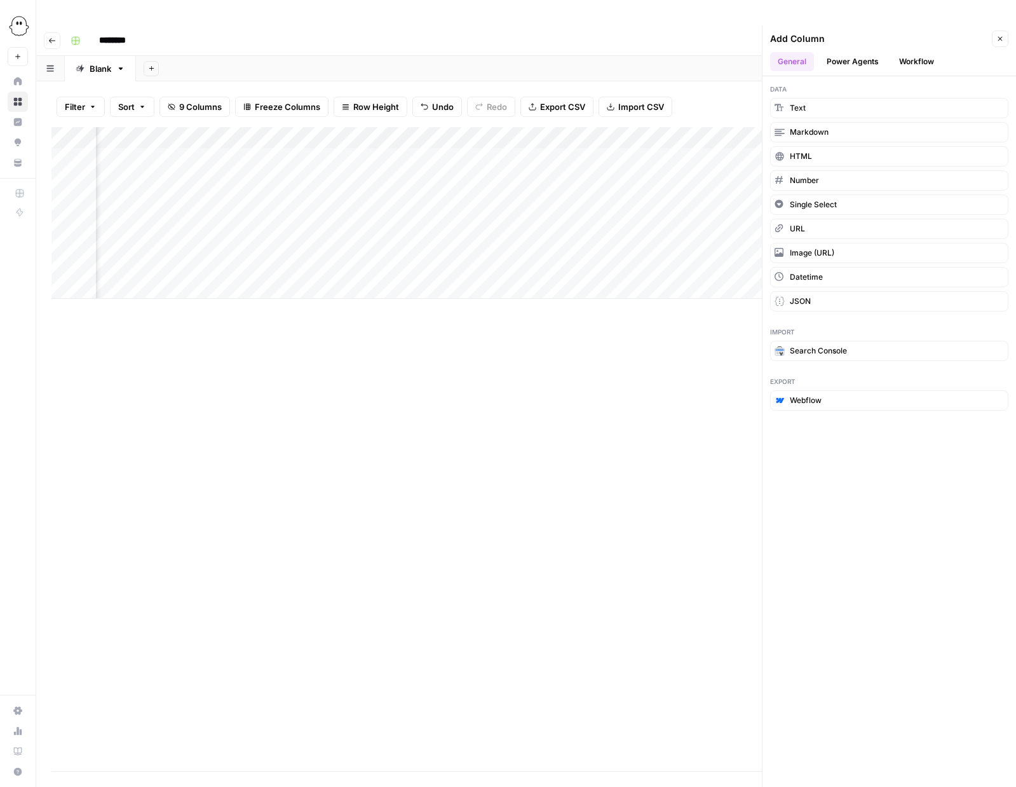
click at [862, 52] on button "Power Agents" at bounding box center [852, 61] width 67 height 19
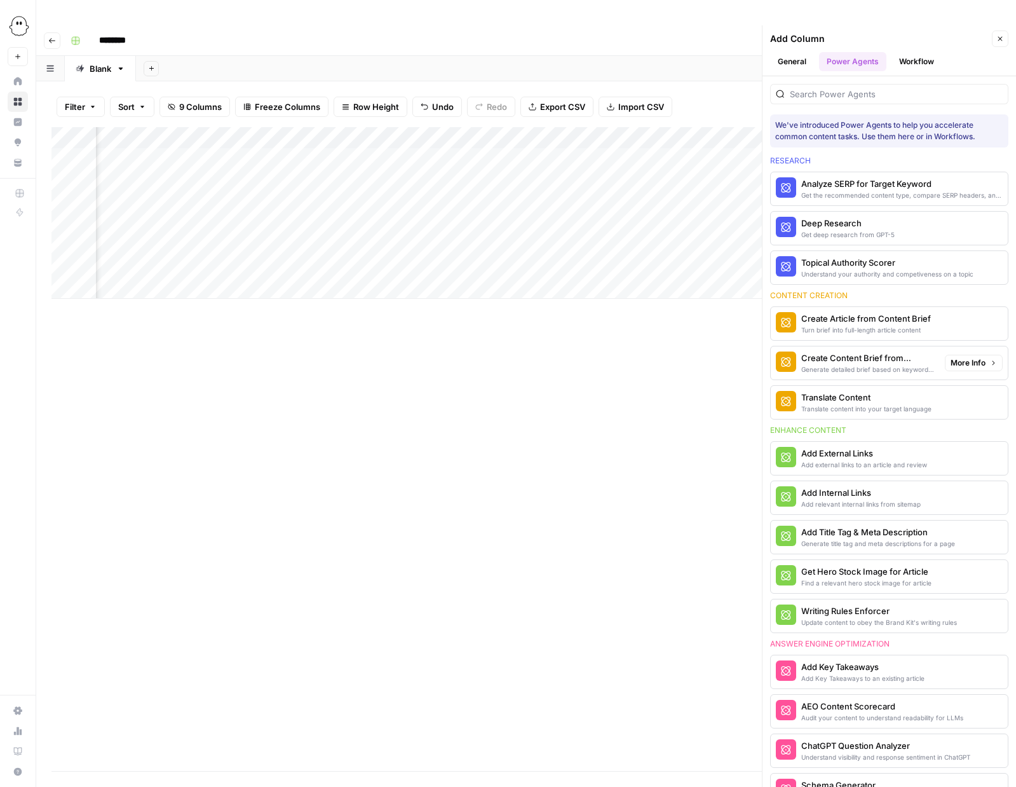
click at [858, 352] on div "Create Content Brief from Keyword" at bounding box center [868, 358] width 133 height 13
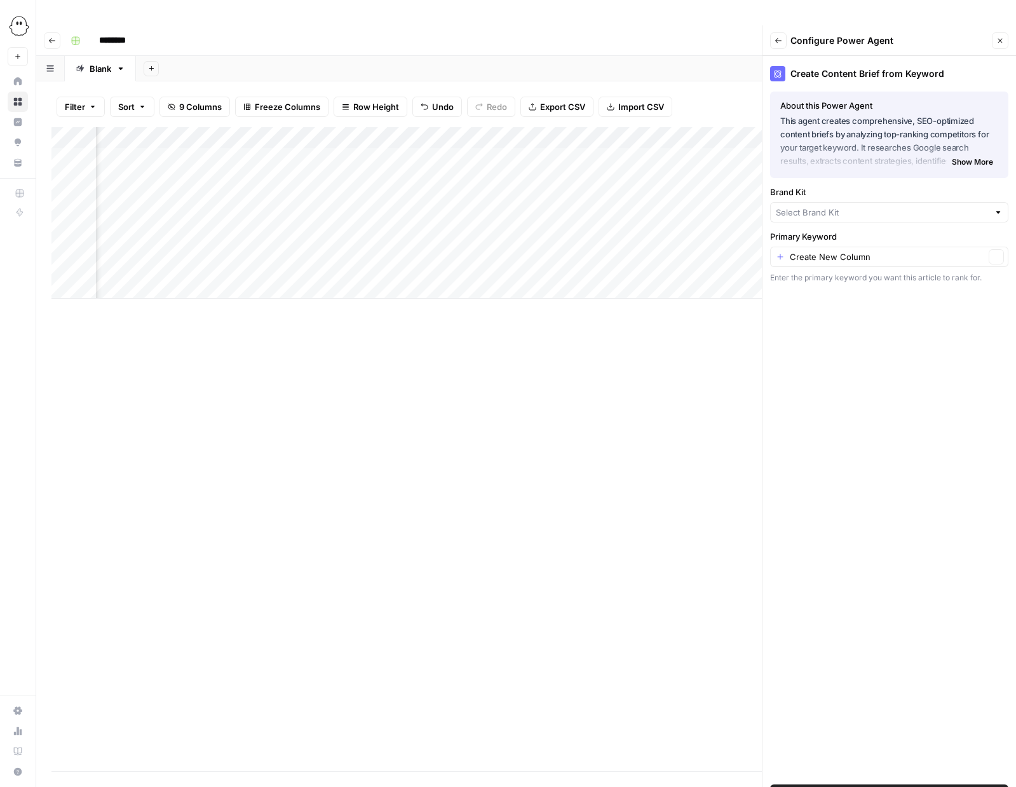
type input "PhantomBuster"
click at [851, 254] on input "Primary Keyword" at bounding box center [887, 260] width 195 height 13
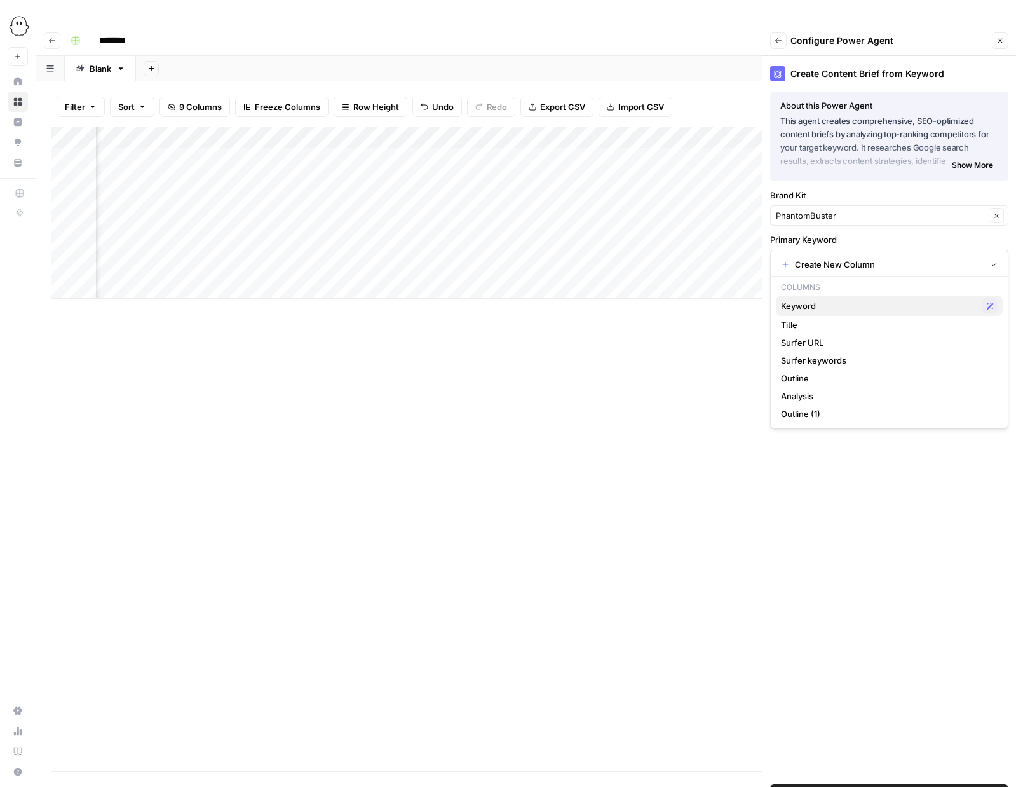
click at [806, 304] on span "Keyword" at bounding box center [879, 305] width 196 height 13
type input "Keyword"
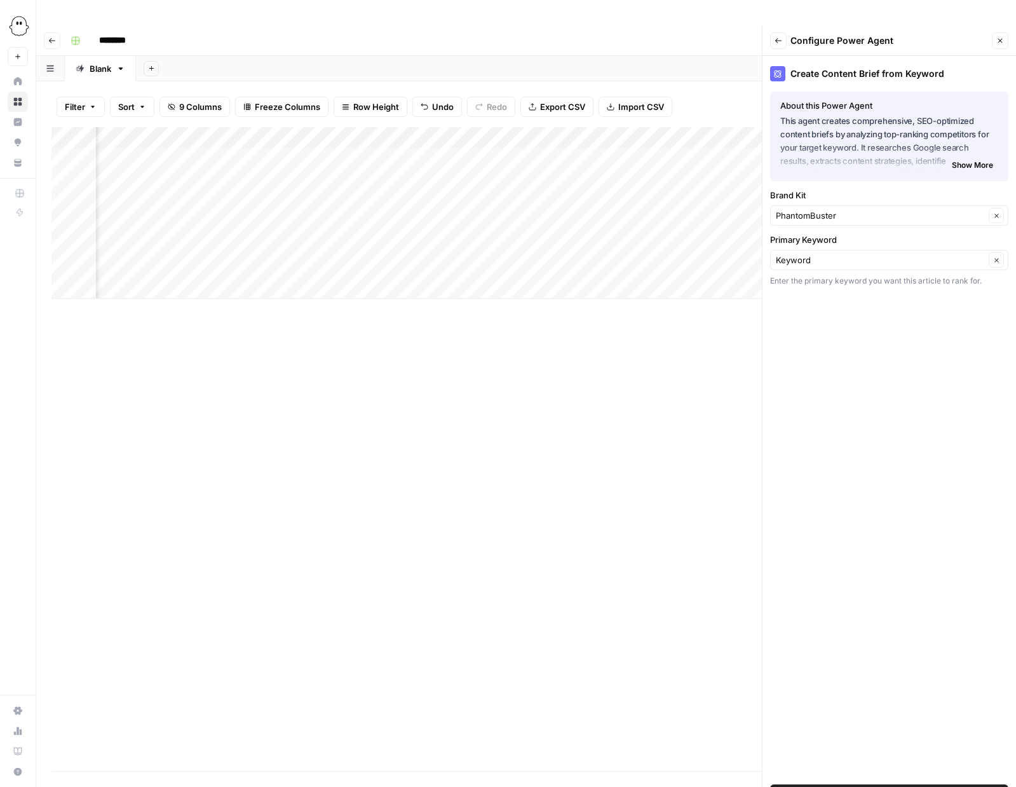
click at [887, 786] on span "Add Power Agent" at bounding box center [889, 794] width 69 height 13
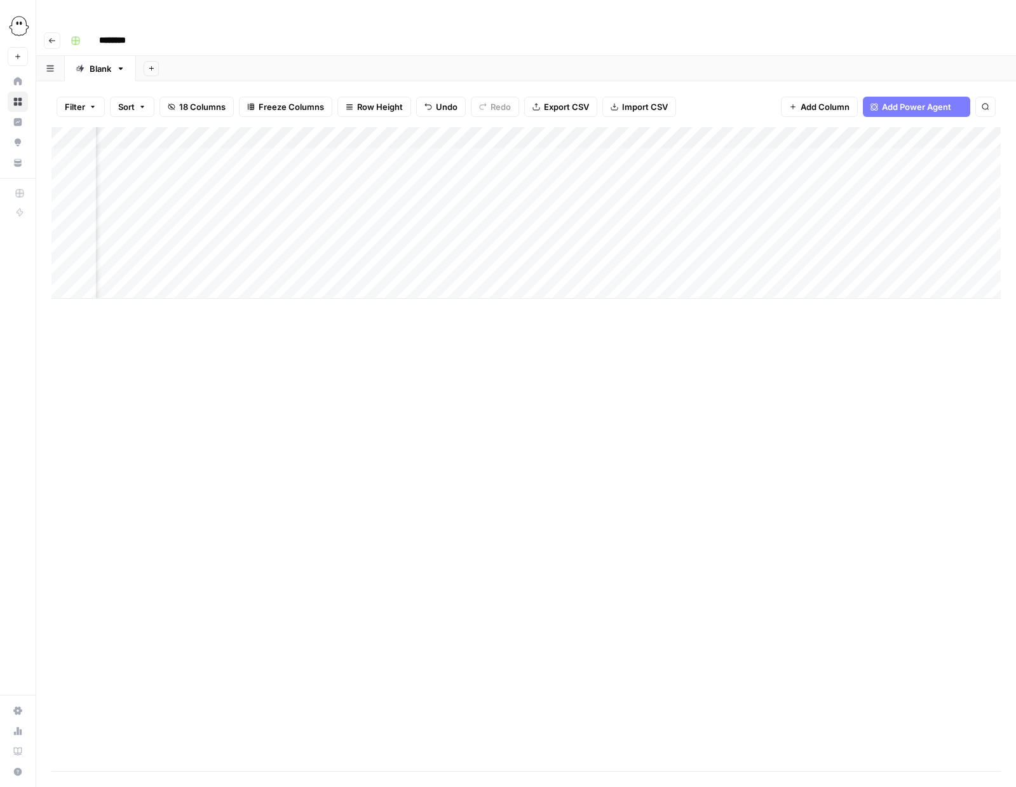
scroll to position [0, 778]
click at [809, 174] on div "Add Column" at bounding box center [526, 213] width 950 height 172
click at [467, 175] on div "Add Column" at bounding box center [526, 213] width 950 height 172
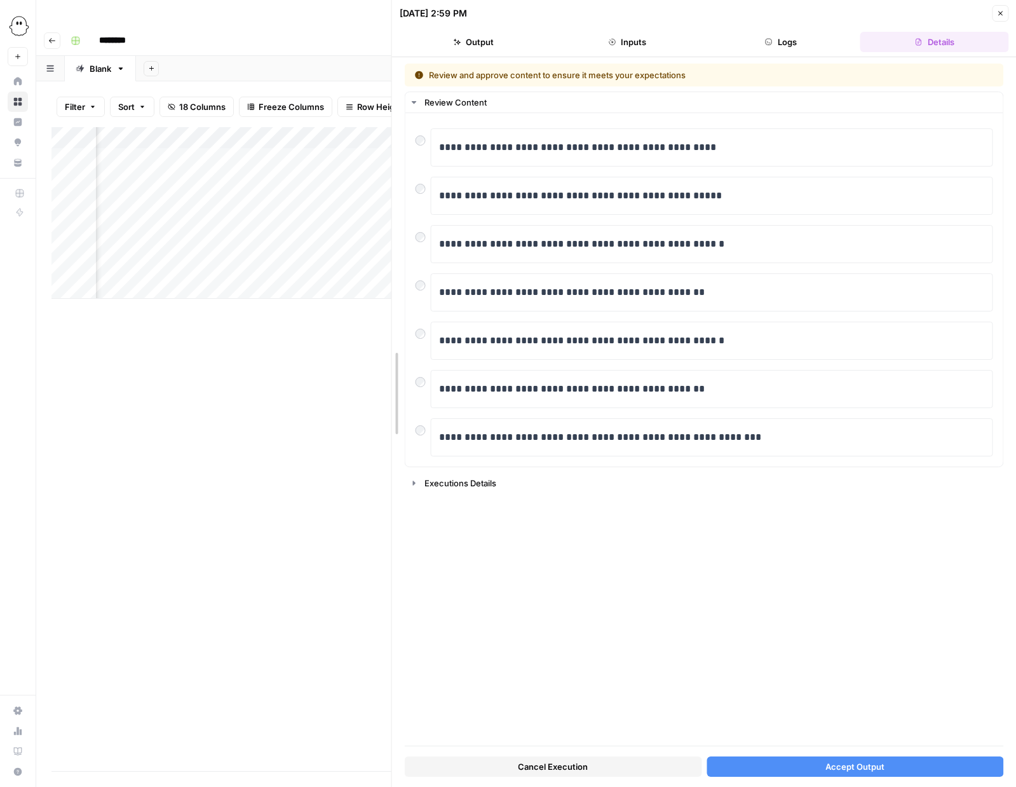
drag, startPoint x: 505, startPoint y: 431, endPoint x: 387, endPoint y: 429, distance: 118.3
click at [387, 430] on div at bounding box center [392, 393] width 13 height 787
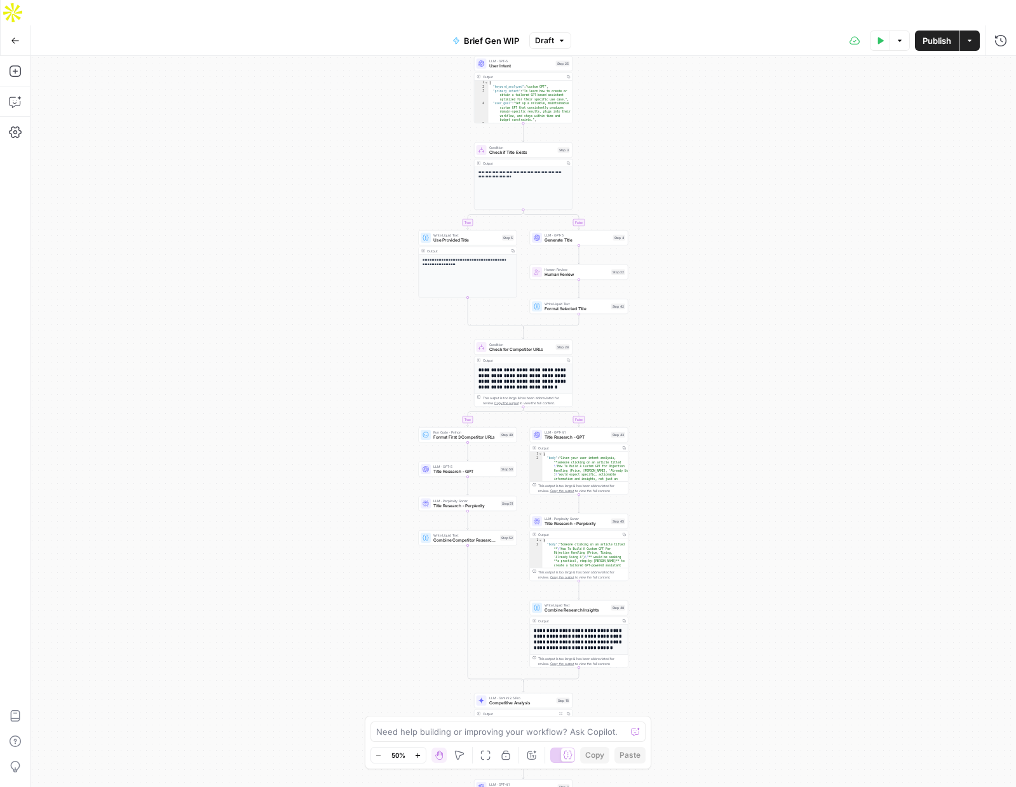
click at [8, 29] on button "Go Back" at bounding box center [15, 40] width 23 height 23
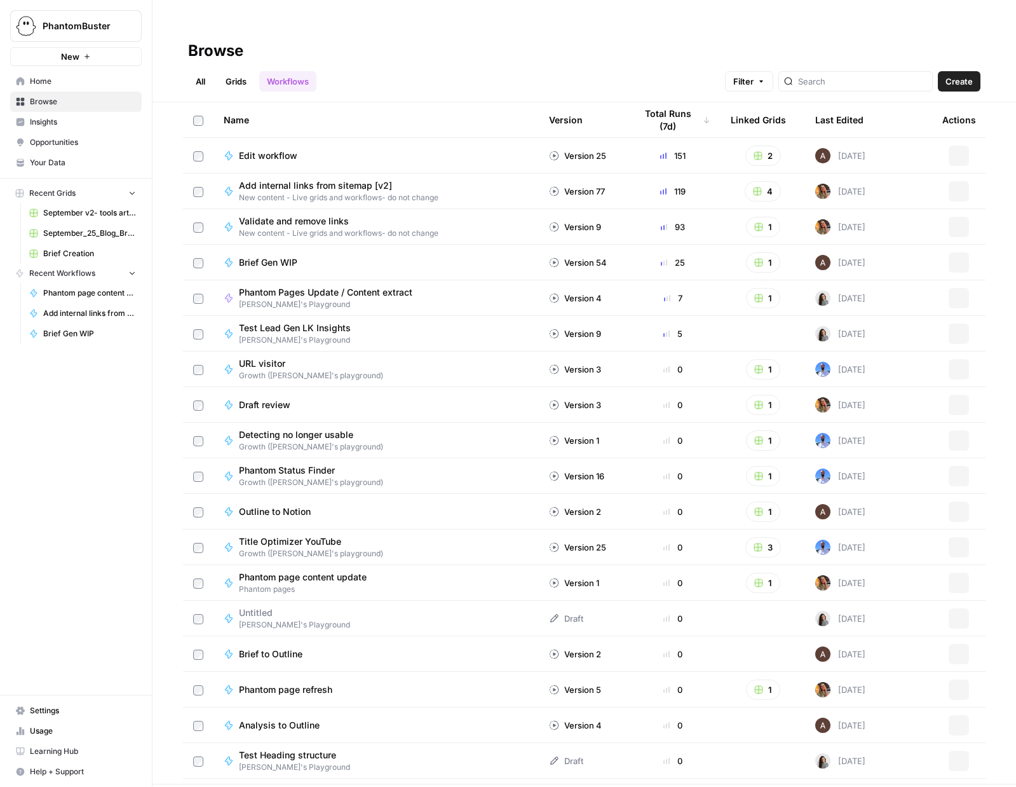
click at [55, 163] on span "Your Data" at bounding box center [83, 162] width 106 height 11
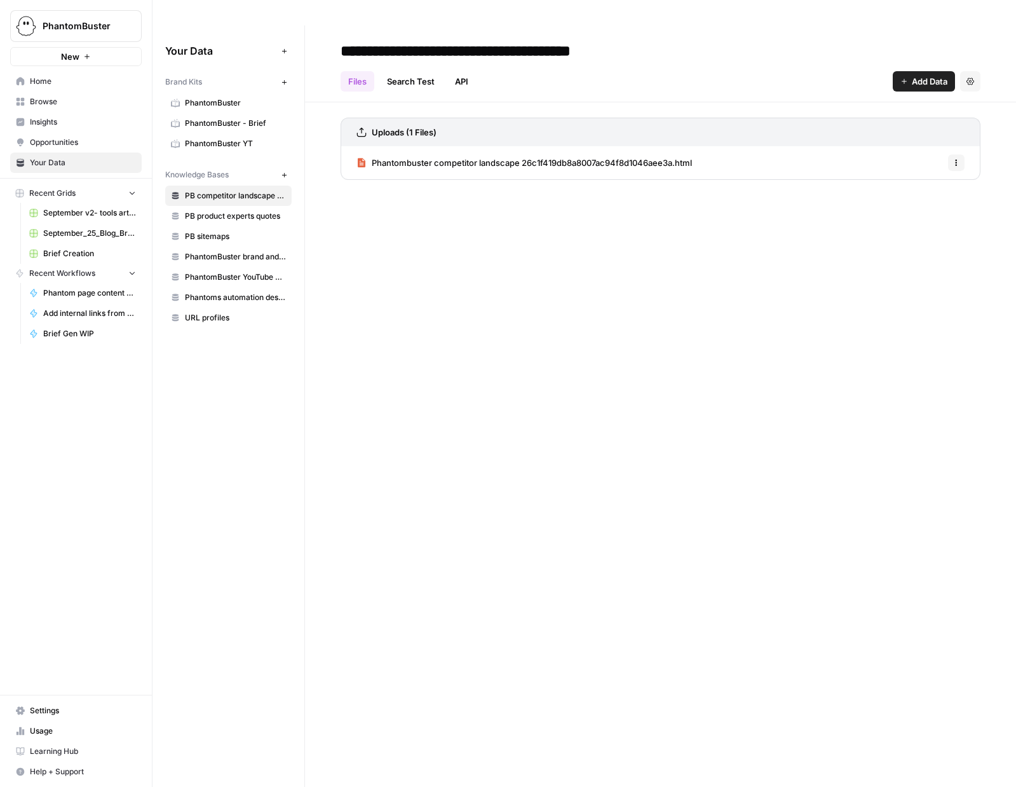
click at [46, 88] on link "Home" at bounding box center [76, 81] width 132 height 20
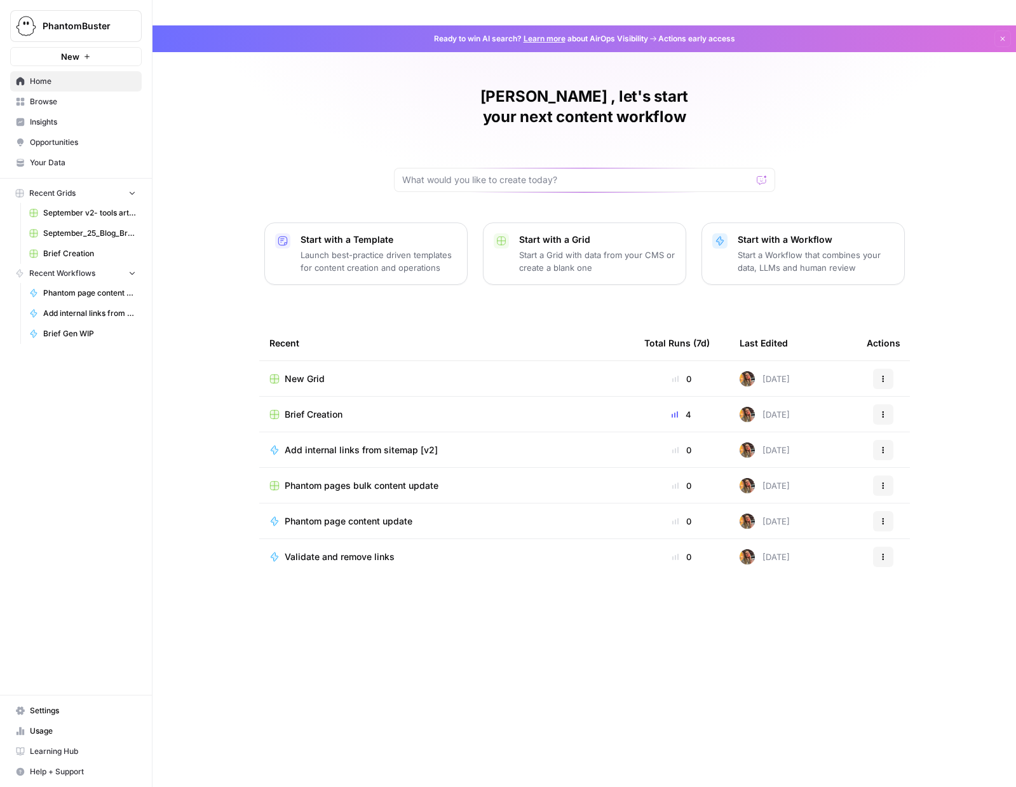
click at [46, 156] on link "Your Data" at bounding box center [76, 163] width 132 height 20
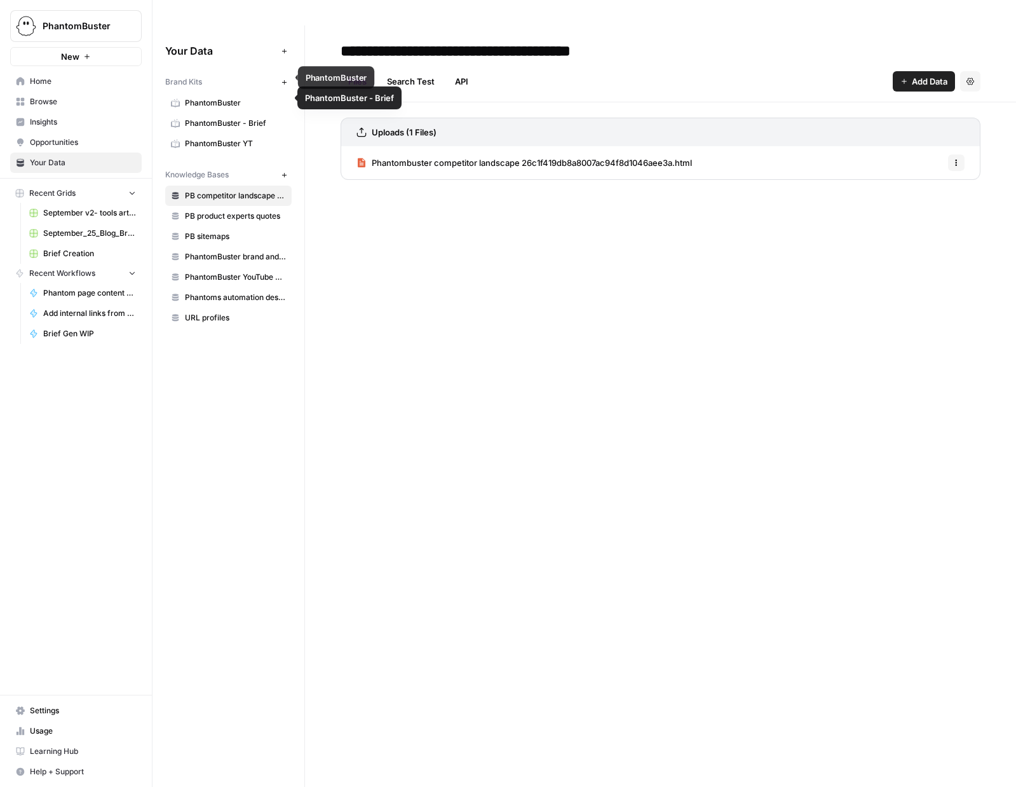
click at [216, 97] on span "PhantomBuster" at bounding box center [235, 102] width 101 height 11
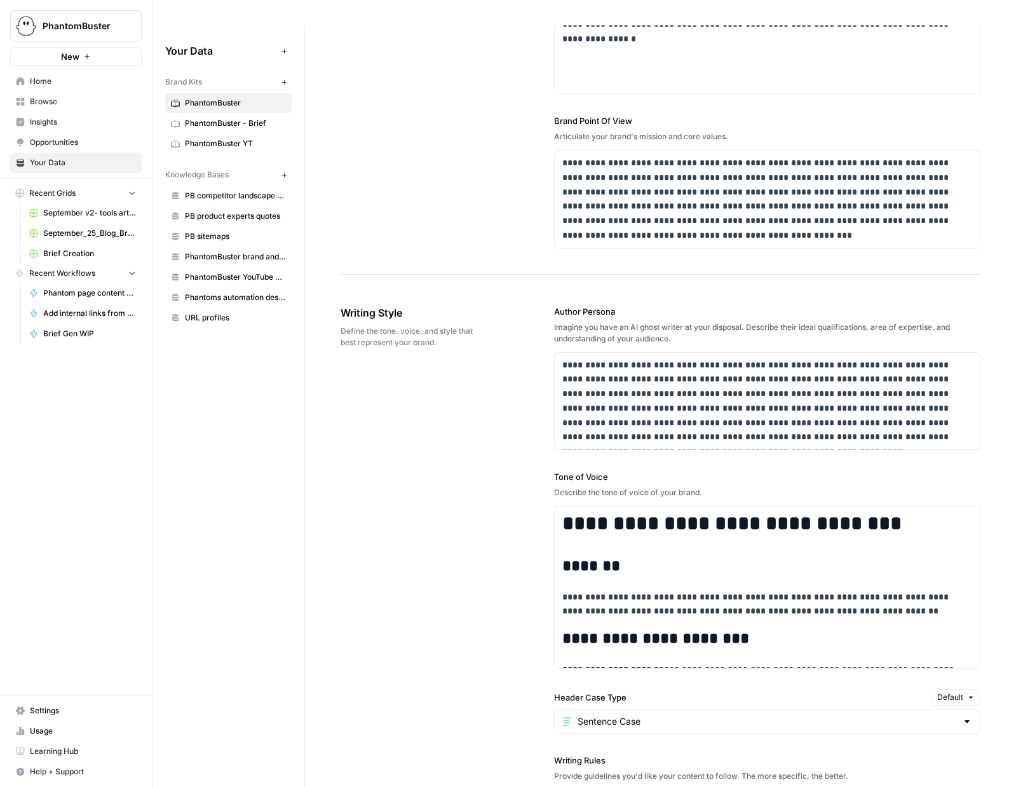
scroll to position [681, 0]
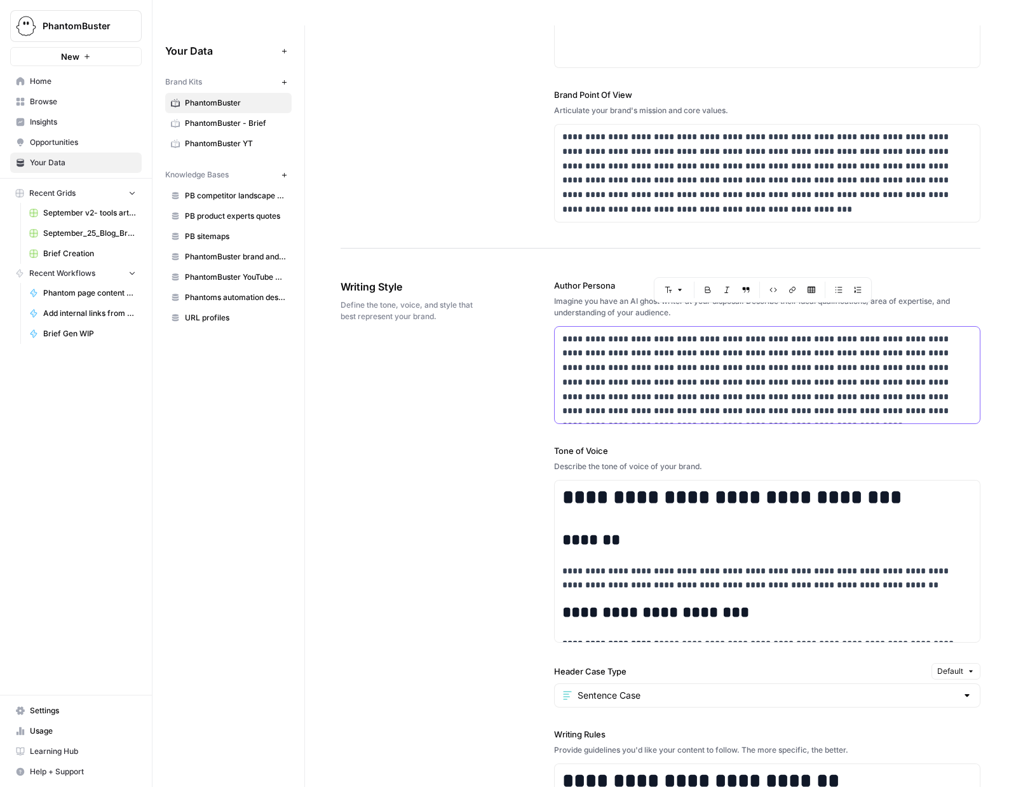
drag, startPoint x: 563, startPoint y: 314, endPoint x: 1094, endPoint y: 407, distance: 539.6
click at [1016, 407] on html "**********" at bounding box center [508, 393] width 1016 height 787
copy p "**********"
click at [601, 531] on h2 "*******" at bounding box center [768, 540] width 410 height 18
copy div "**********"
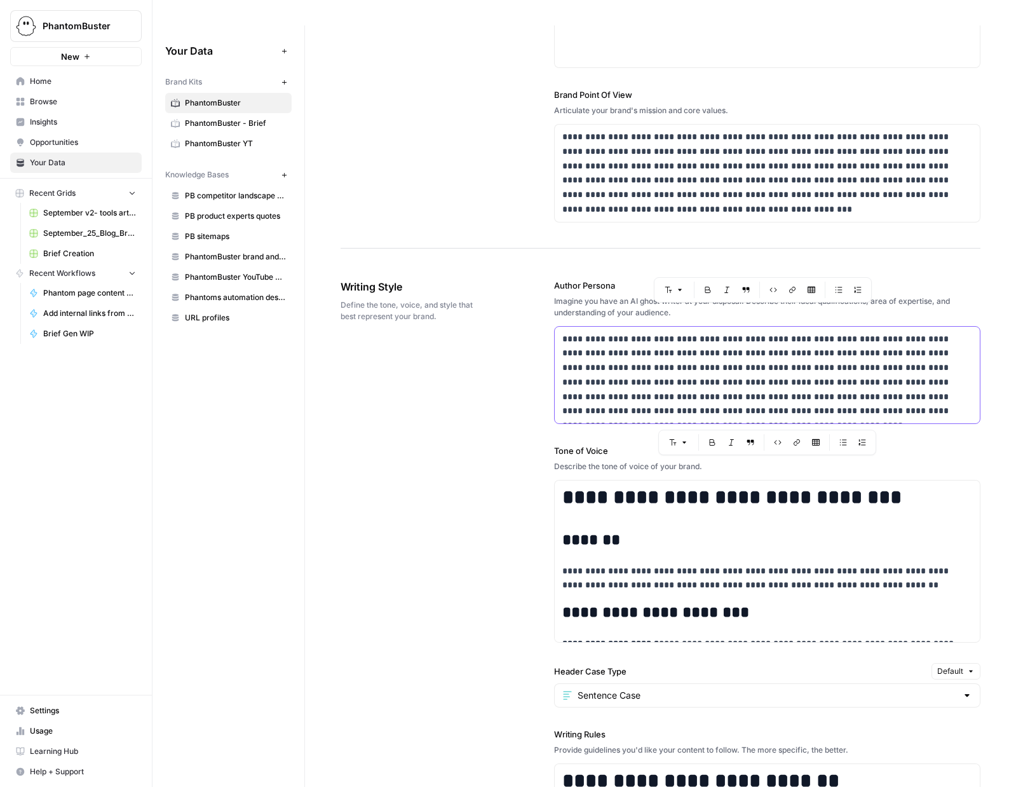
click at [596, 332] on p "**********" at bounding box center [768, 375] width 410 height 87
copy p "**********"
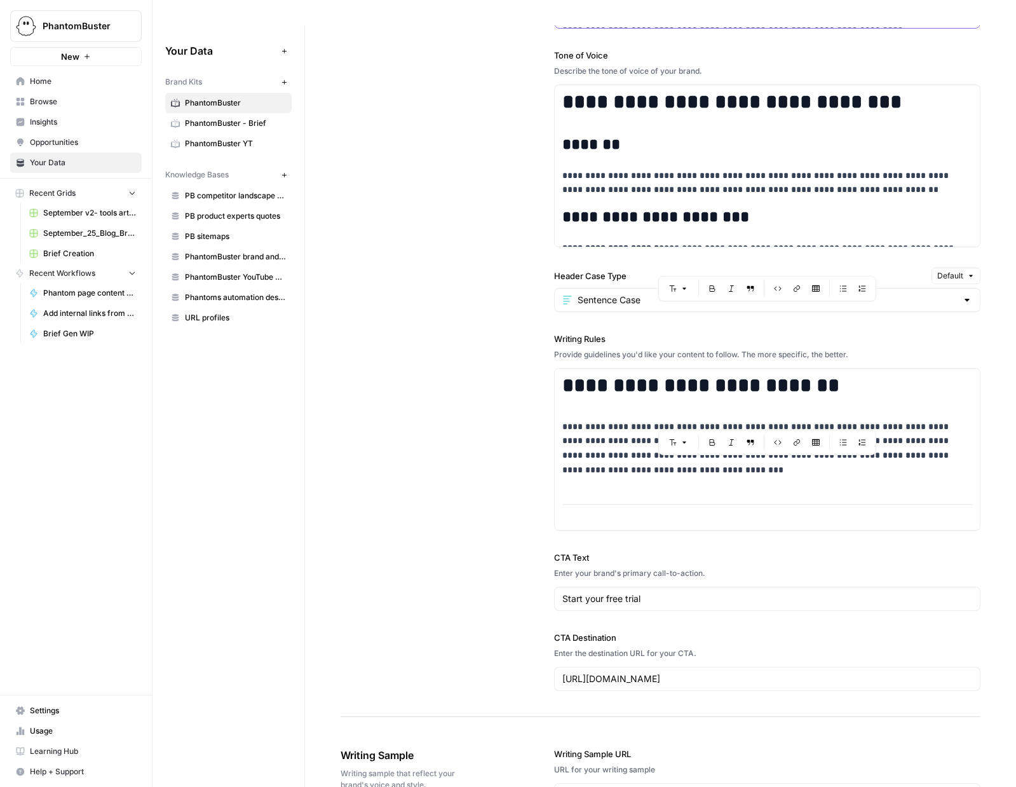
scroll to position [1114, 0]
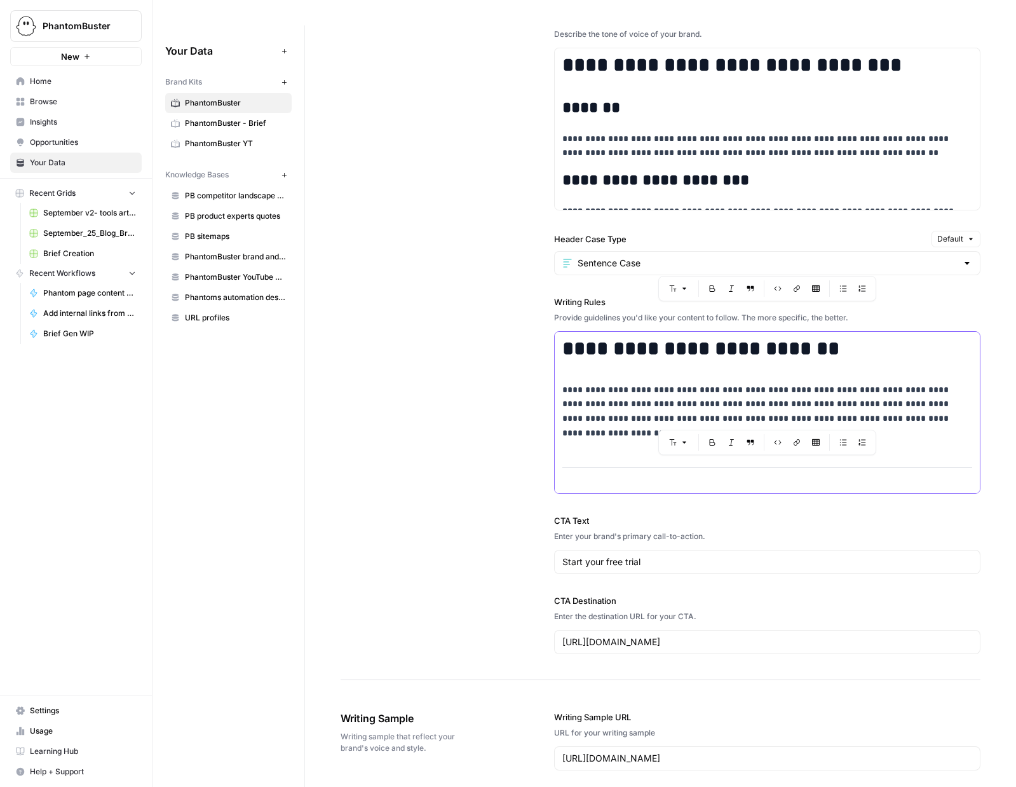
click at [616, 390] on p "**********" at bounding box center [768, 412] width 410 height 58
copy div "**********"
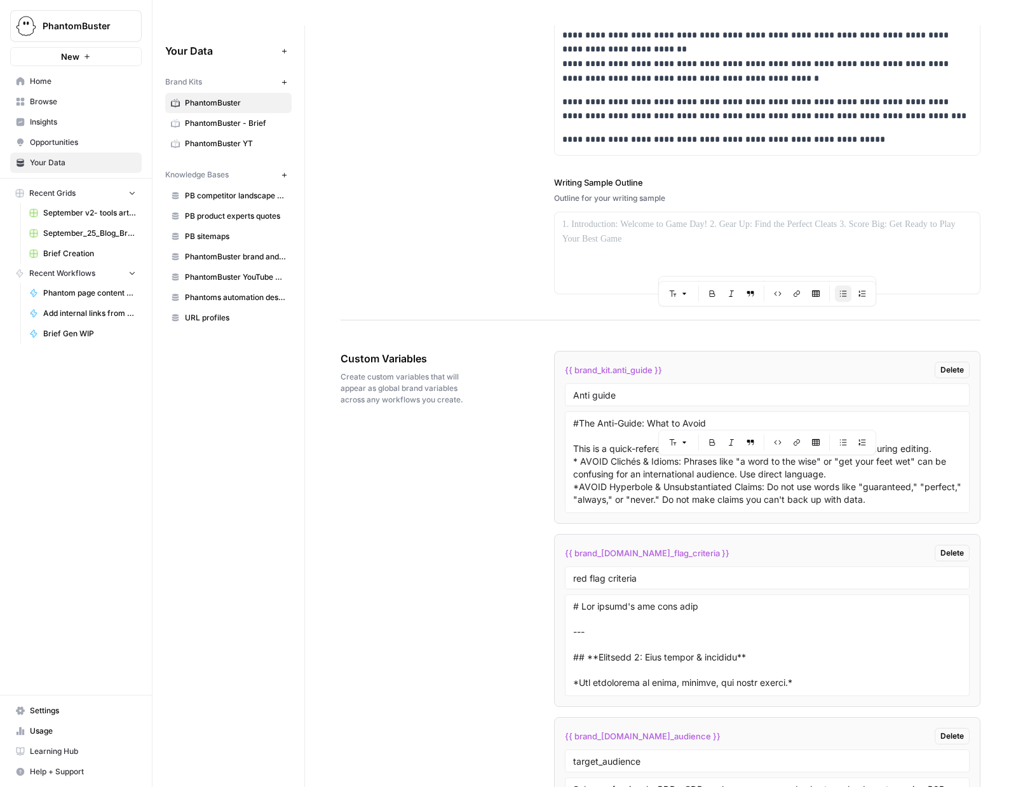
scroll to position [2059, 0]
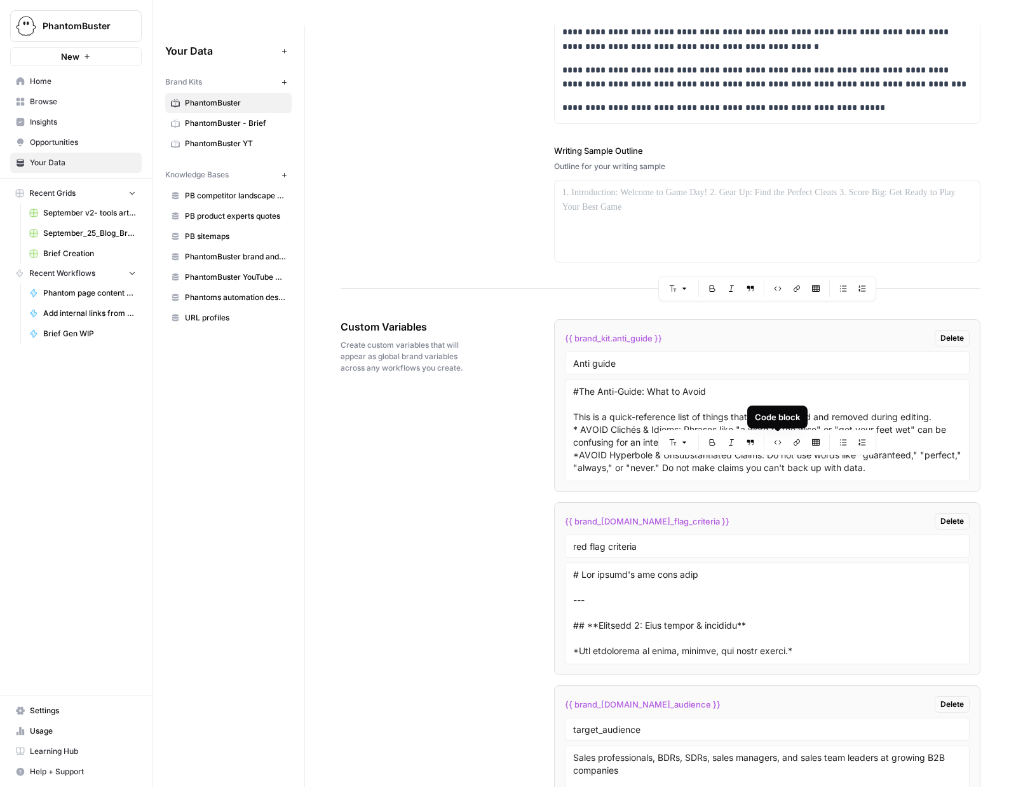
drag, startPoint x: 570, startPoint y: 367, endPoint x: 783, endPoint y: 432, distance: 222.6
click at [783, 435] on body "**********" at bounding box center [508, 393] width 1016 height 787
click at [605, 410] on textarea "#The Anti-Guide: What to Avoid This is a quick-reference list of things that wi…" at bounding box center [767, 430] width 388 height 90
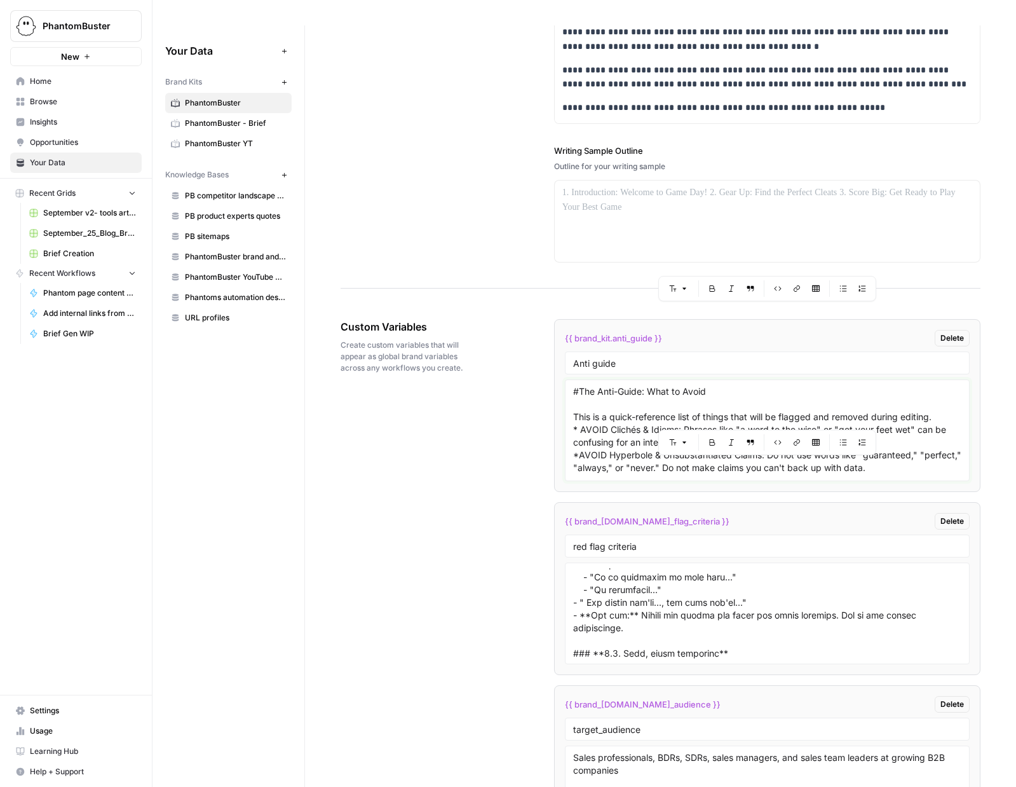
scroll to position [462, 0]
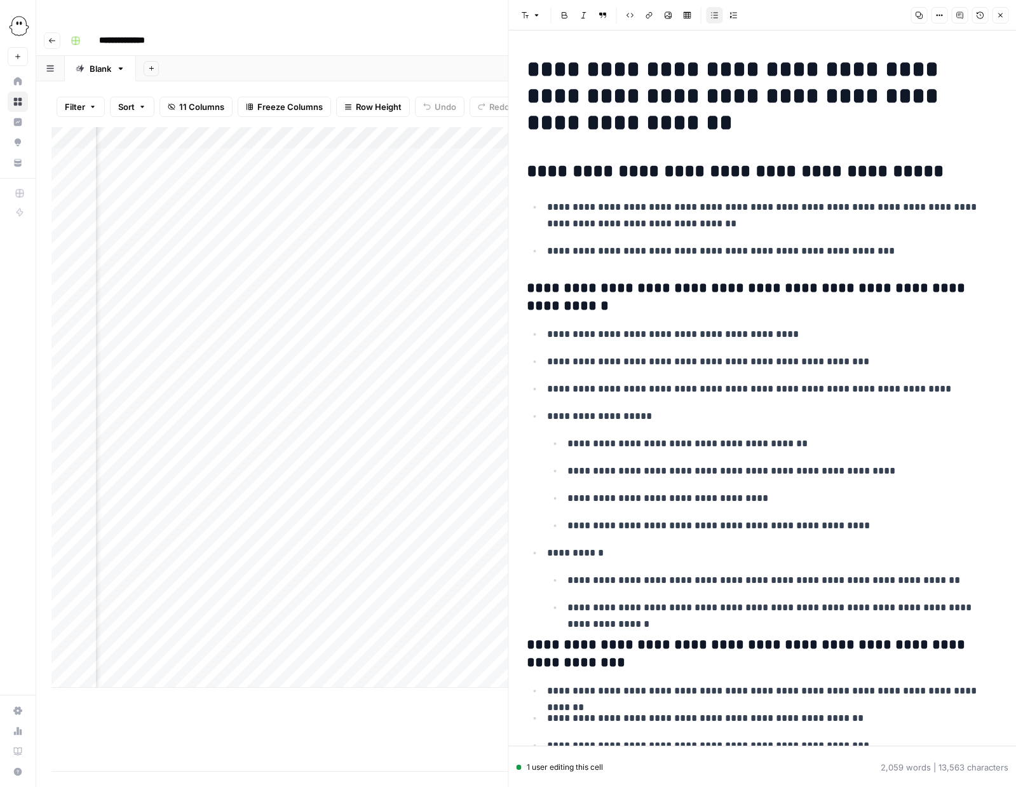
scroll to position [2351, 0]
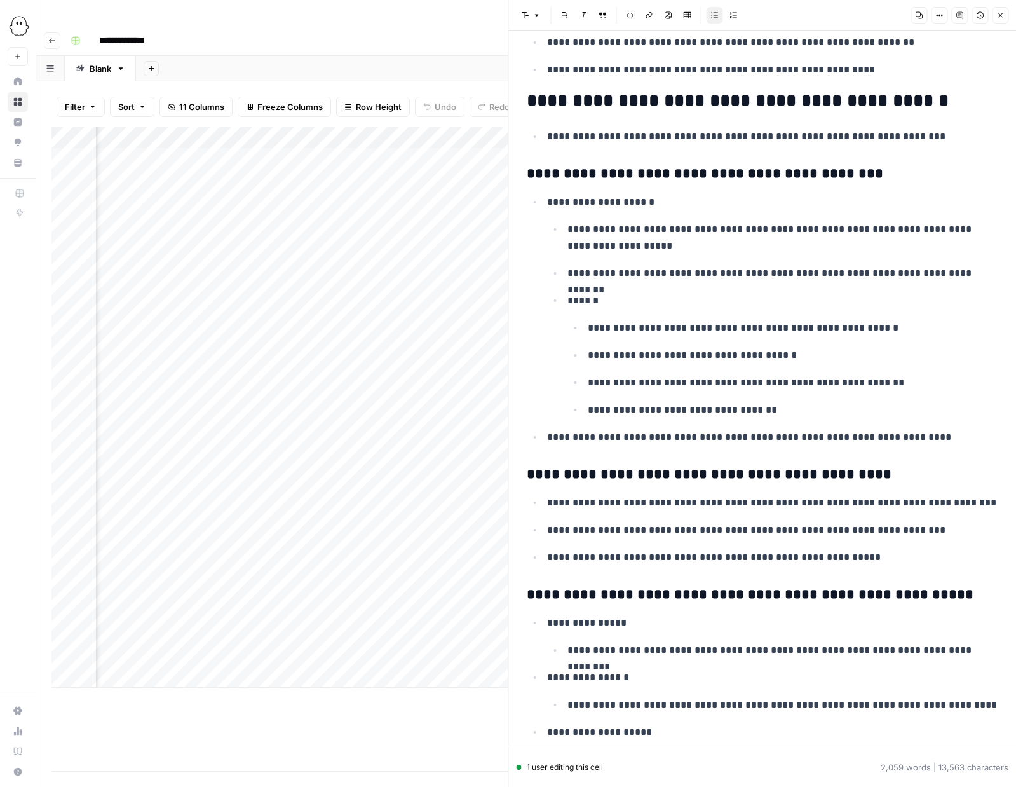
click at [1003, 22] on button "Close" at bounding box center [1000, 15] width 17 height 17
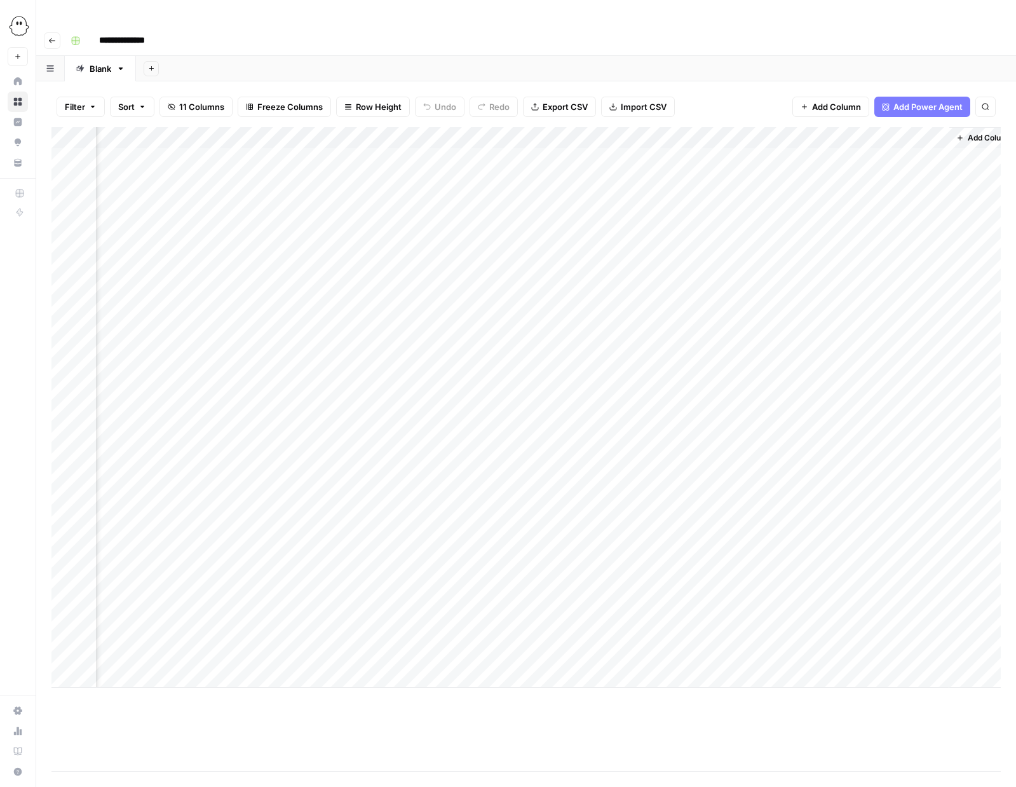
scroll to position [0, 722]
click at [662, 127] on div "Add Column" at bounding box center [526, 407] width 950 height 561
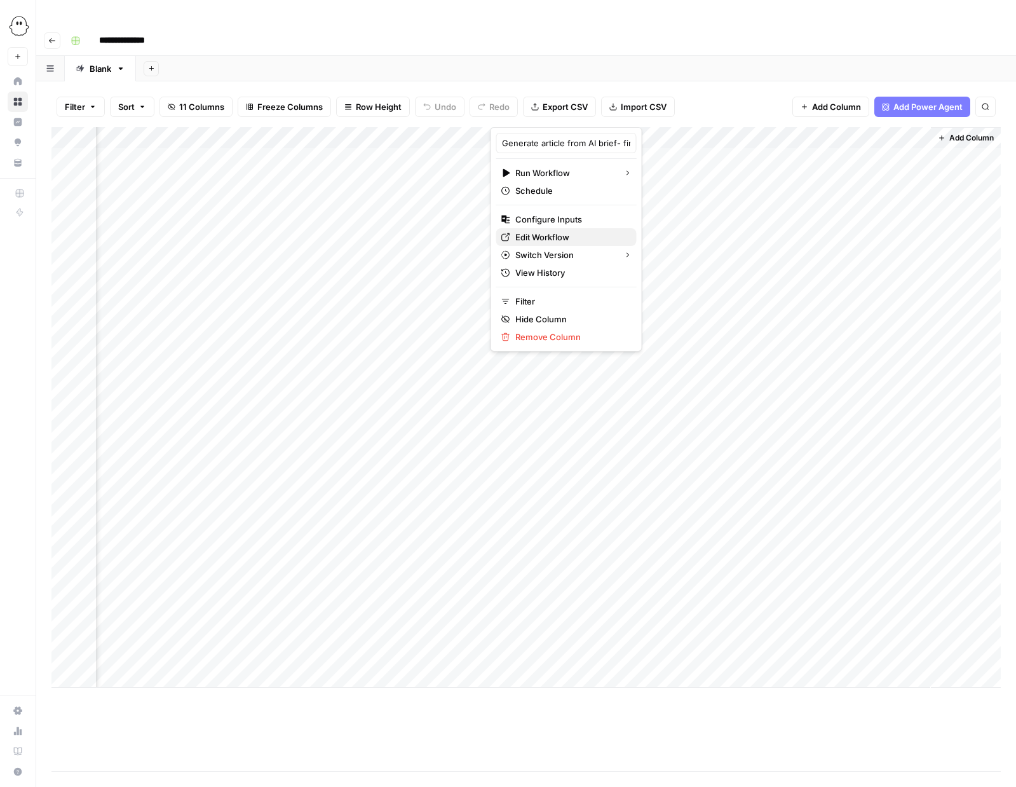
click at [536, 236] on span "Edit Workflow" at bounding box center [571, 237] width 111 height 13
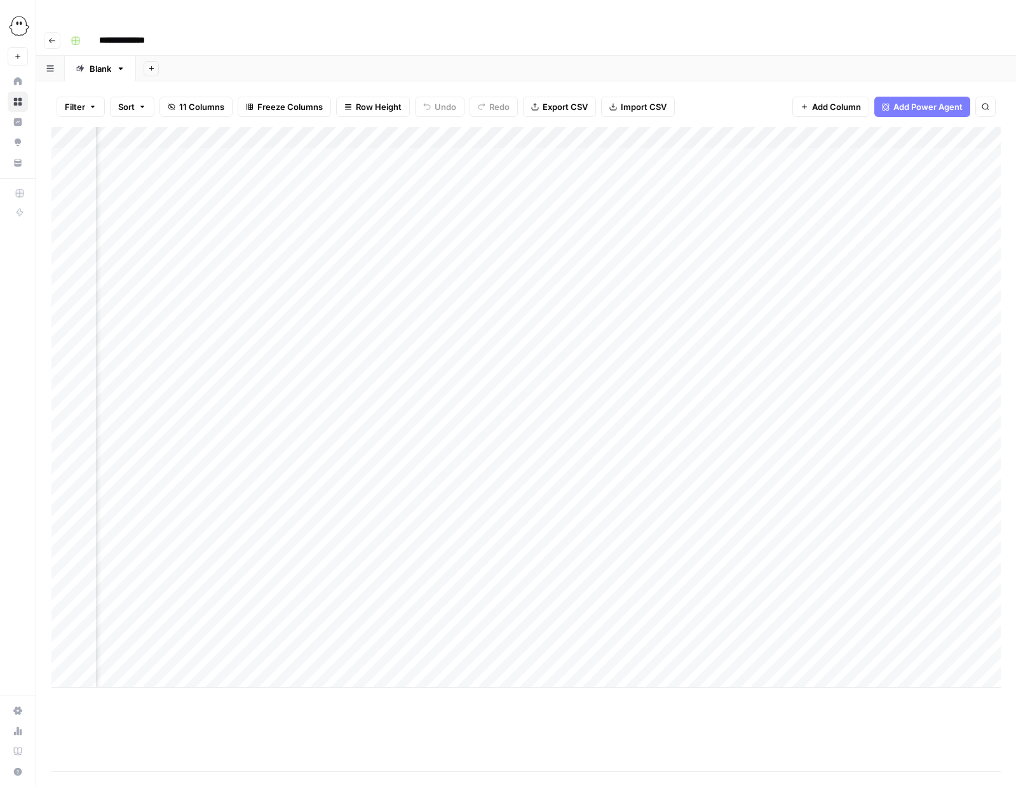
scroll to position [0, 483]
click at [360, 127] on div "Add Column" at bounding box center [526, 407] width 950 height 561
click at [308, 231] on span "Edit Workflow" at bounding box center [321, 237] width 111 height 13
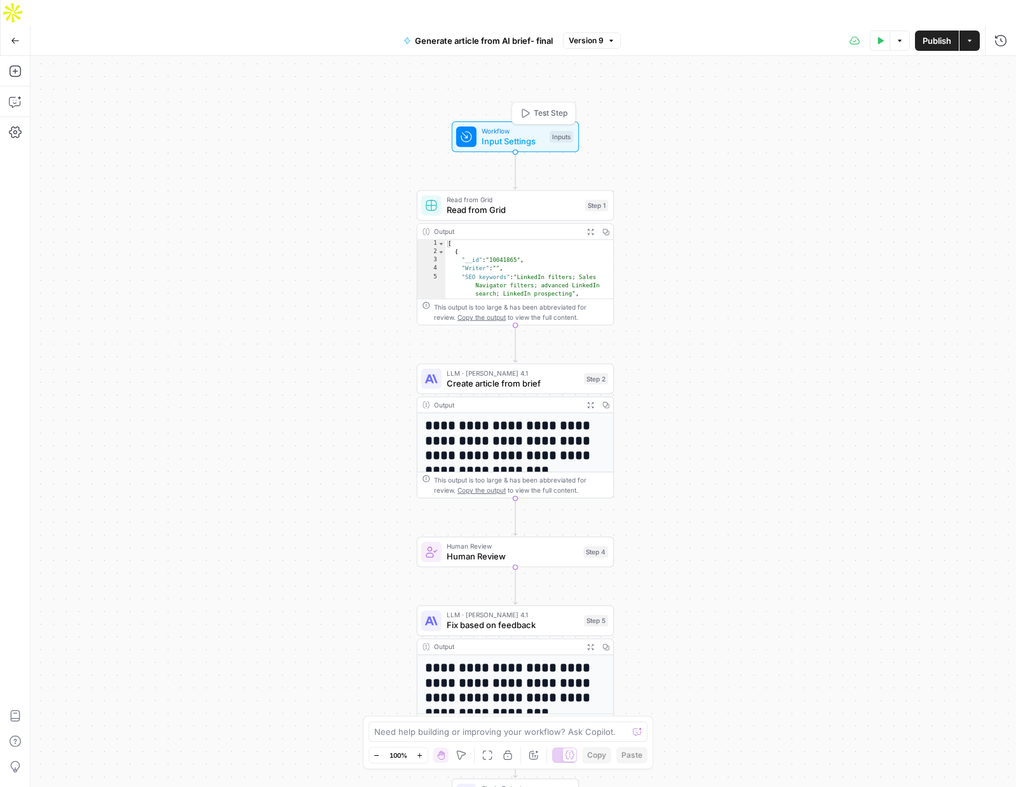
click at [525, 135] on span "Input Settings" at bounding box center [513, 141] width 63 height 13
click at [489, 134] on span "Input Settings" at bounding box center [513, 140] width 63 height 13
click at [1000, 44] on icon "button" at bounding box center [1001, 46] width 8 height 8
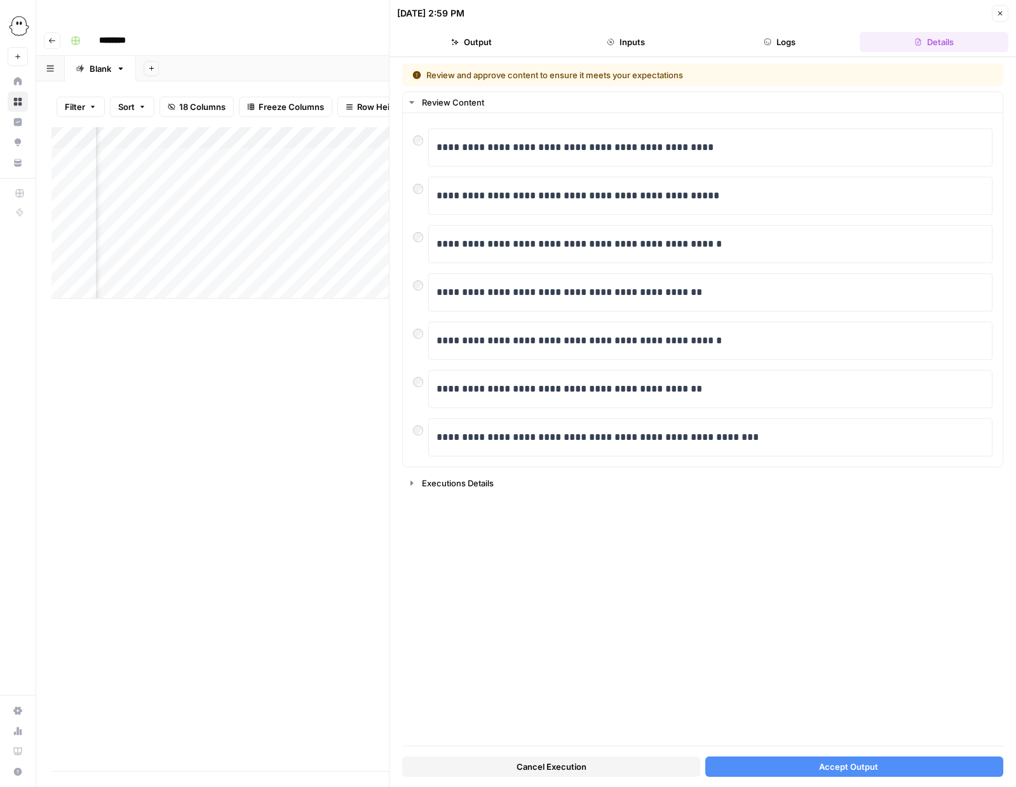
scroll to position [0, 778]
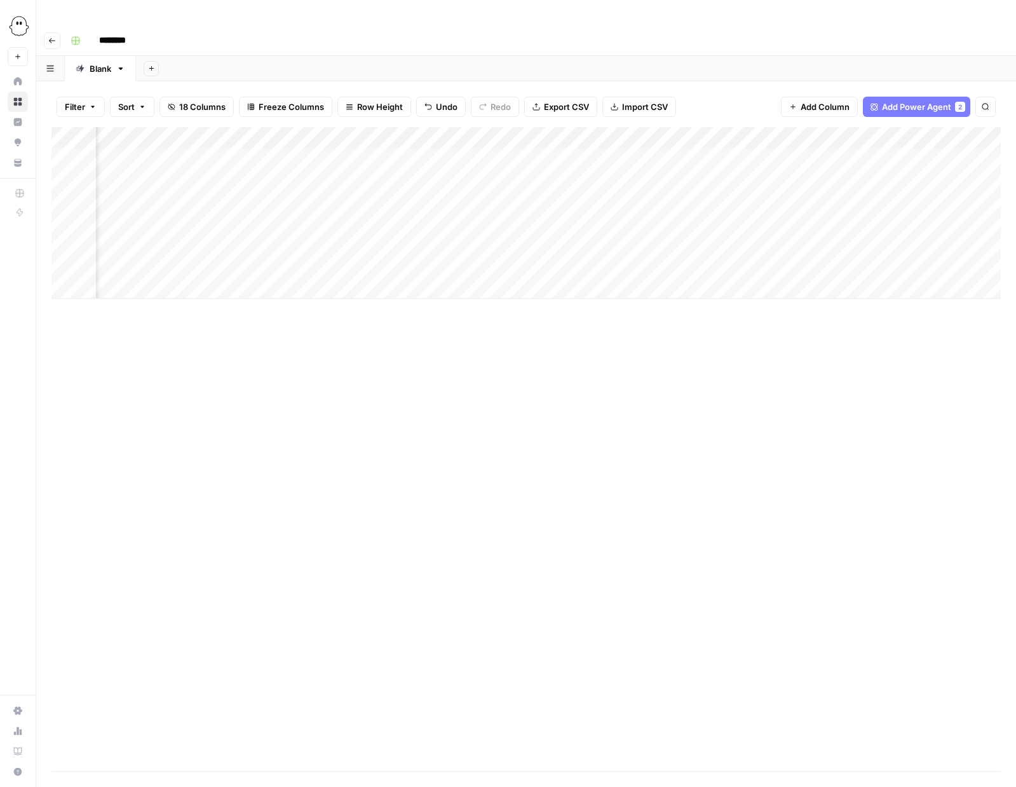
click at [892, 174] on div "Add Column" at bounding box center [526, 213] width 950 height 172
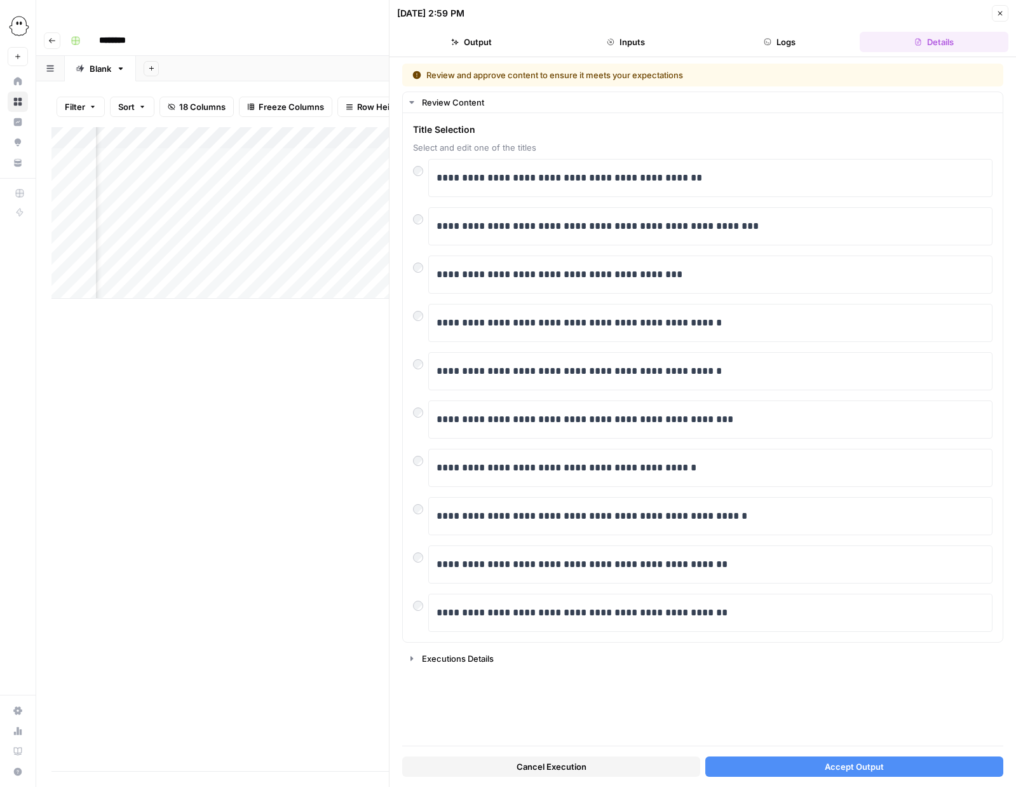
click at [863, 766] on span "Accept Output" at bounding box center [854, 766] width 59 height 13
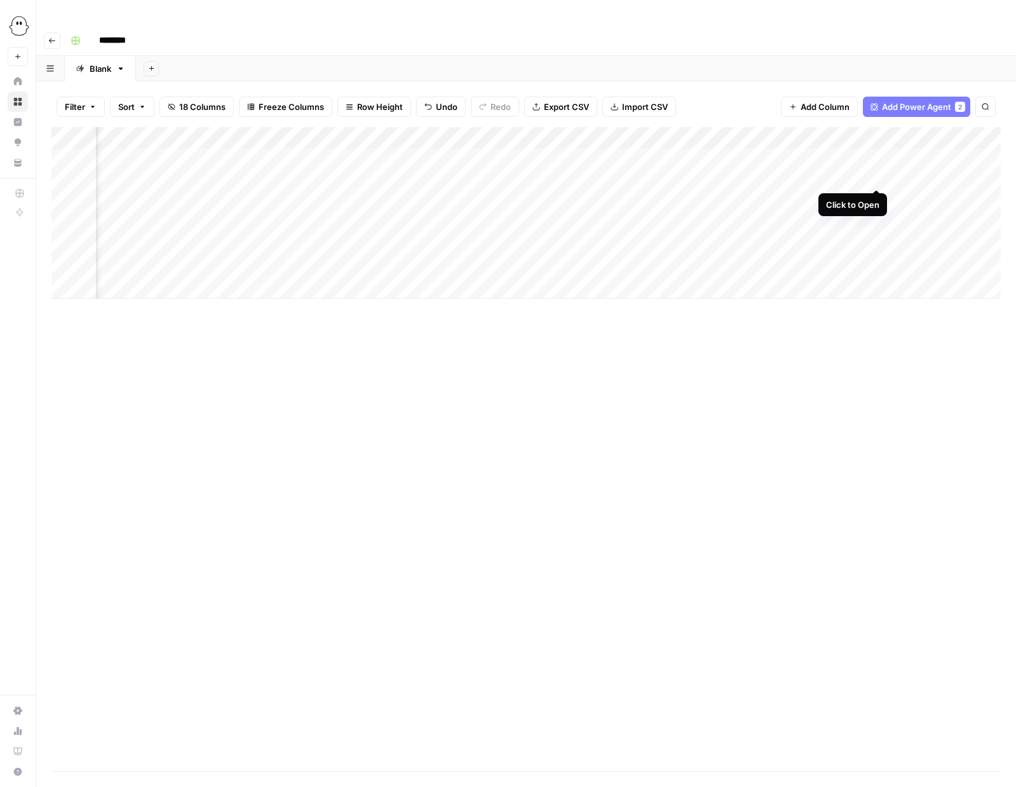
click at [878, 176] on div "Add Column" at bounding box center [526, 213] width 950 height 172
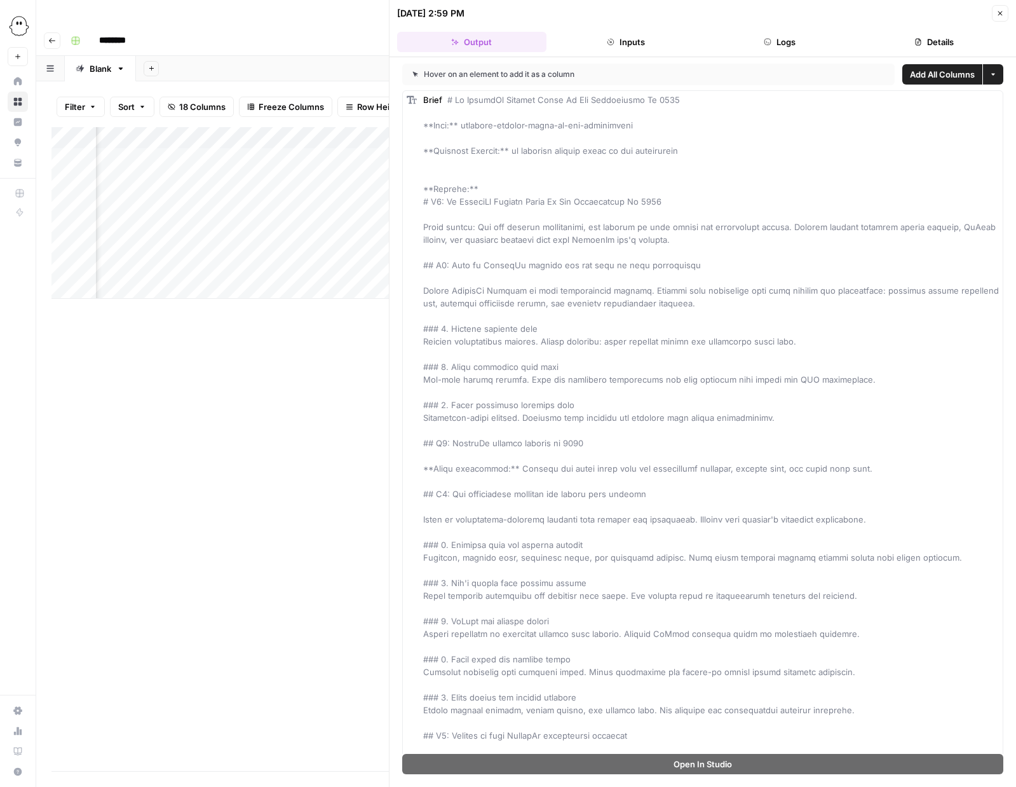
click at [1006, 11] on button "Close" at bounding box center [1000, 13] width 17 height 17
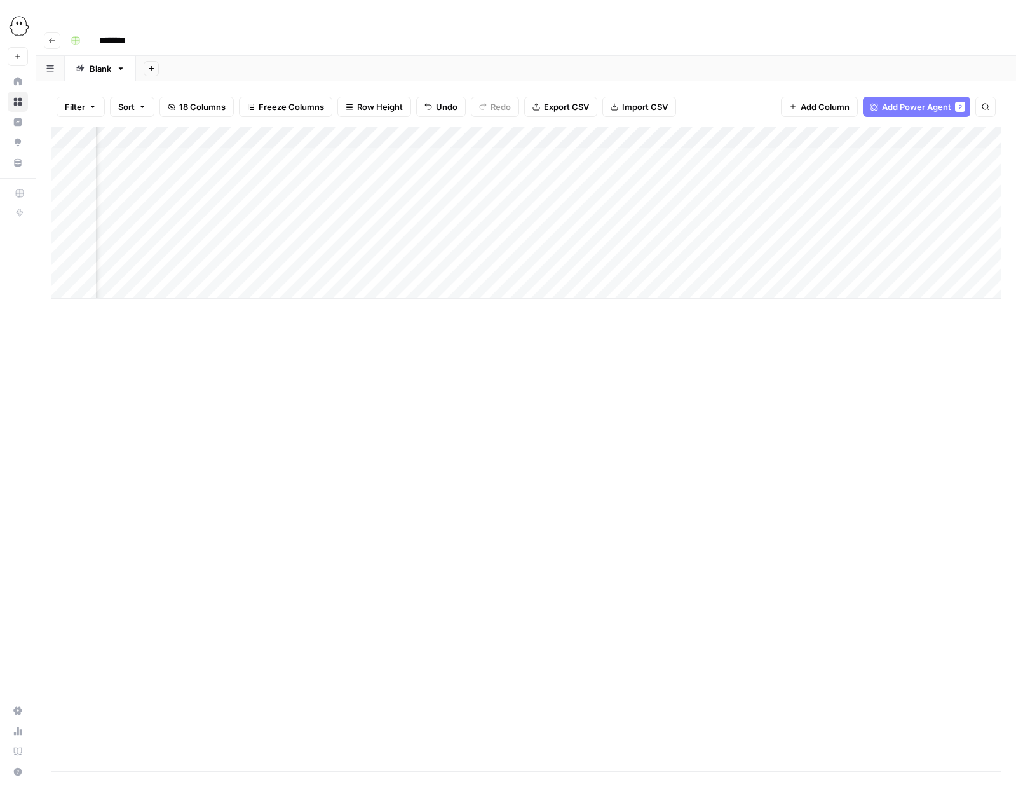
click at [945, 174] on div "Add Column" at bounding box center [526, 213] width 950 height 172
click at [945, 175] on div "Add Column" at bounding box center [526, 213] width 950 height 172
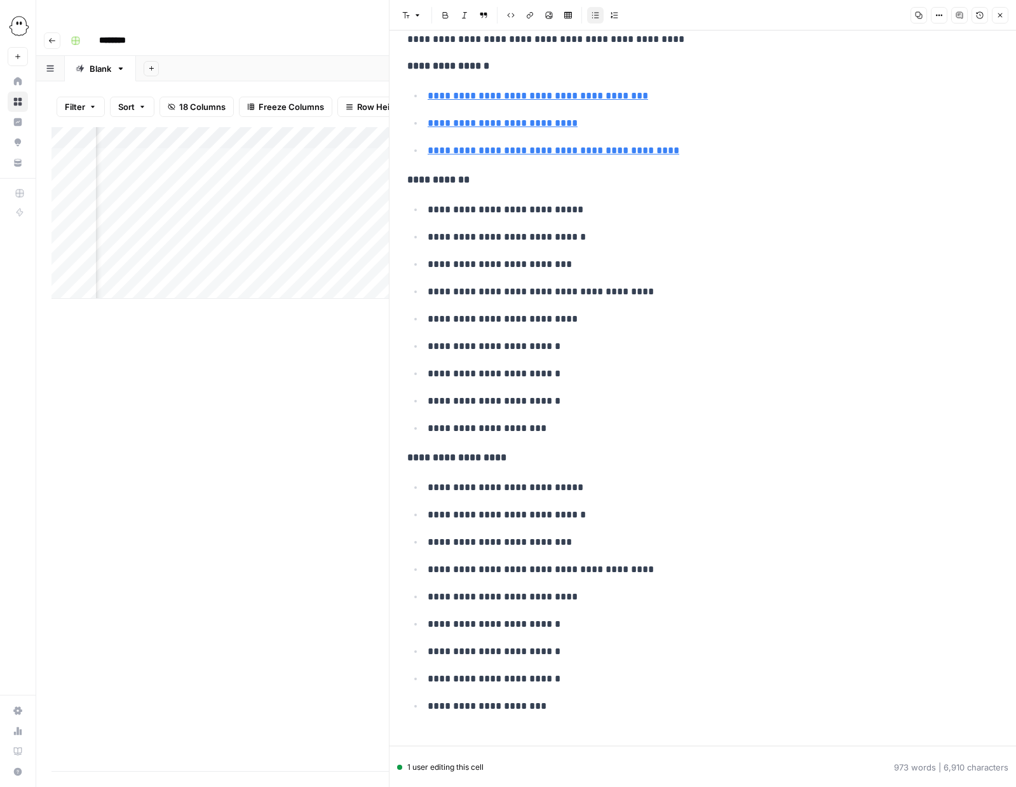
scroll to position [2755, 0]
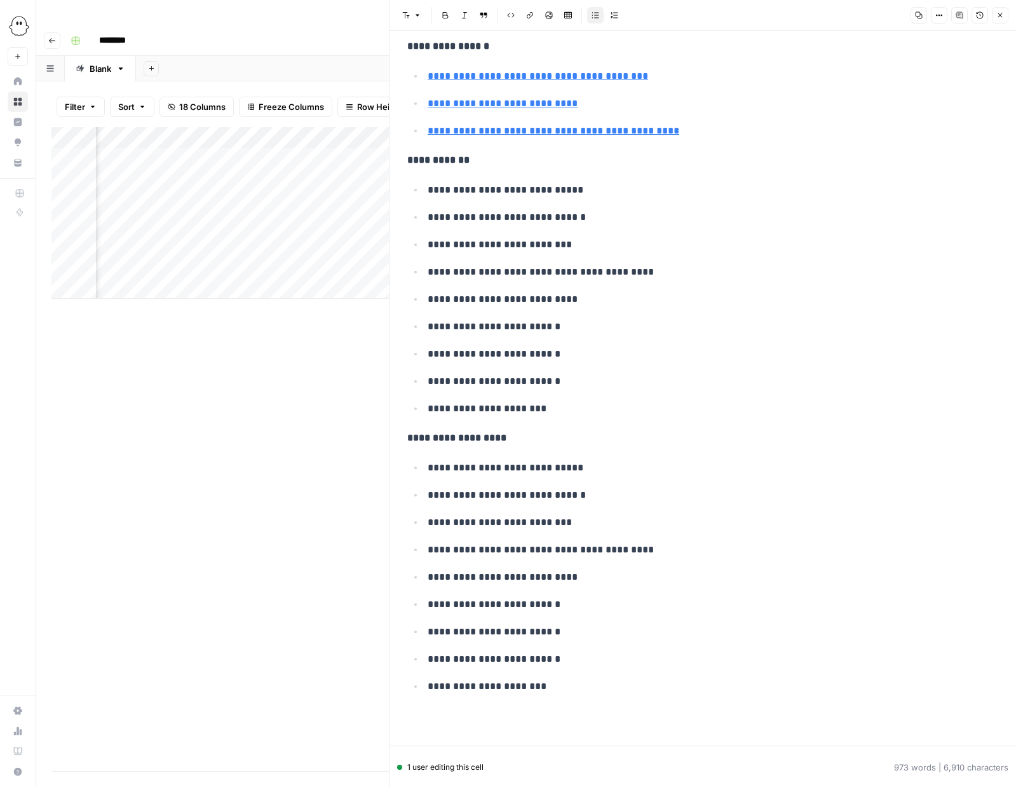
click at [1006, 17] on button "Close" at bounding box center [1000, 15] width 17 height 17
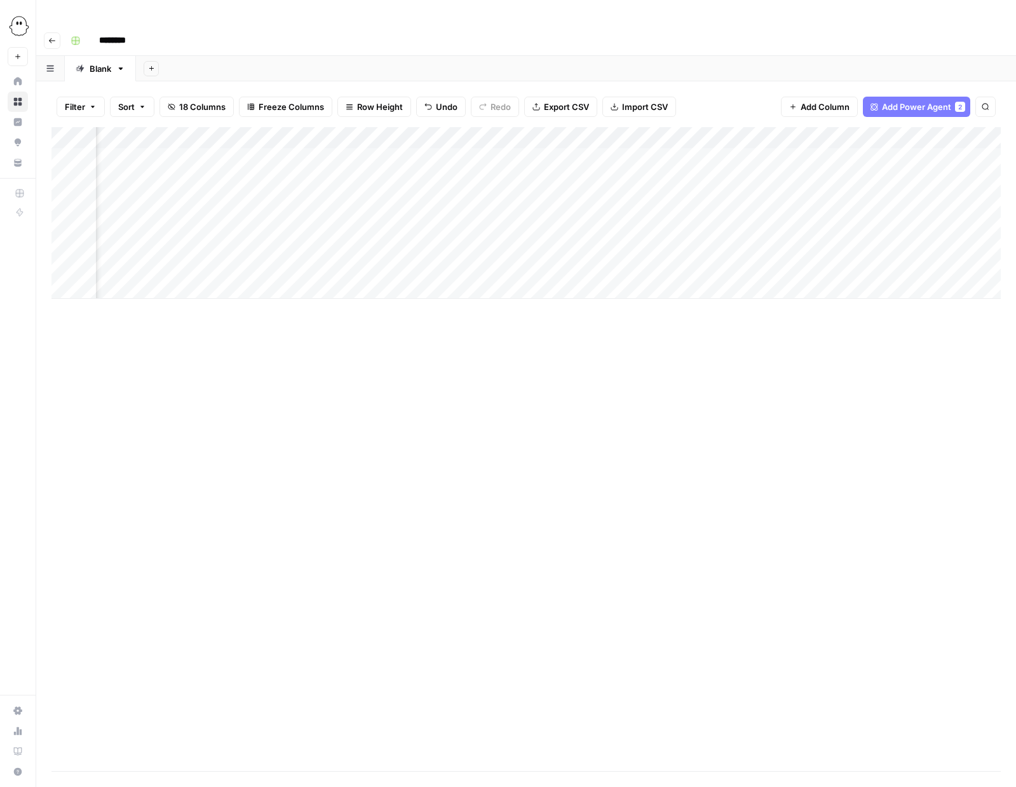
click at [693, 175] on div "Add Column" at bounding box center [526, 213] width 950 height 172
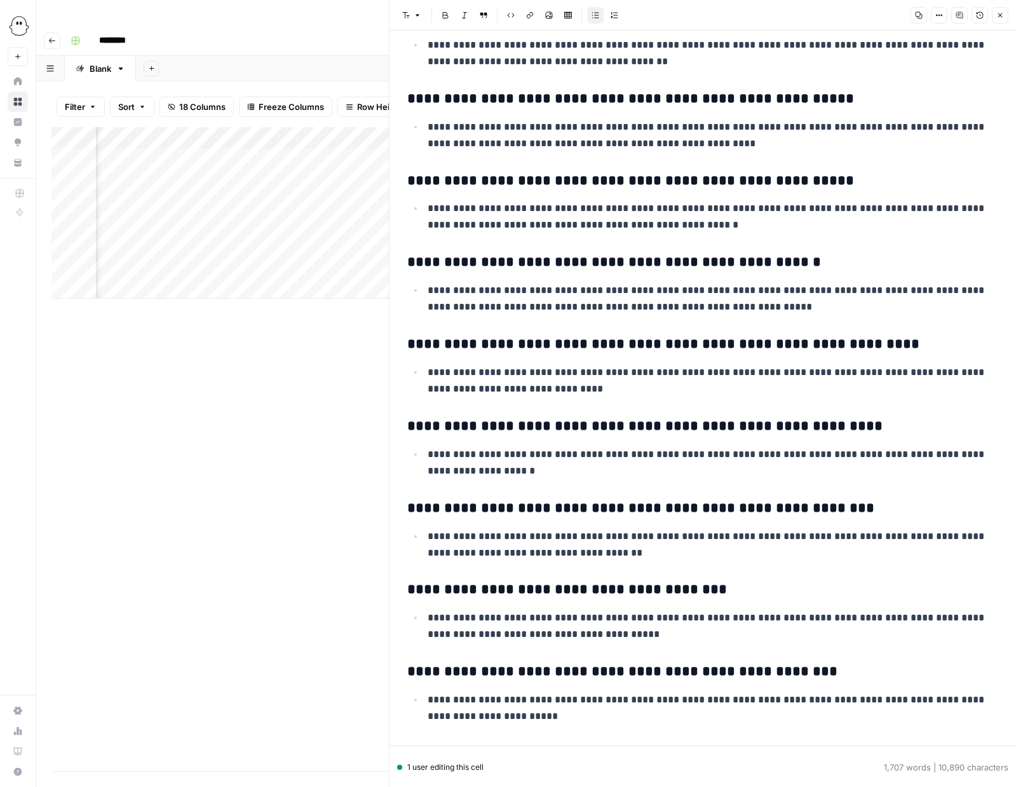
scroll to position [4069, 0]
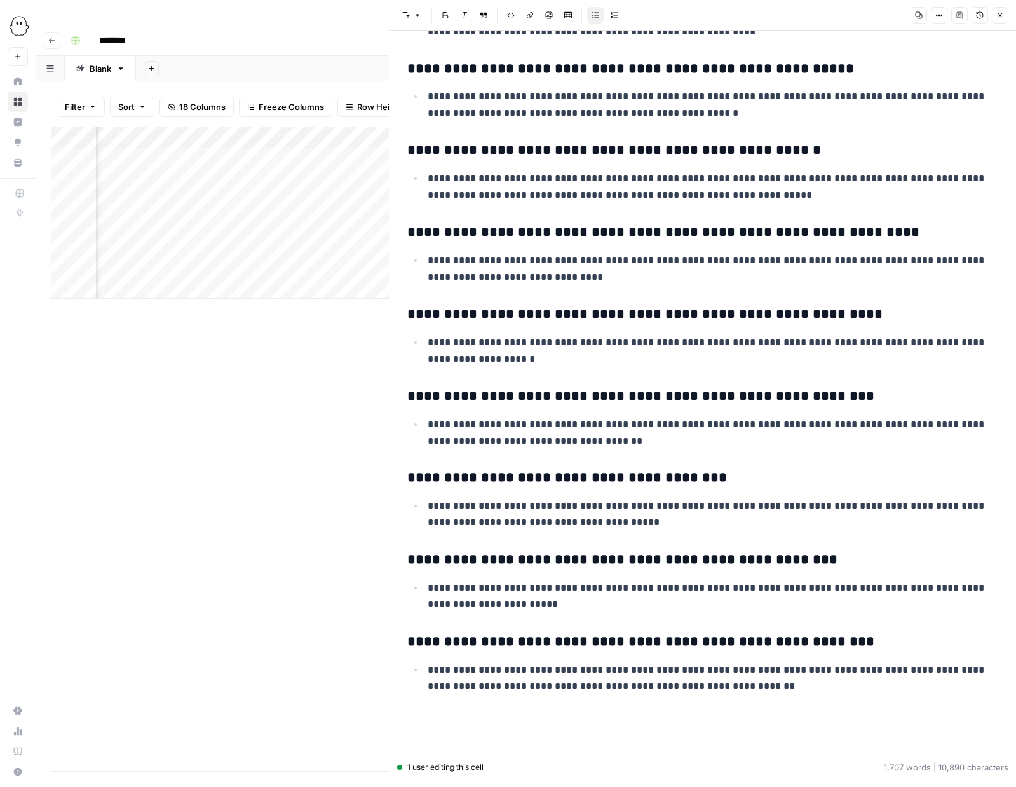
click at [1001, 17] on icon "button" at bounding box center [1001, 15] width 4 height 4
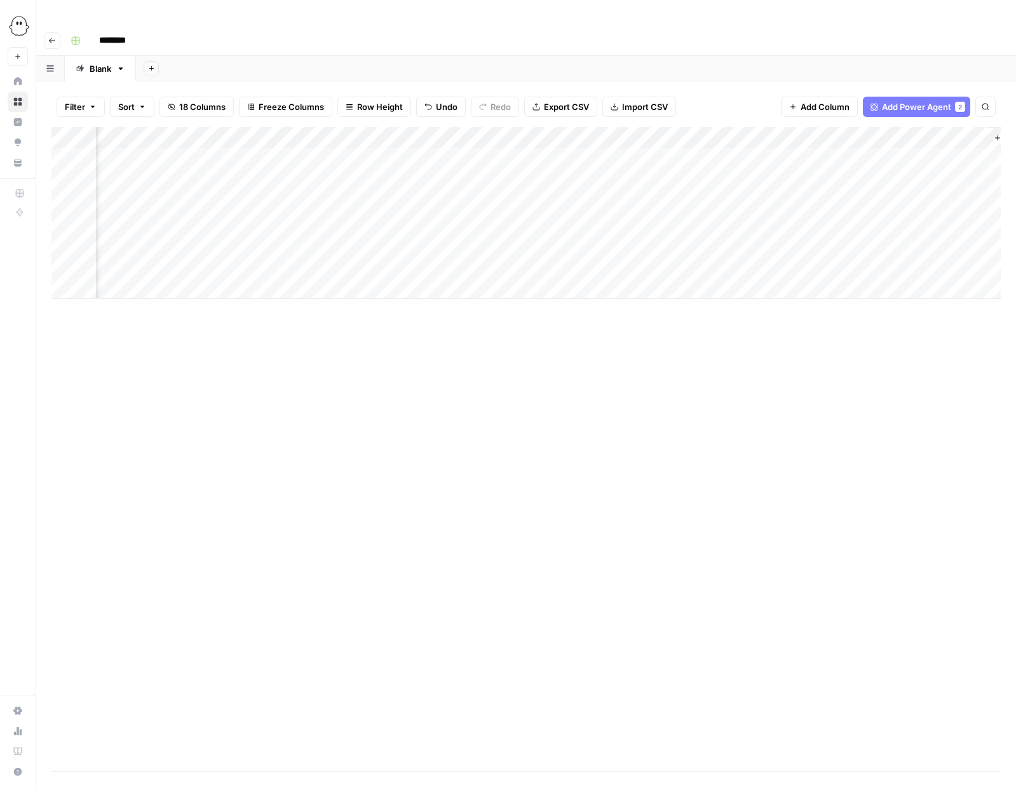
scroll to position [0, 1669]
click at [966, 132] on span "Add Column" at bounding box center [972, 137] width 44 height 11
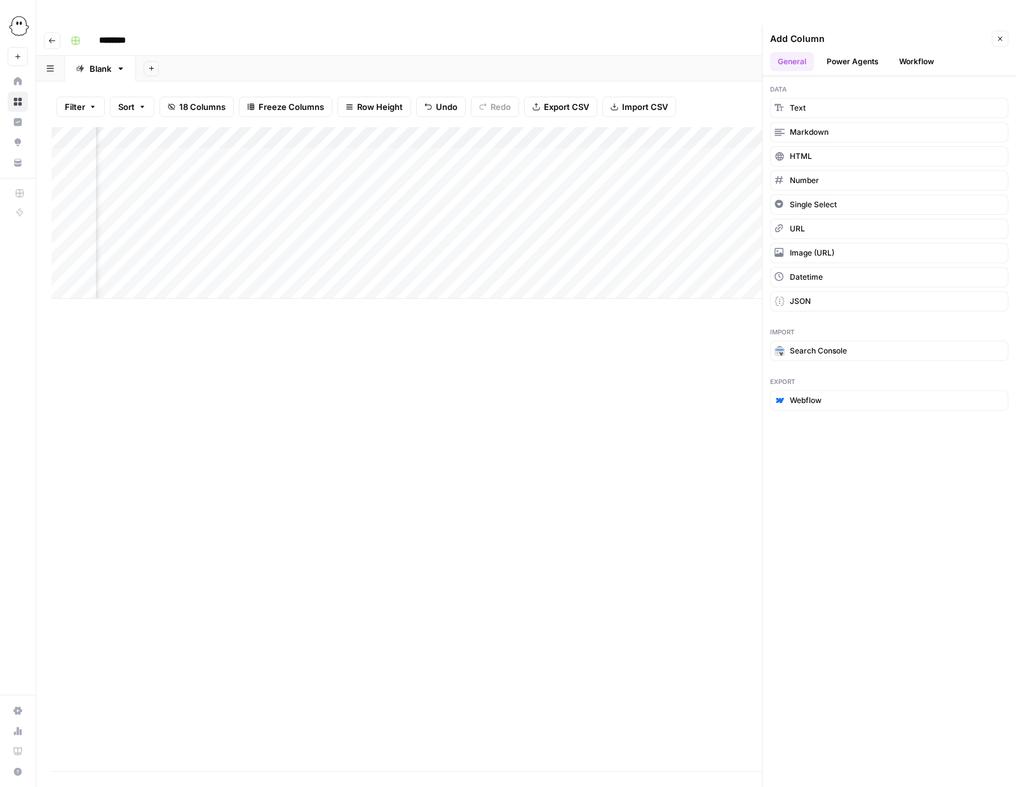
click at [856, 52] on button "Power Agents" at bounding box center [852, 61] width 67 height 19
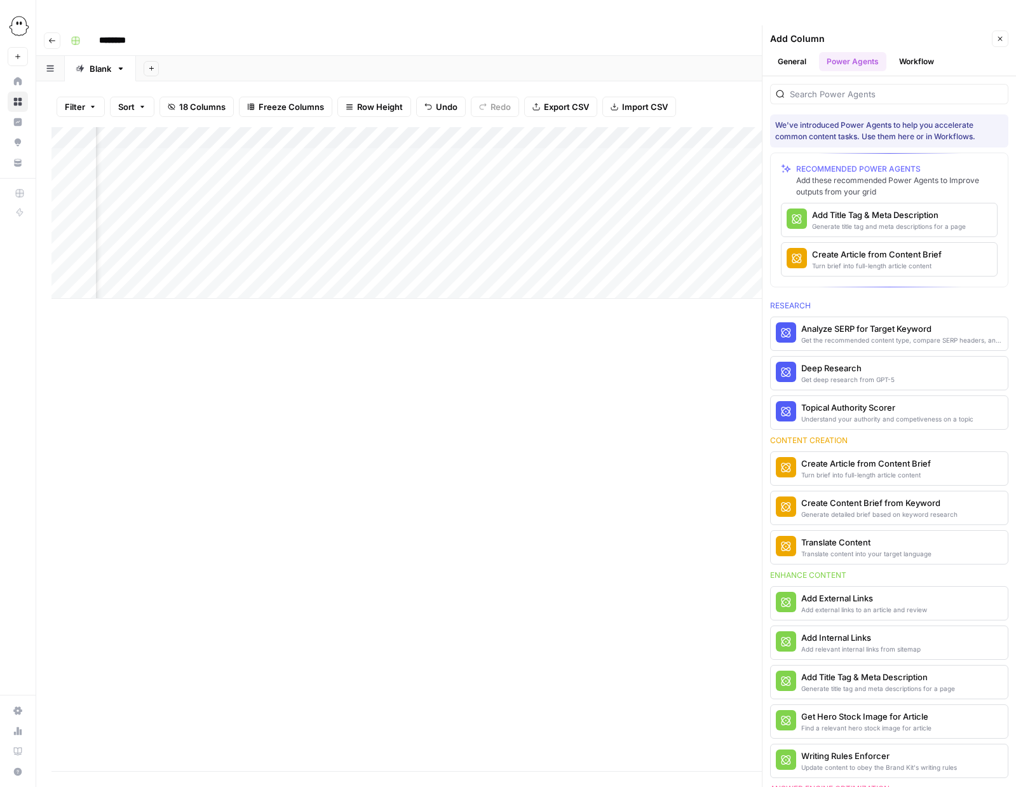
scroll to position [0, 1852]
click at [863, 457] on div "Create Article from Content Brief" at bounding box center [867, 463] width 130 height 13
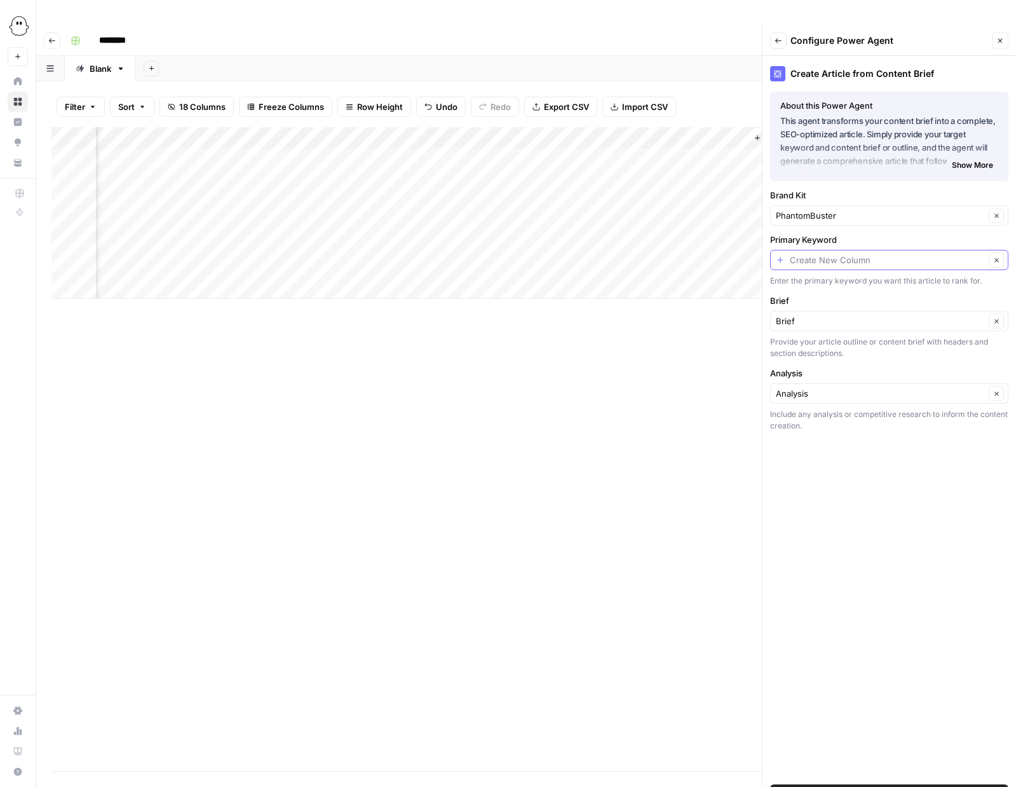
click at [847, 254] on input "Primary Keyword" at bounding box center [887, 260] width 195 height 13
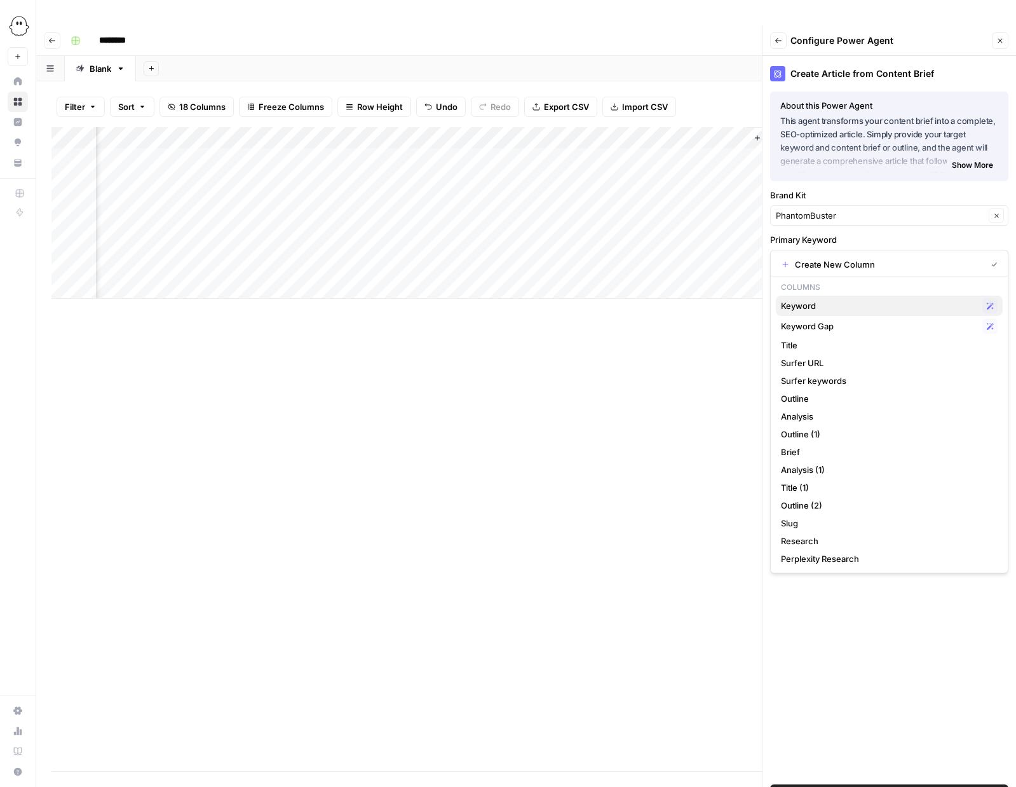
click at [801, 305] on span "Keyword" at bounding box center [879, 305] width 196 height 13
type input "Keyword"
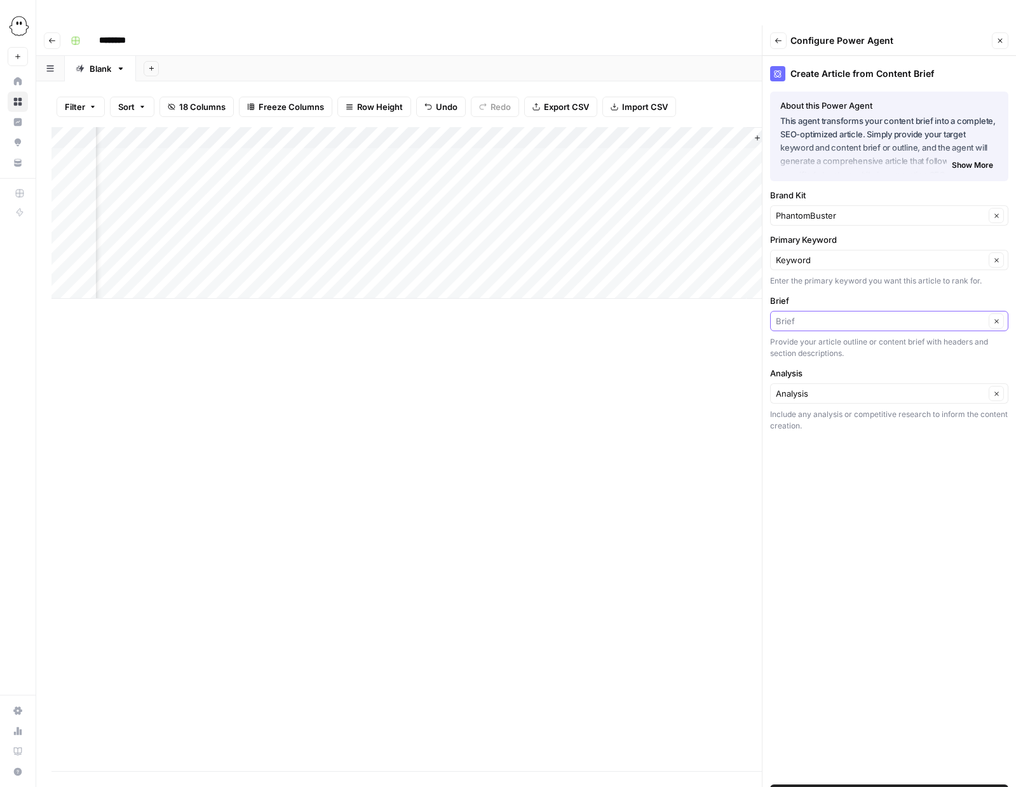
click at [802, 315] on input "Brief" at bounding box center [880, 321] width 209 height 13
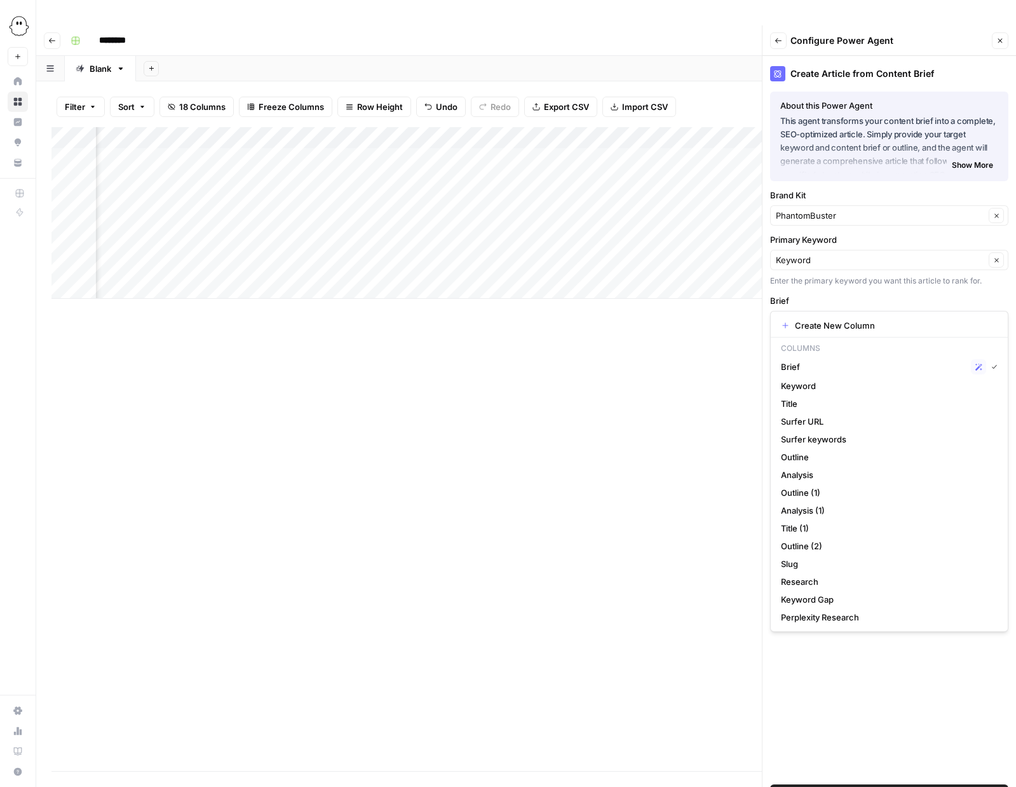
scroll to position [0, 1371]
click at [808, 364] on span "Brief" at bounding box center [873, 366] width 185 height 13
type input "Brief"
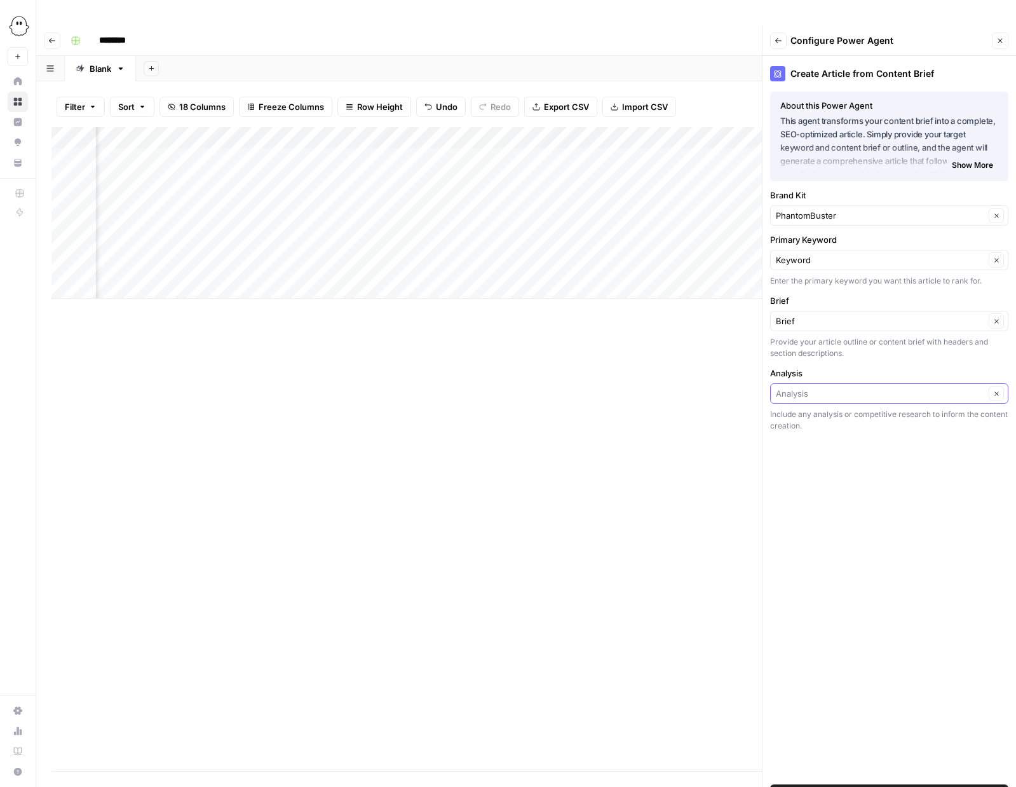
click at [844, 387] on input "Analysis" at bounding box center [880, 393] width 209 height 13
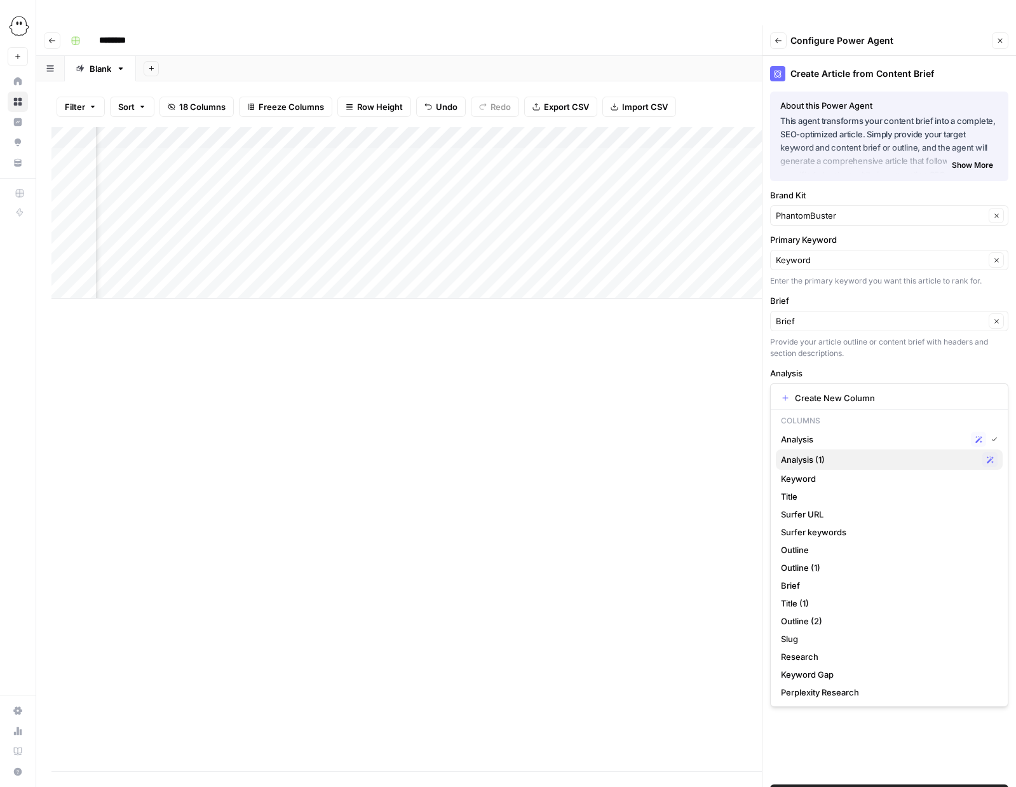
click at [813, 455] on span "Analysis (1)" at bounding box center [879, 459] width 196 height 13
type input "Analysis (1)"
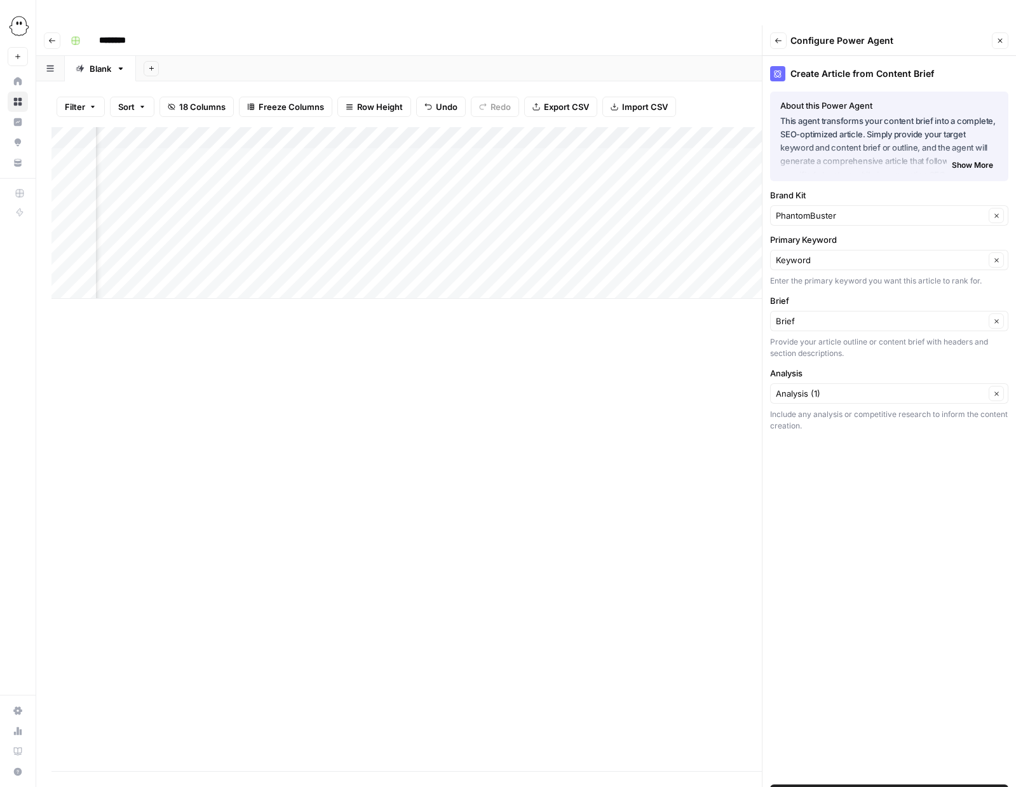
click at [879, 786] on span "Add Power Agent" at bounding box center [889, 794] width 69 height 13
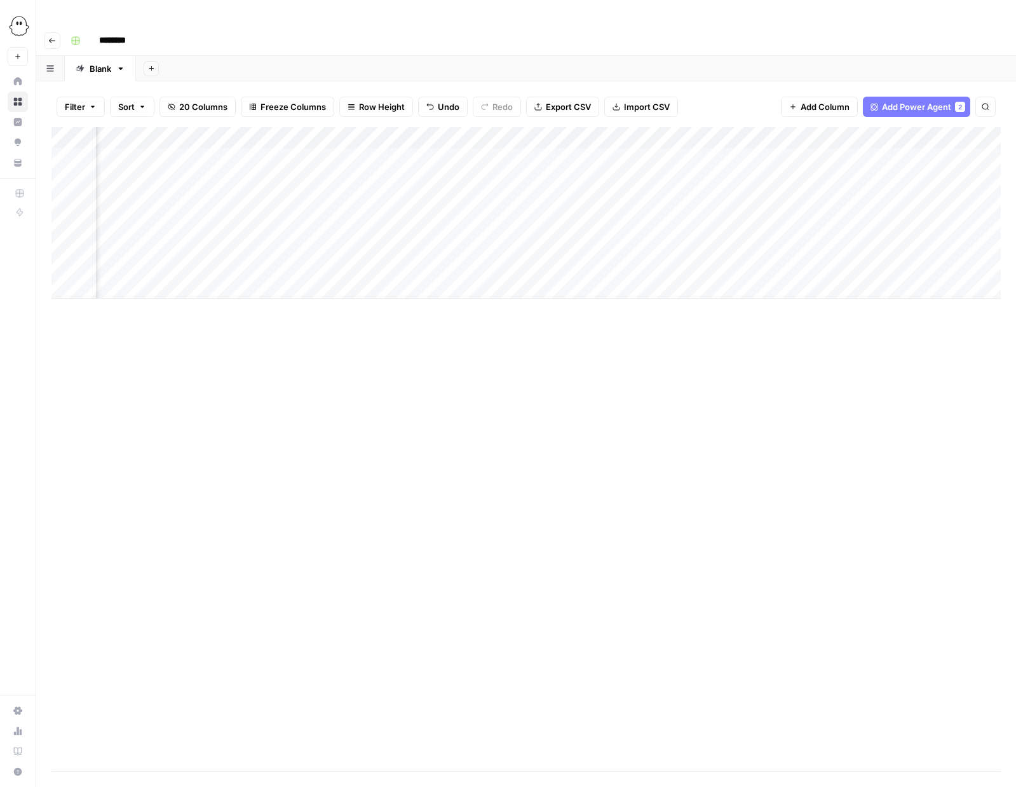
scroll to position [0, 1883]
click at [804, 174] on div "Add Column" at bounding box center [526, 213] width 950 height 172
click at [50, 37] on icon "button" at bounding box center [52, 41] width 8 height 8
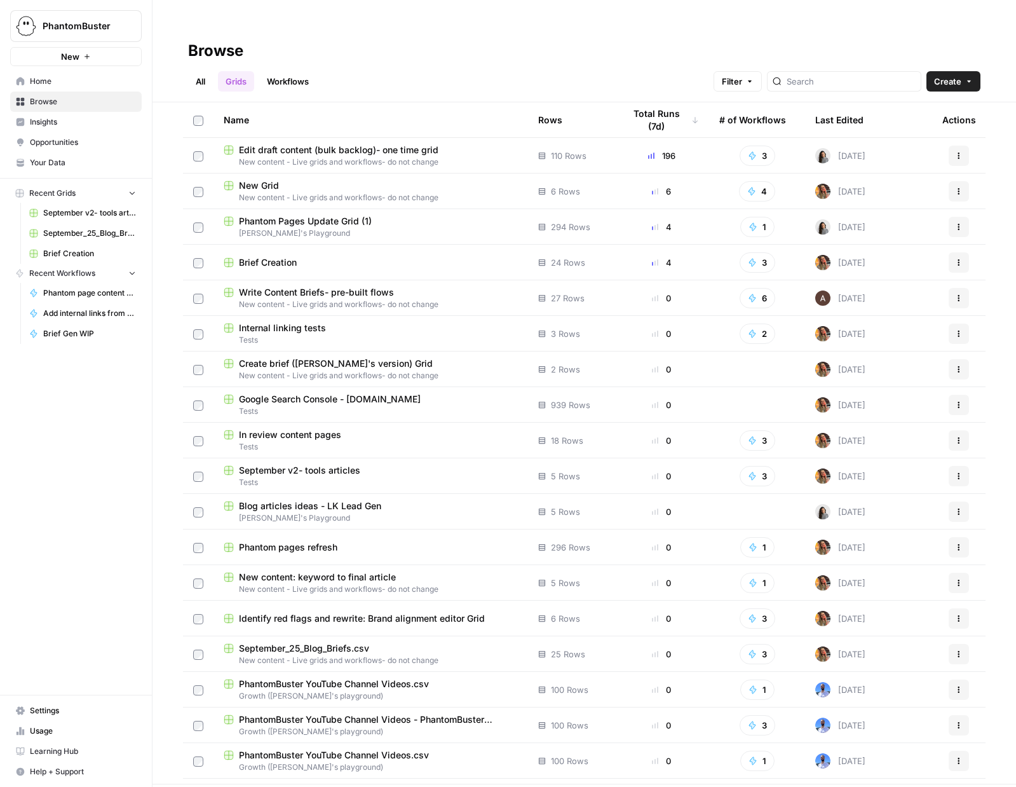
click at [272, 144] on span "Edit draft content (bulk backlog)- one time grid" at bounding box center [339, 150] width 200 height 13
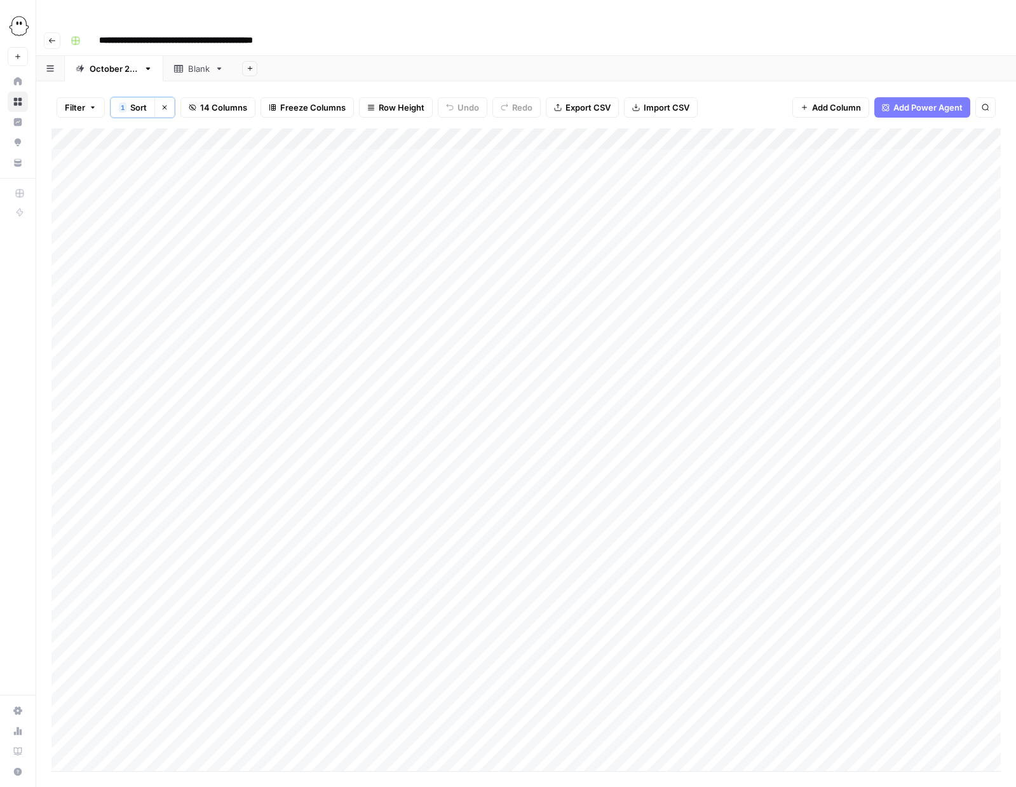
click at [92, 104] on icon "button" at bounding box center [93, 108] width 8 height 8
click at [161, 147] on button "Add Filter" at bounding box center [309, 145] width 474 height 17
click at [157, 148] on input "text" at bounding box center [150, 148] width 139 height 13
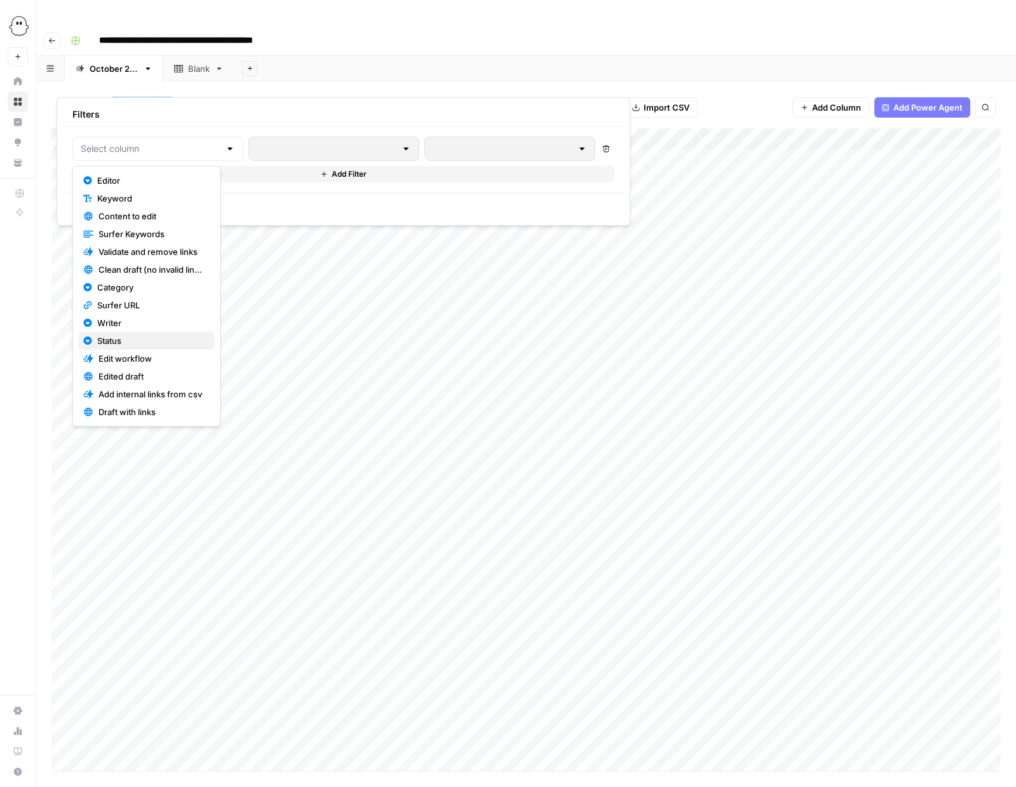
click at [118, 339] on span "Status" at bounding box center [150, 340] width 107 height 13
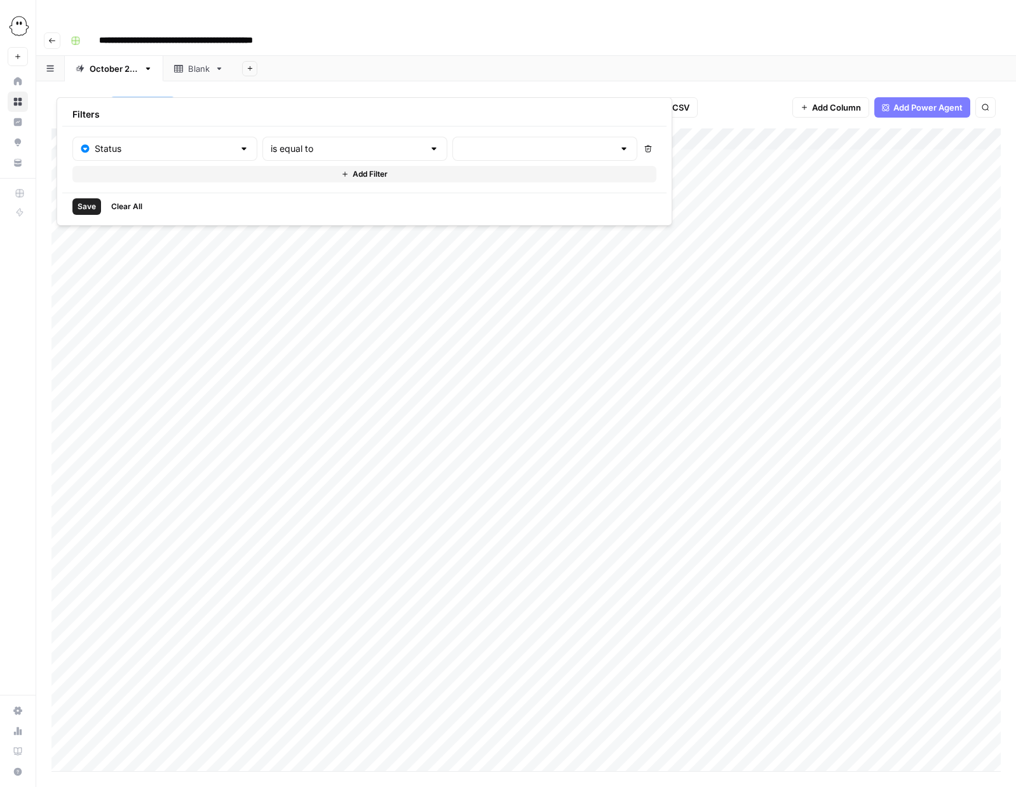
click at [453, 140] on div at bounding box center [545, 149] width 185 height 24
click at [425, 248] on span "Published" at bounding box center [458, 251] width 106 height 13
type input "Published"
click at [78, 205] on span "Save" at bounding box center [87, 206] width 18 height 11
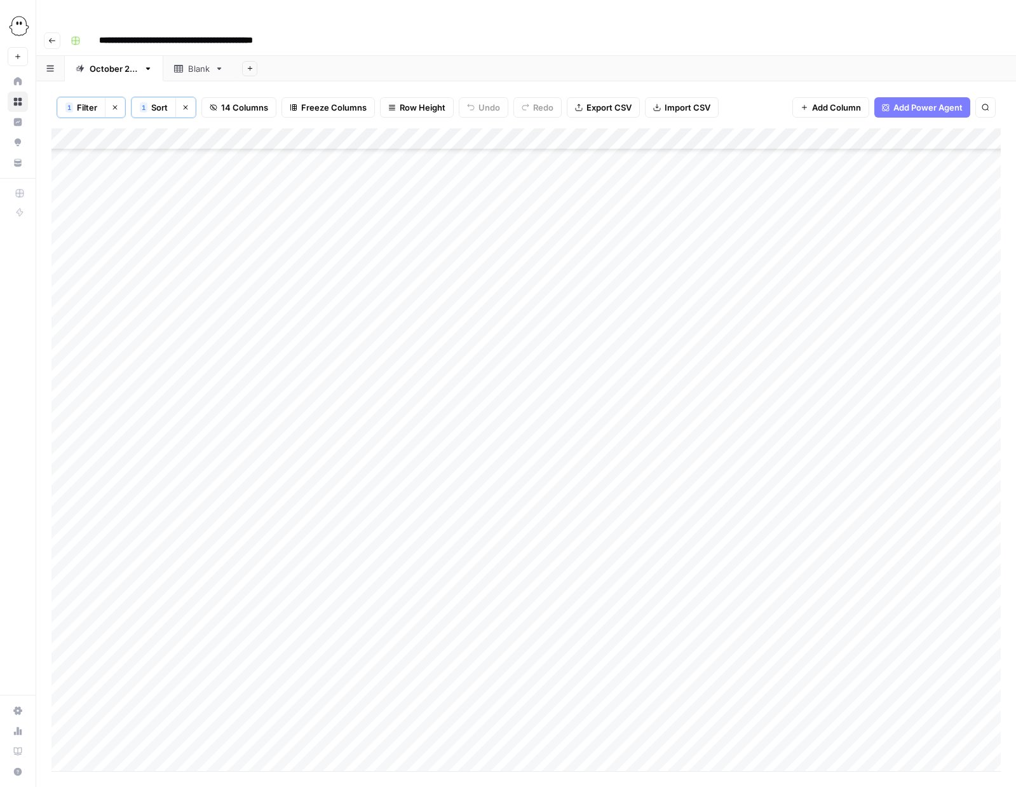
scroll to position [999, 0]
click at [114, 97] on button "Clear filters" at bounding box center [115, 107] width 20 height 20
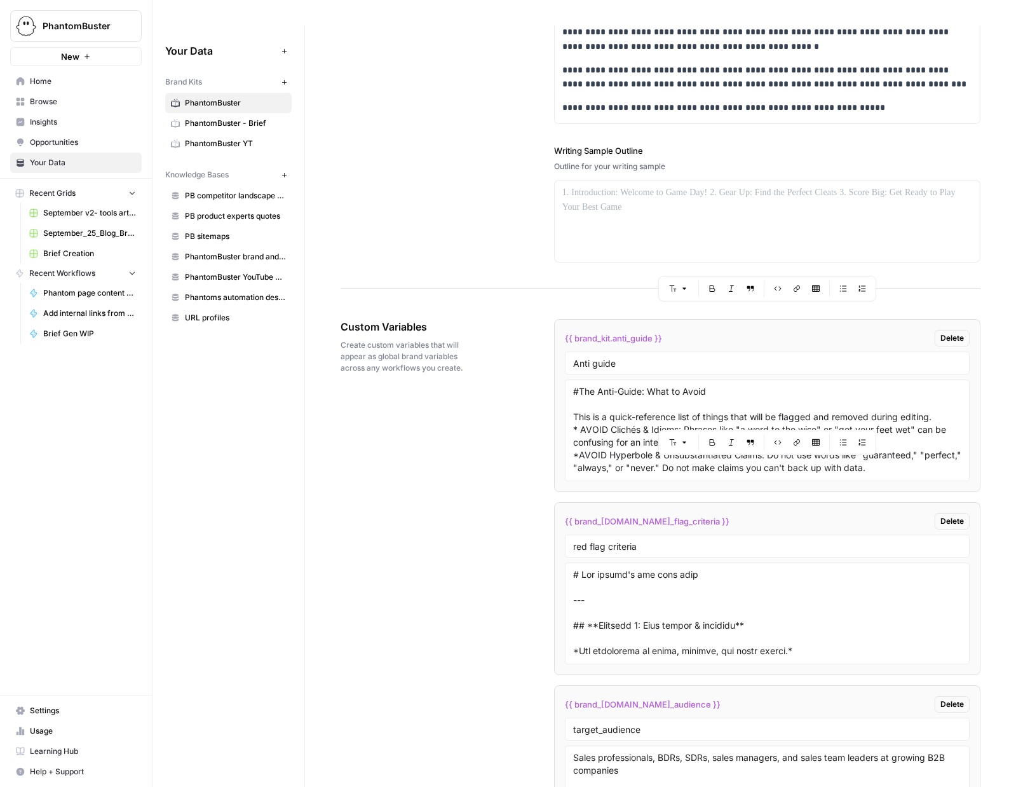
scroll to position [462, 0]
